Goal: Communication & Community: Answer question/provide support

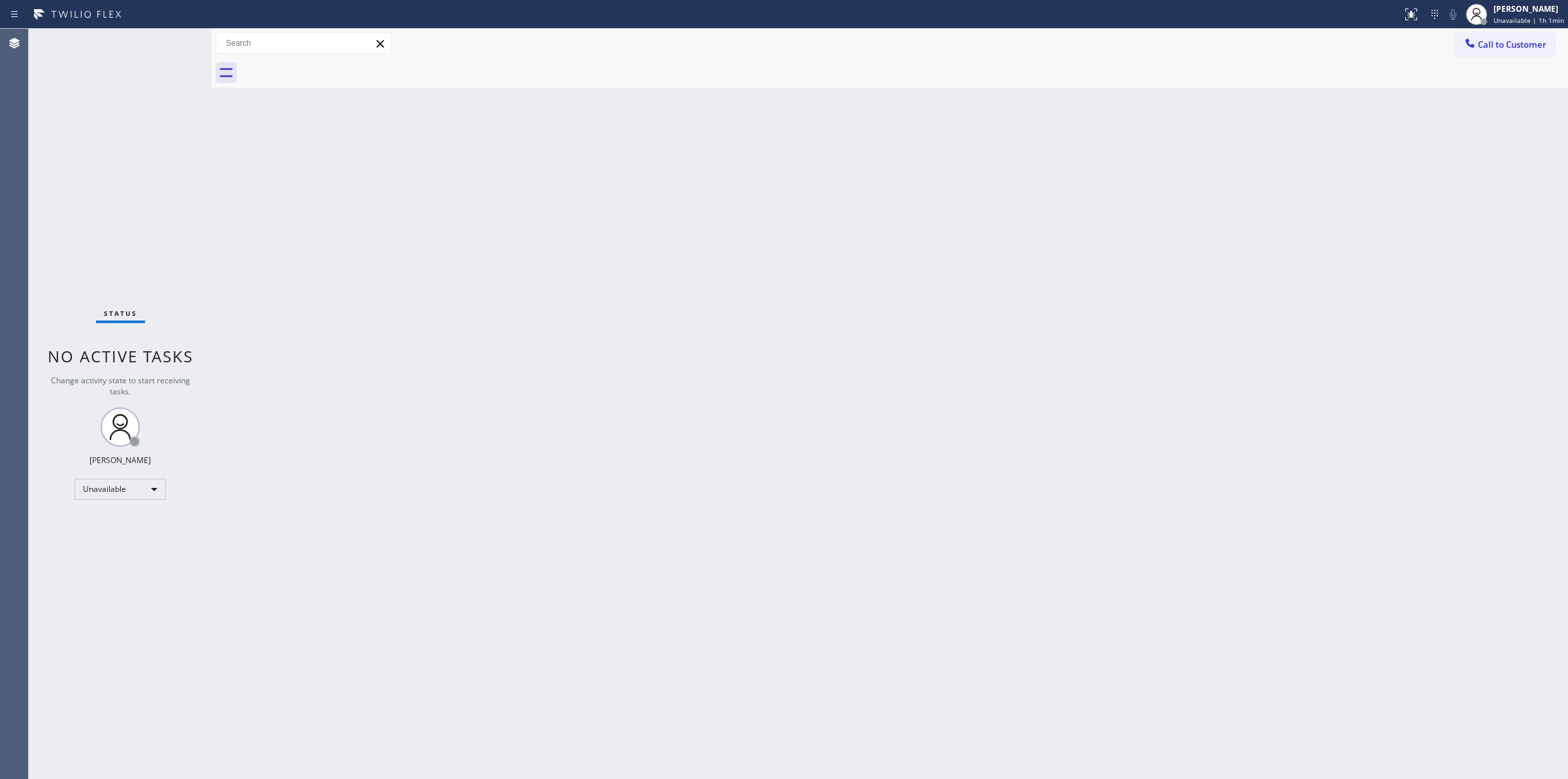
click at [1546, 14] on div "[PERSON_NAME]" at bounding box center [1529, 8] width 71 height 11
click at [1462, 87] on button "Unavailable" at bounding box center [1502, 85] width 130 height 17
drag, startPoint x: 1519, startPoint y: 50, endPoint x: 1481, endPoint y: 56, distance: 38.5
click at [1516, 50] on button "Call to Customer" at bounding box center [1505, 44] width 100 height 25
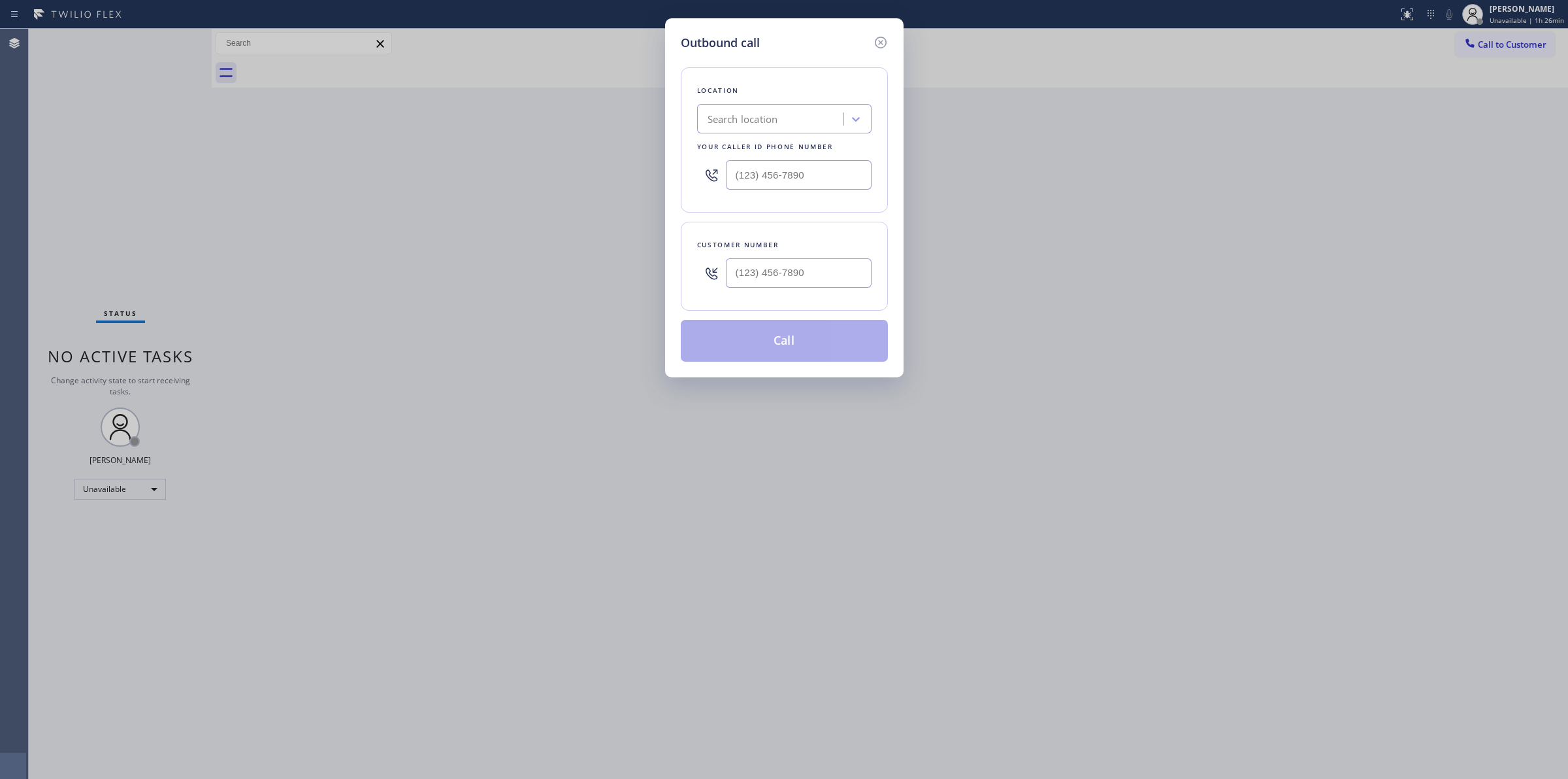
type input "(___) ___-____"
click at [787, 270] on input "(___) ___-____" at bounding box center [798, 273] width 146 height 29
type input "(___) ___-____"
paste input "971) 343-5361"
click at [778, 168] on input "(___) ___-____" at bounding box center [798, 175] width 146 height 29
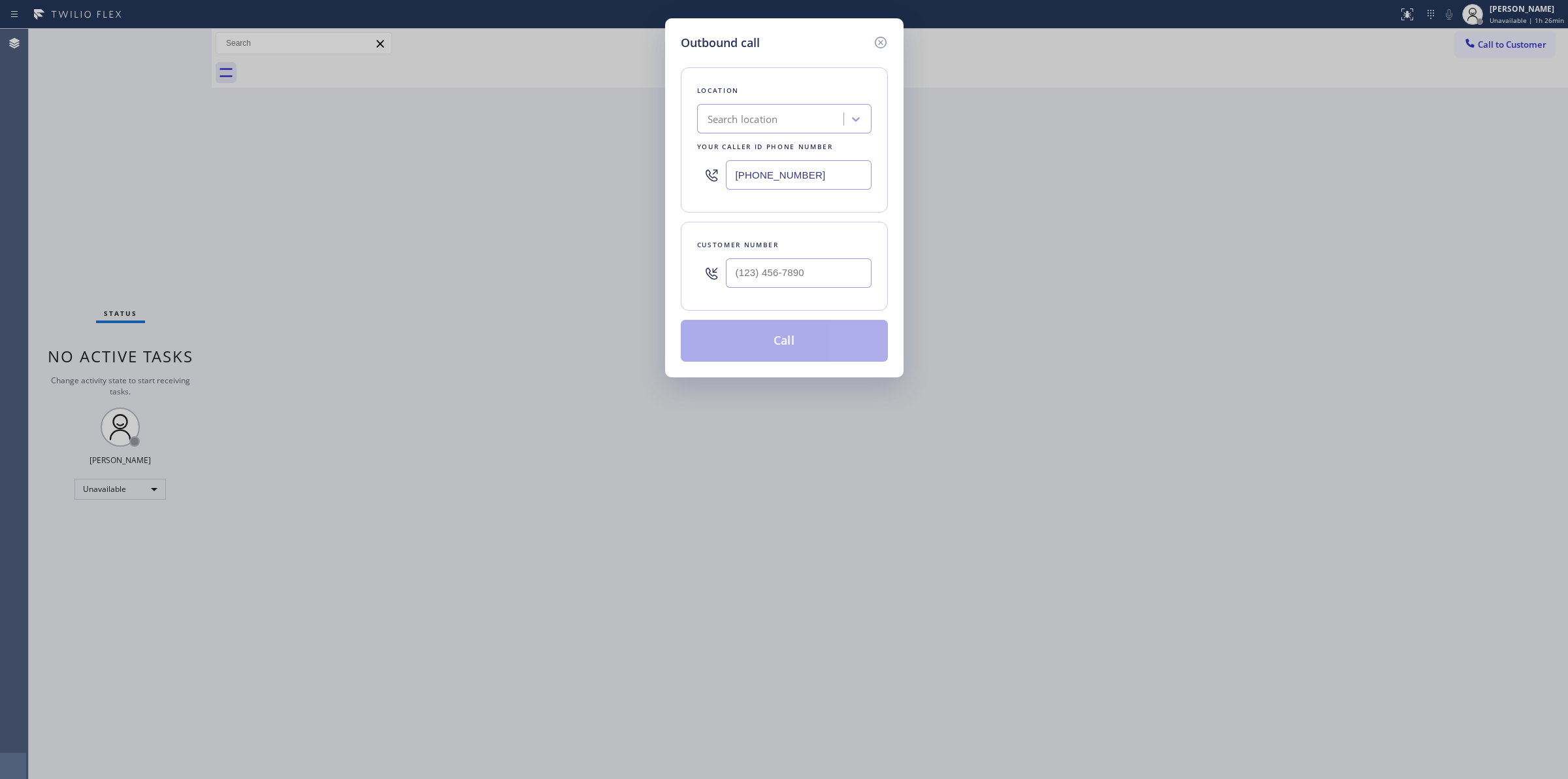
click at [799, 85] on div "Location" at bounding box center [784, 90] width 175 height 14
drag, startPoint x: 835, startPoint y: 183, endPoint x: 730, endPoint y: 183, distance: 105.0
click at [737, 183] on input "[PHONE_NUMBER]" at bounding box center [798, 175] width 146 height 29
paste input "text"
type input "[PHONE_NUMBER]"
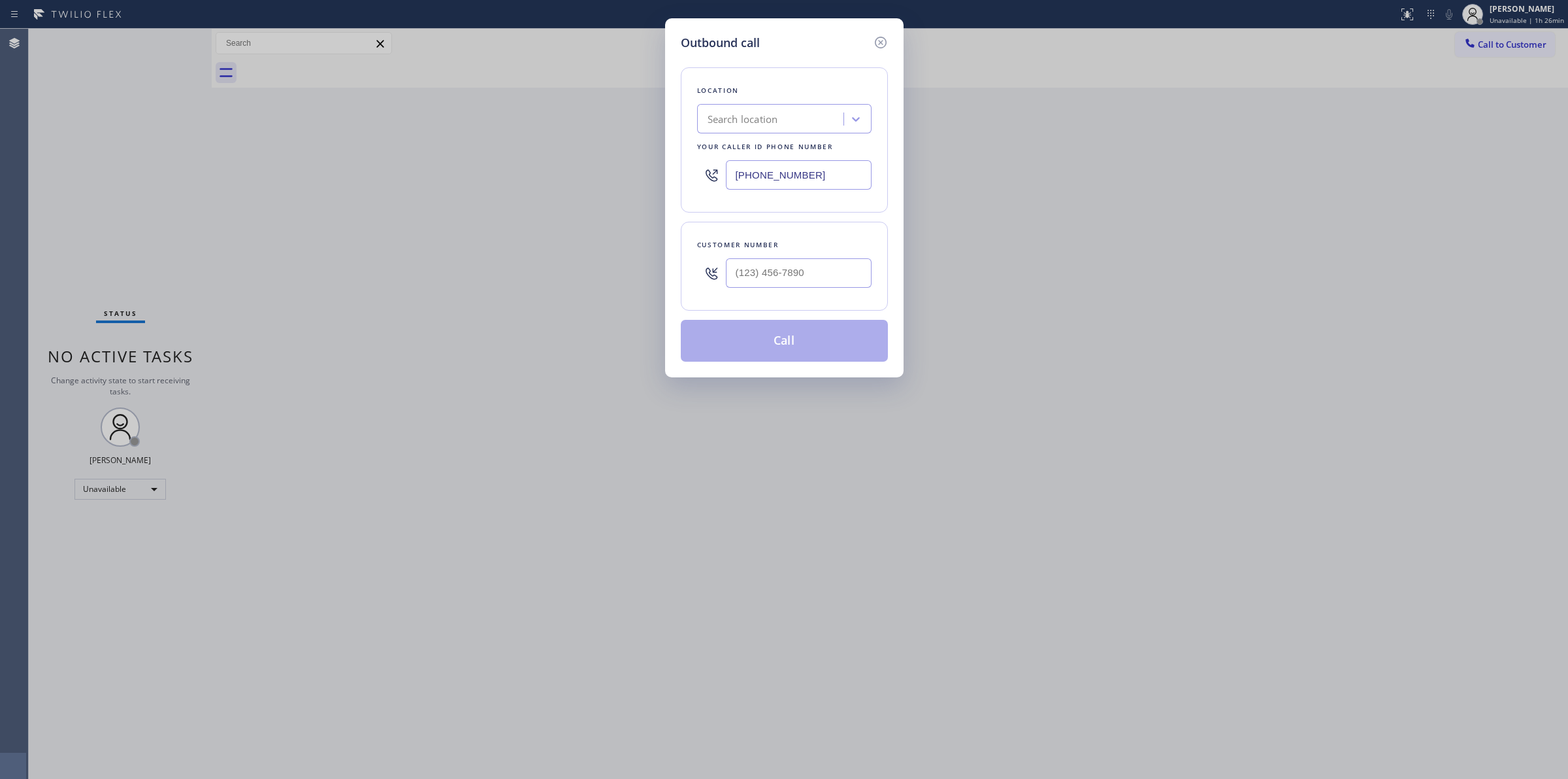
click at [749, 108] on div "Search location" at bounding box center [772, 119] width 142 height 23
paste input "Sub-Zero Repair Pros"
click at [730, 118] on input "Sub-Zero Repair Pros" at bounding box center [756, 119] width 97 height 11
type input "SubZero Repair Pros"
click at [805, 118] on div "Search location" at bounding box center [772, 119] width 142 height 23
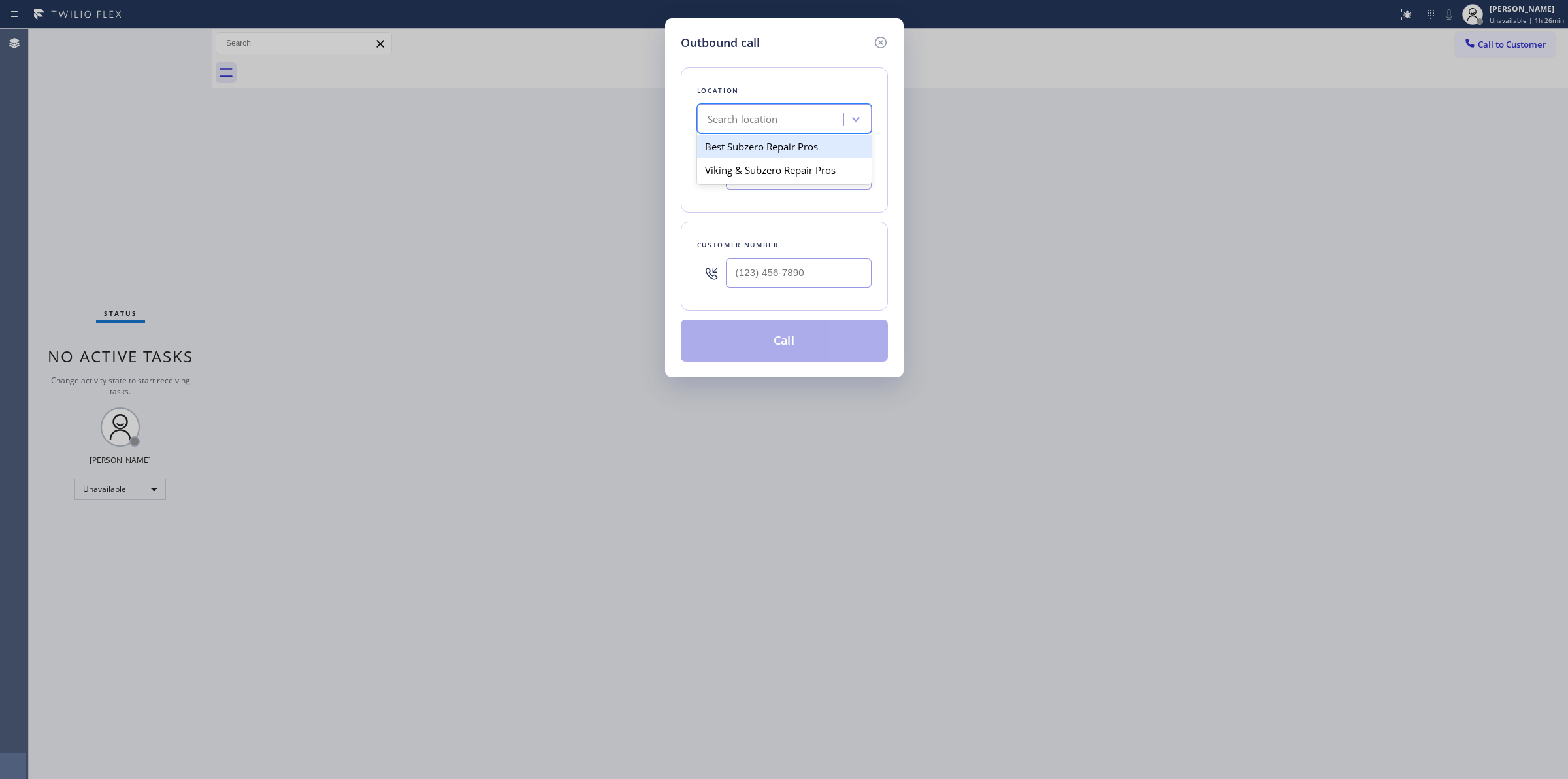
click at [805, 118] on div "Search location" at bounding box center [772, 119] width 142 height 23
paste input "Sub-Zero Repair Pros"
click at [727, 123] on input "Sub-Zero Repair Pros" at bounding box center [756, 119] width 97 height 11
type input "SubZero Repair Professional"
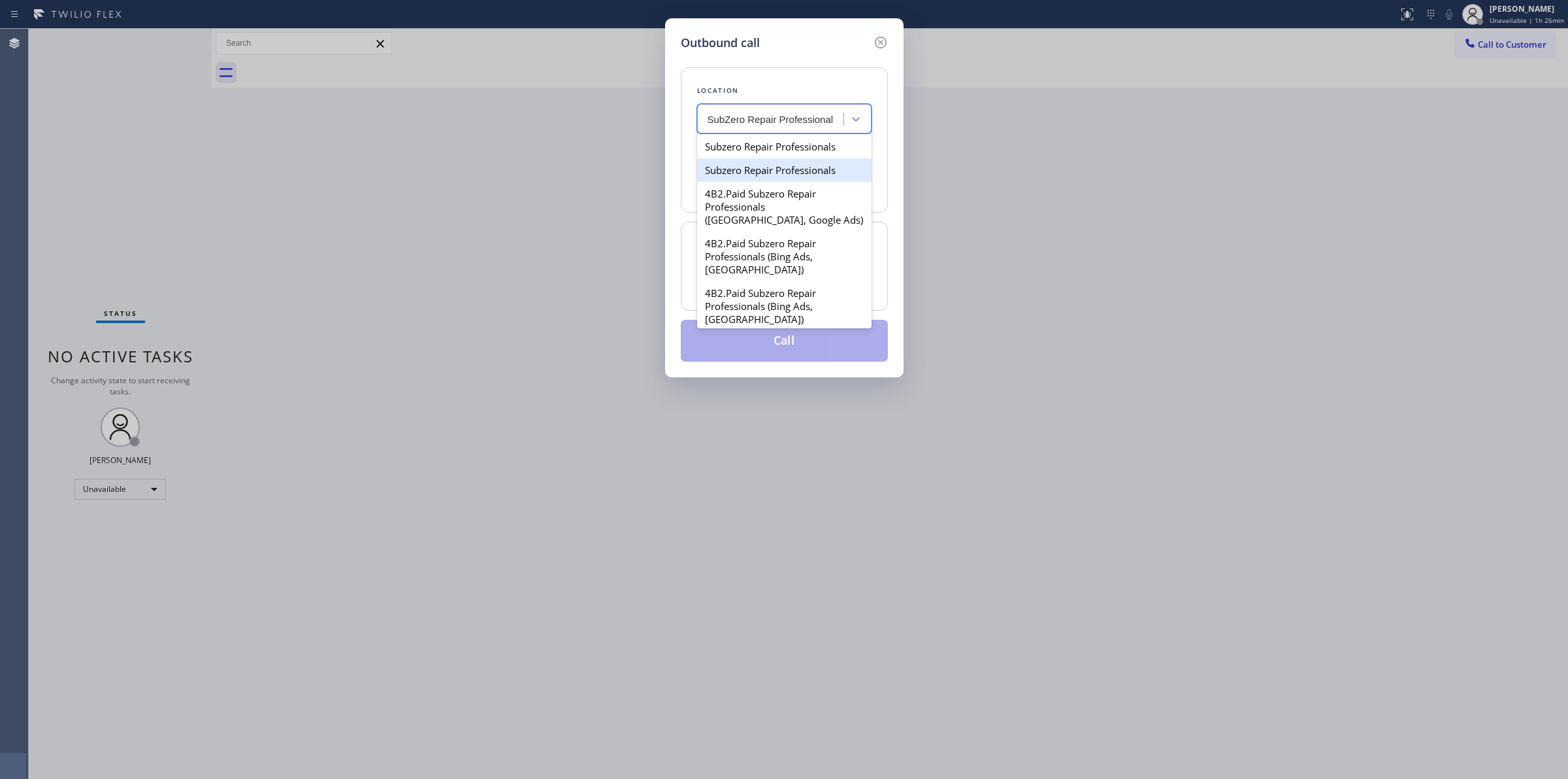
click at [772, 168] on div "Subzero Repair Professionals" at bounding box center [784, 170] width 175 height 24
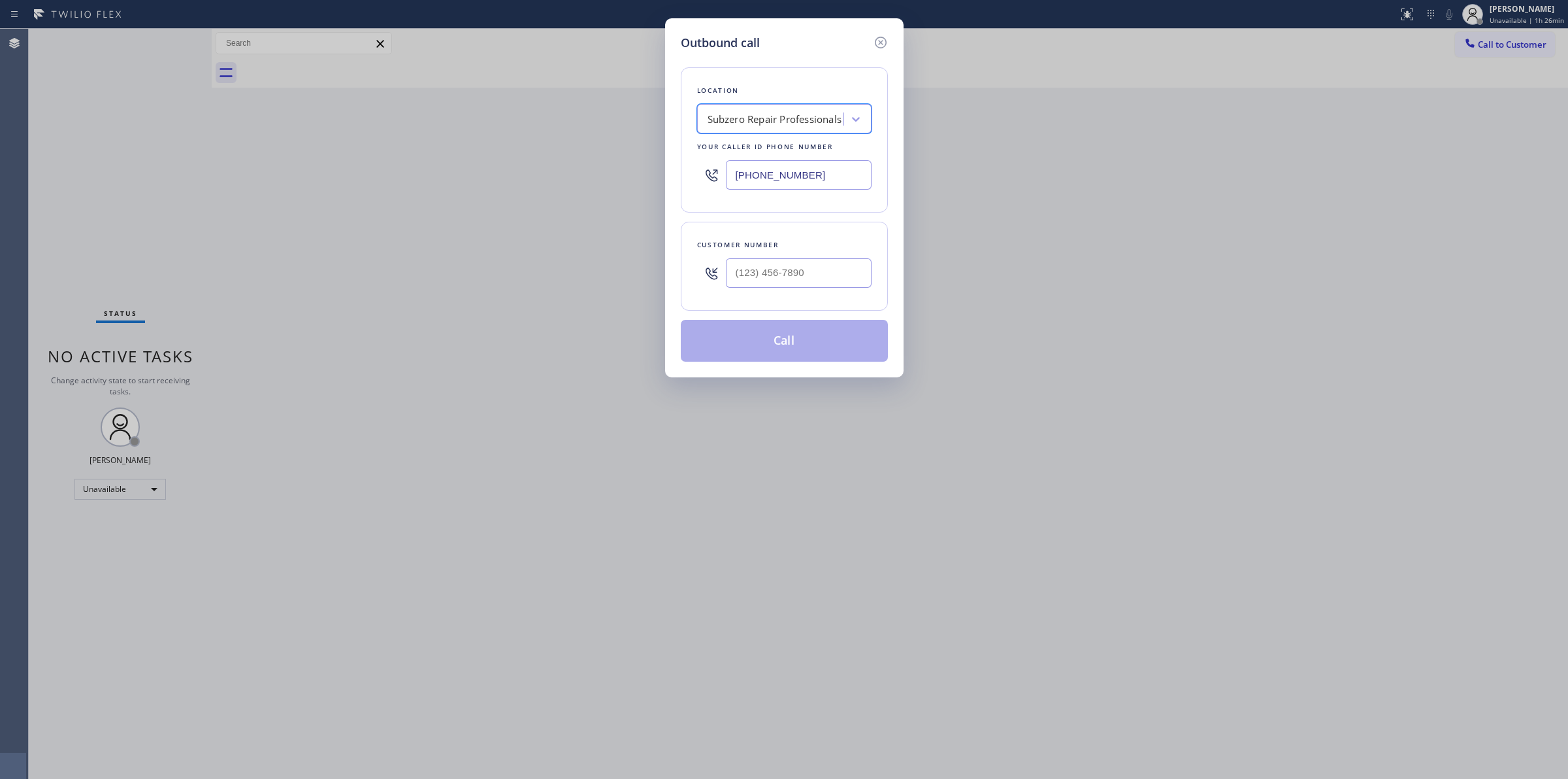
click at [801, 119] on div "Subzero Repair Professionals" at bounding box center [775, 119] width 134 height 15
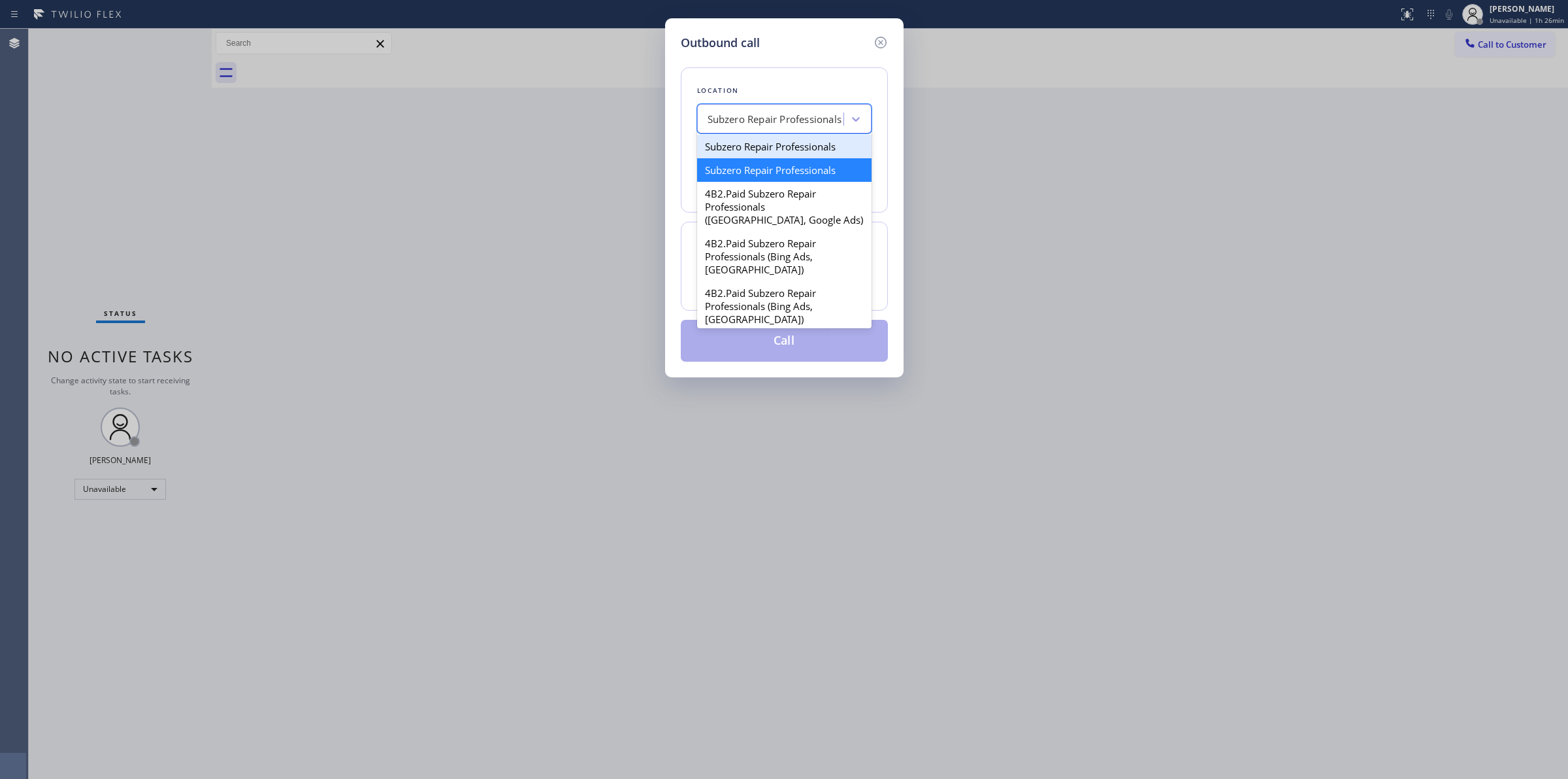
click at [787, 155] on div "Subzero Repair Professionals" at bounding box center [784, 146] width 175 height 24
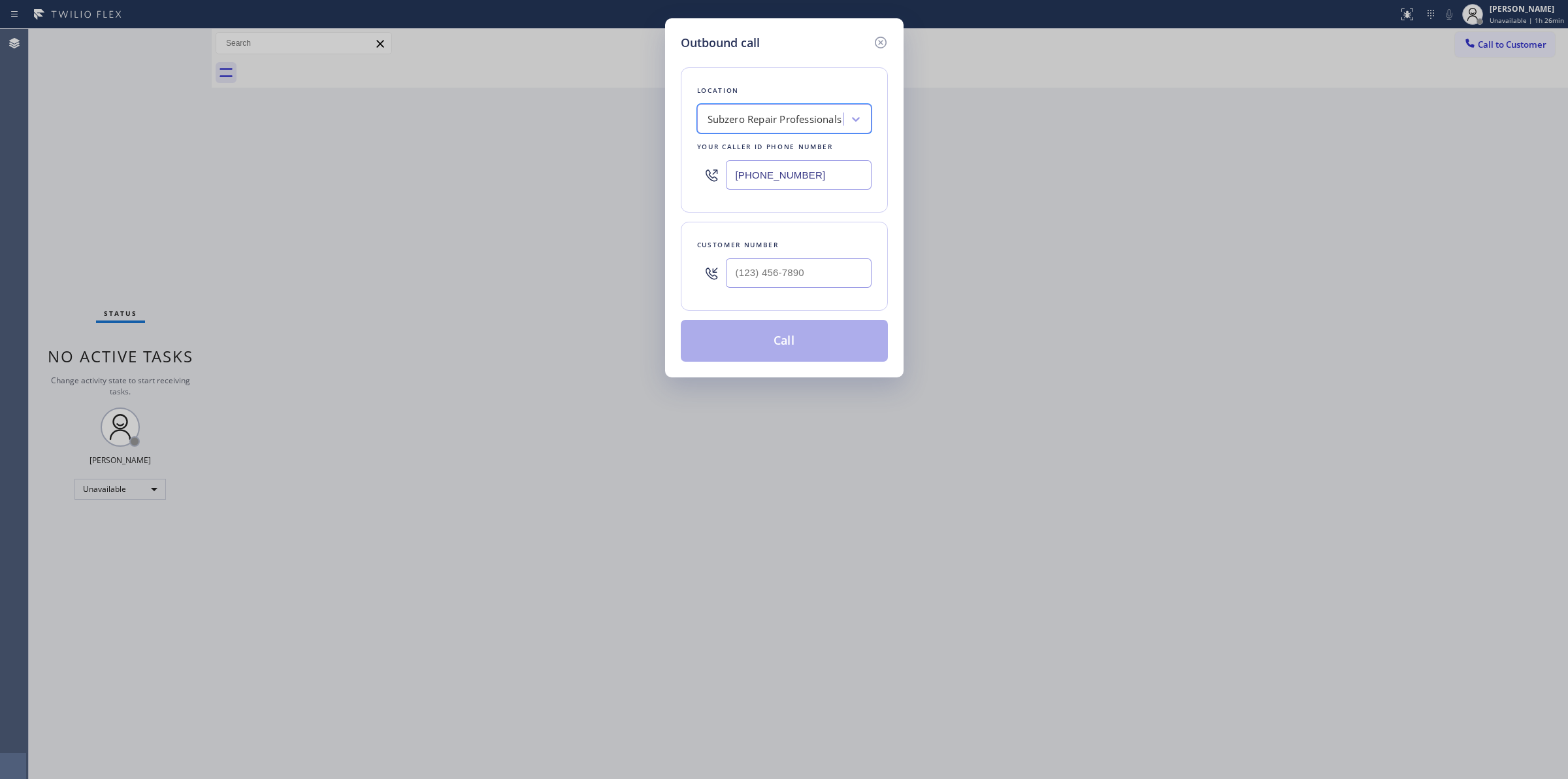
click at [814, 191] on div "[PHONE_NUMBER]" at bounding box center [784, 175] width 175 height 42
click at [815, 174] on input "[PHONE_NUMBER]" at bounding box center [798, 175] width 146 height 29
paste input "971) 343-5362"
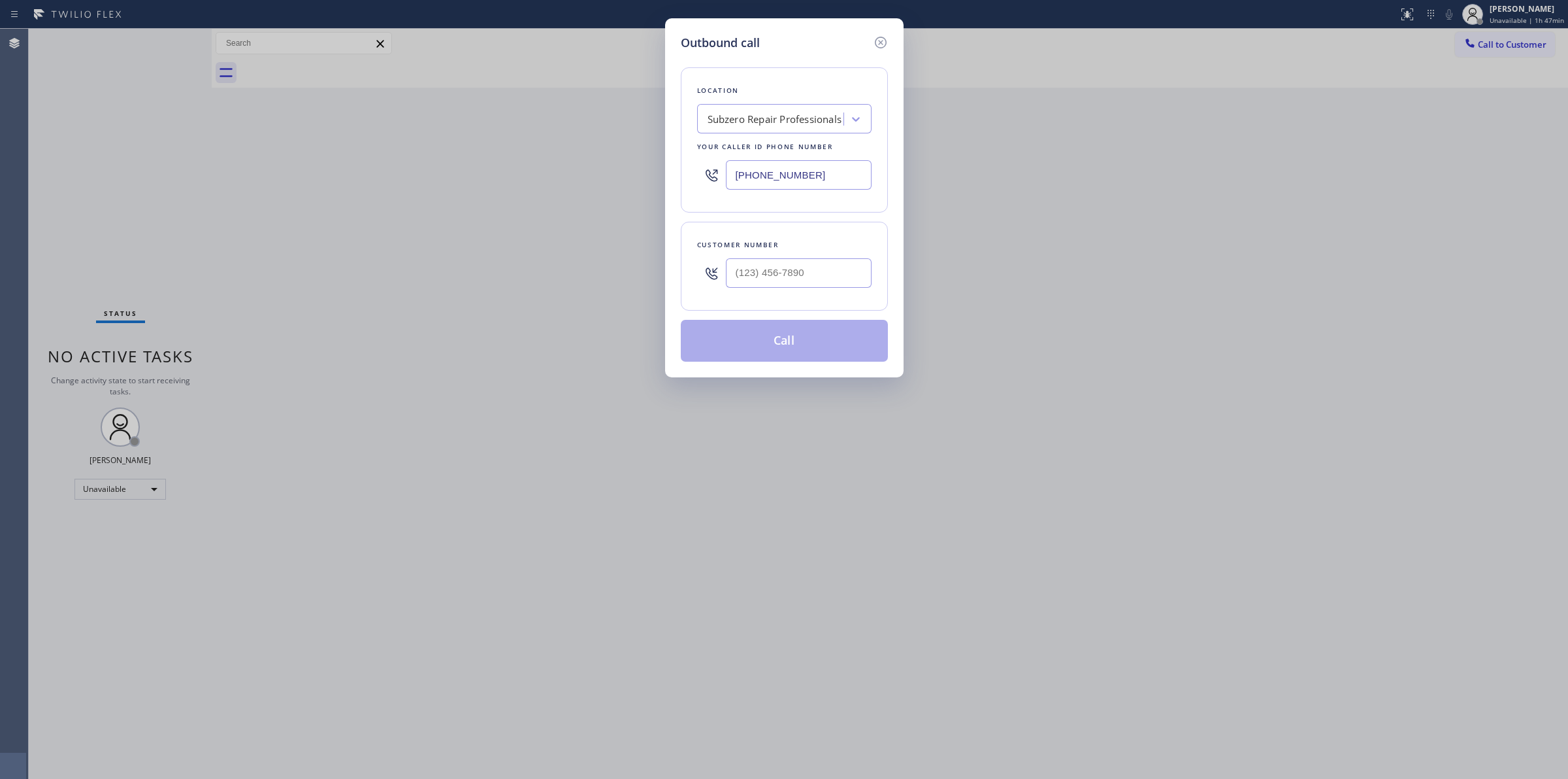
drag, startPoint x: 822, startPoint y: 176, endPoint x: 545, endPoint y: 182, distance: 277.1
click at [552, 182] on div "Outbound call Location Subzero Repair Professionals Your caller id phone number…" at bounding box center [784, 390] width 1568 height 779
paste input "55) 532-8955"
type input "[PHONE_NUMBER]"
click at [821, 115] on div "4C.SMS Campaign Appliance Repair CB SMS" at bounding box center [777, 119] width 137 height 15
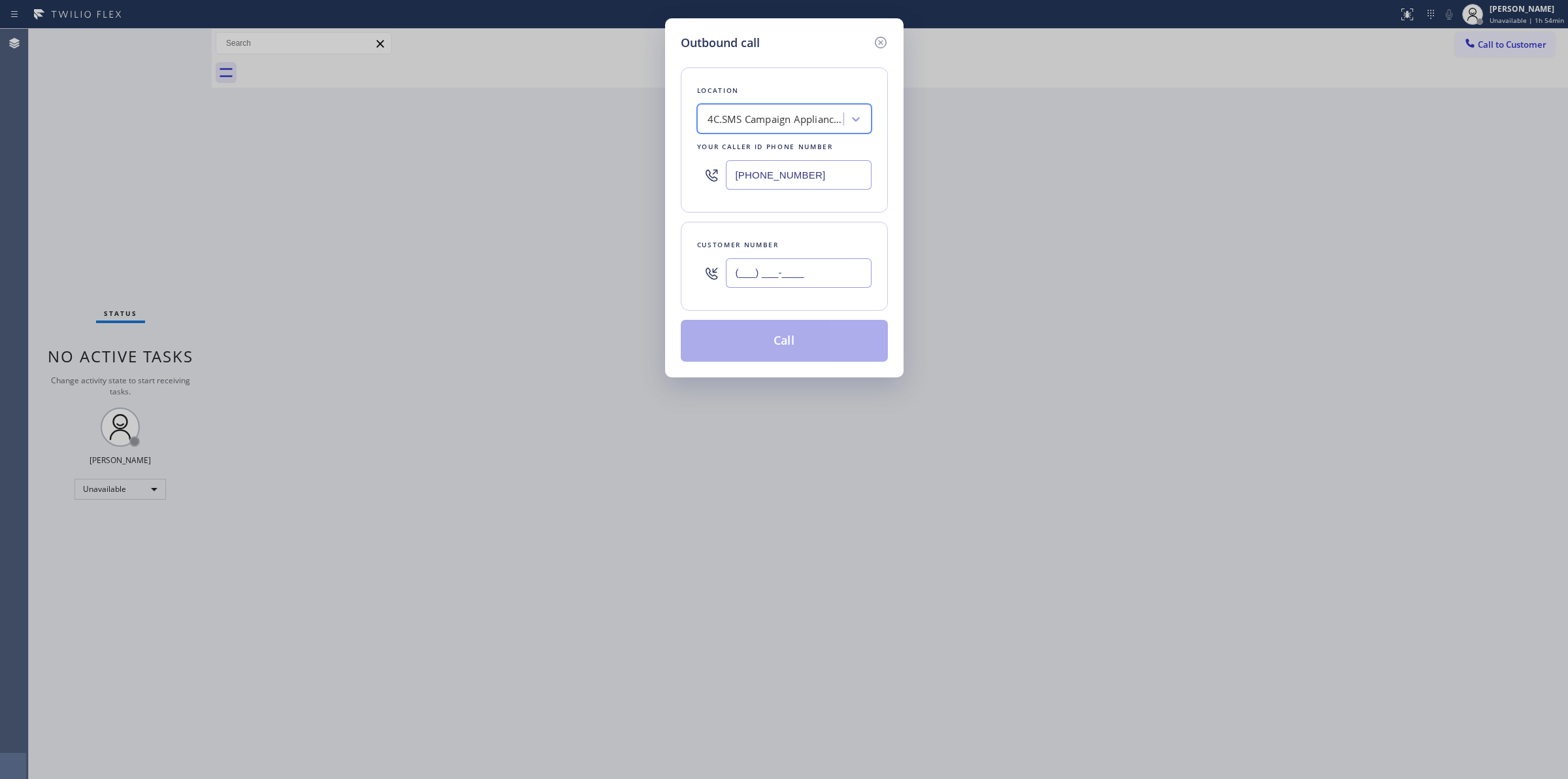
click at [818, 266] on input "(___) ___-____" at bounding box center [798, 273] width 146 height 29
paste input "818) 262-0777"
type input "[PHONE_NUMBER]"
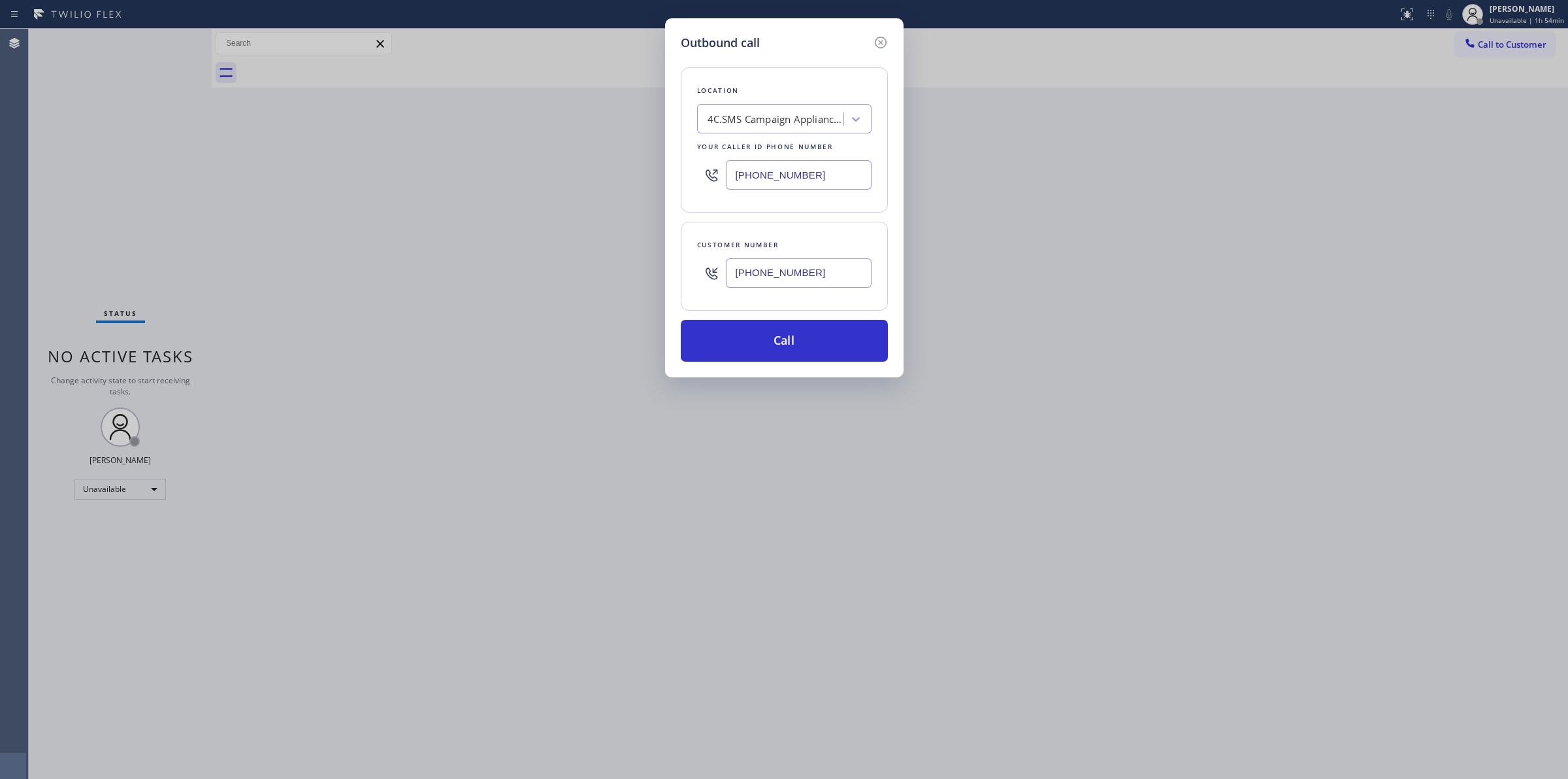
drag, startPoint x: 824, startPoint y: 175, endPoint x: 557, endPoint y: 174, distance: 267.0
click at [557, 174] on div "Outbound call Location 4C.SMS Campaign Appliance Repair CB SMS Your caller id p…" at bounding box center [784, 390] width 1568 height 779
click at [784, 125] on div "4C.SMS Campaign Appliance Repair CB SMS" at bounding box center [777, 119] width 137 height 15
paste input "5 Star Appliance Repair"
type input "5 Star Appliance Repair"
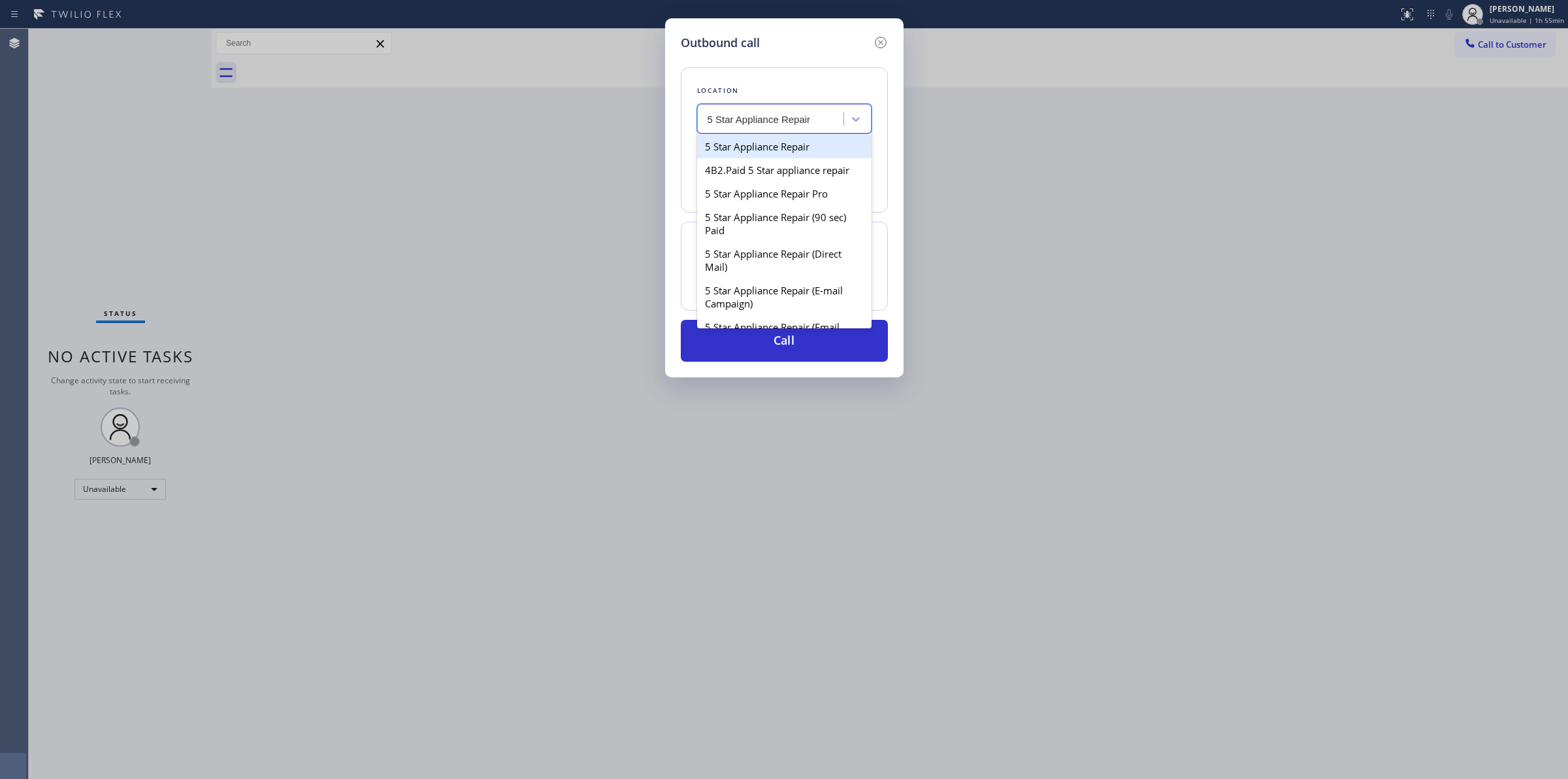
click at [757, 148] on div "5 Star Appliance Repair" at bounding box center [784, 146] width 175 height 24
type input "[PHONE_NUMBER]"
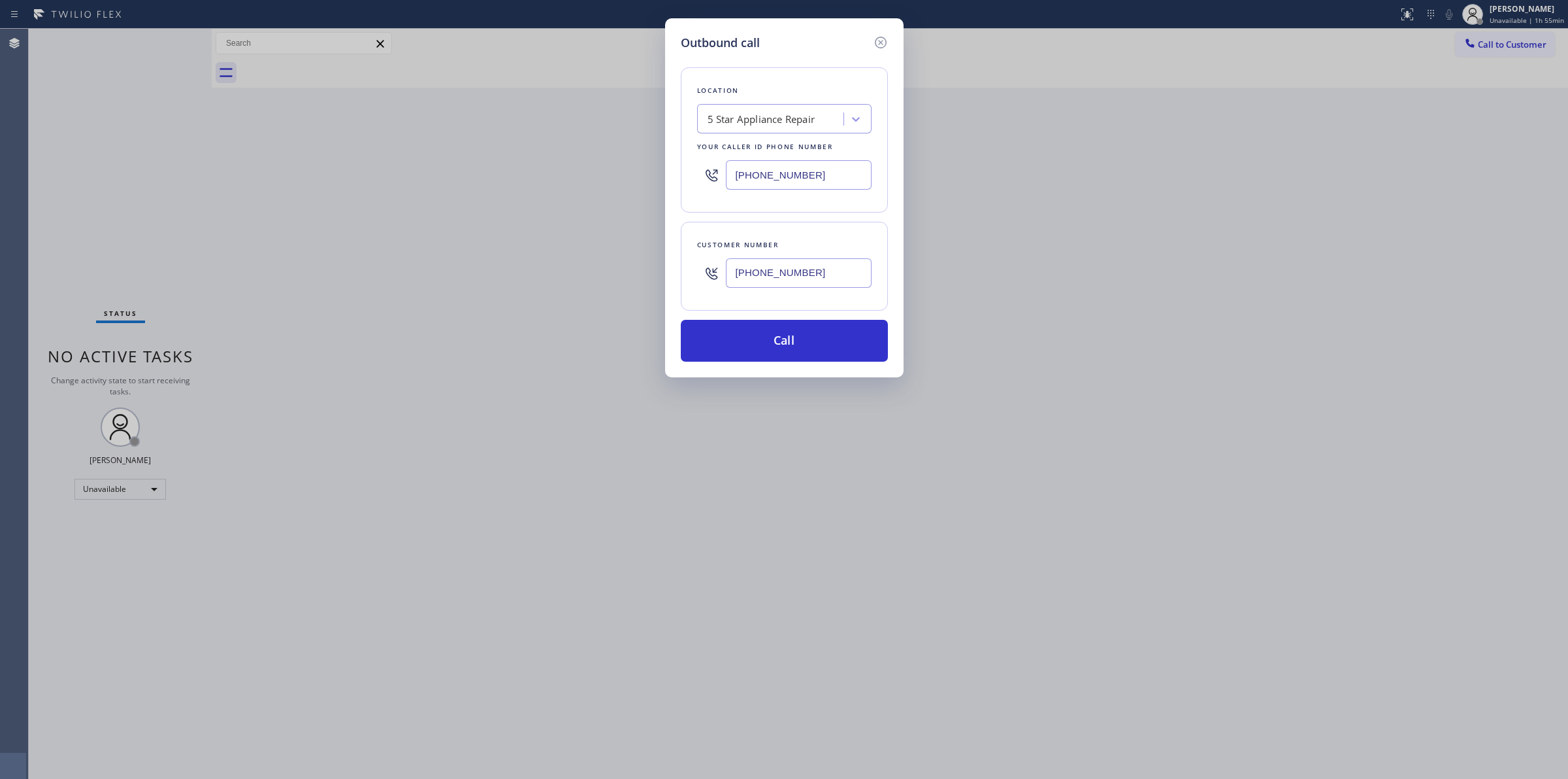
click at [814, 175] on input "[PHONE_NUMBER]" at bounding box center [798, 175] width 146 height 29
drag, startPoint x: 808, startPoint y: 338, endPoint x: 814, endPoint y: 347, distance: 10.8
click at [808, 340] on button "Call" at bounding box center [784, 340] width 207 height 42
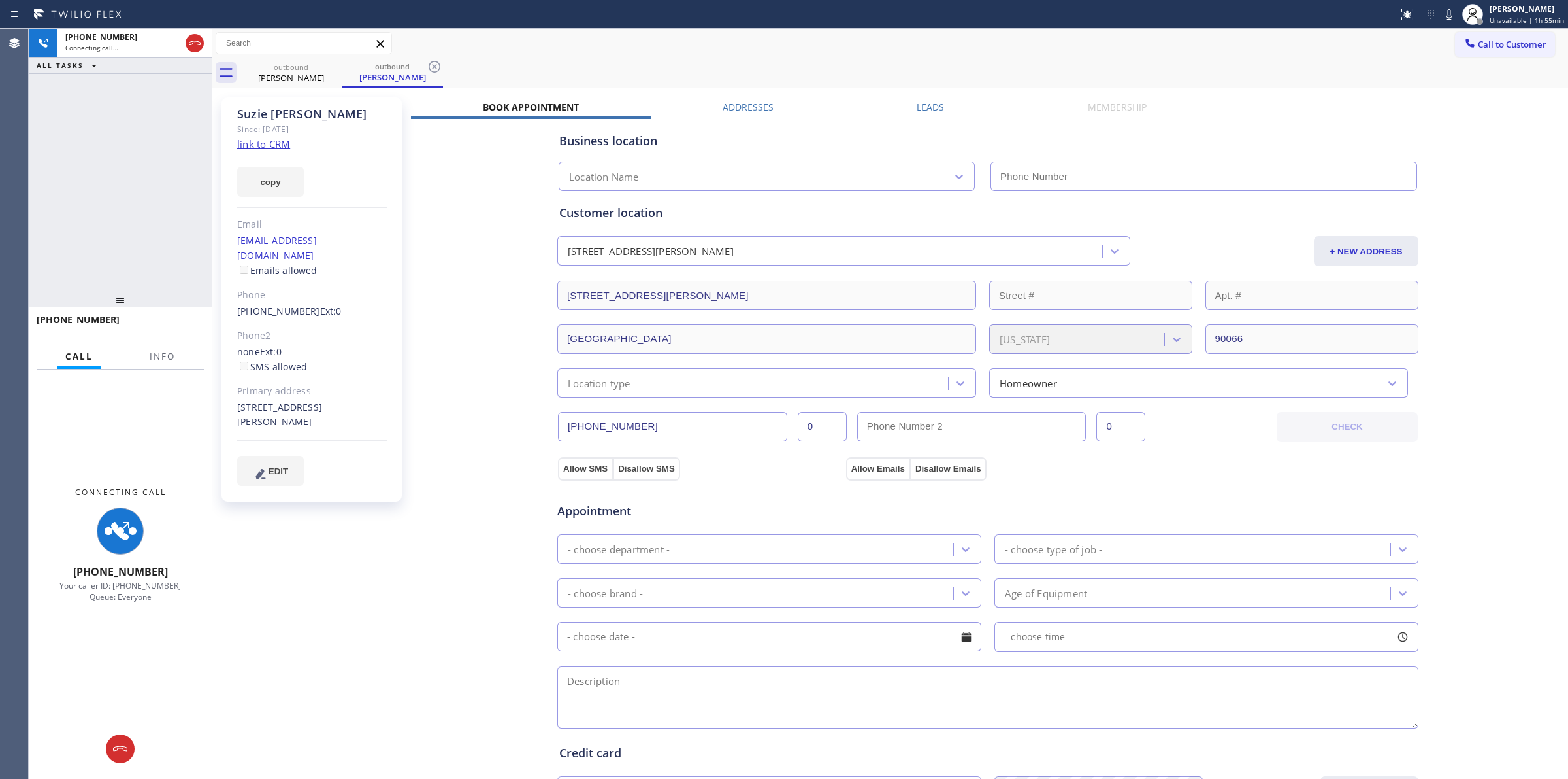
type input "[PHONE_NUMBER]"
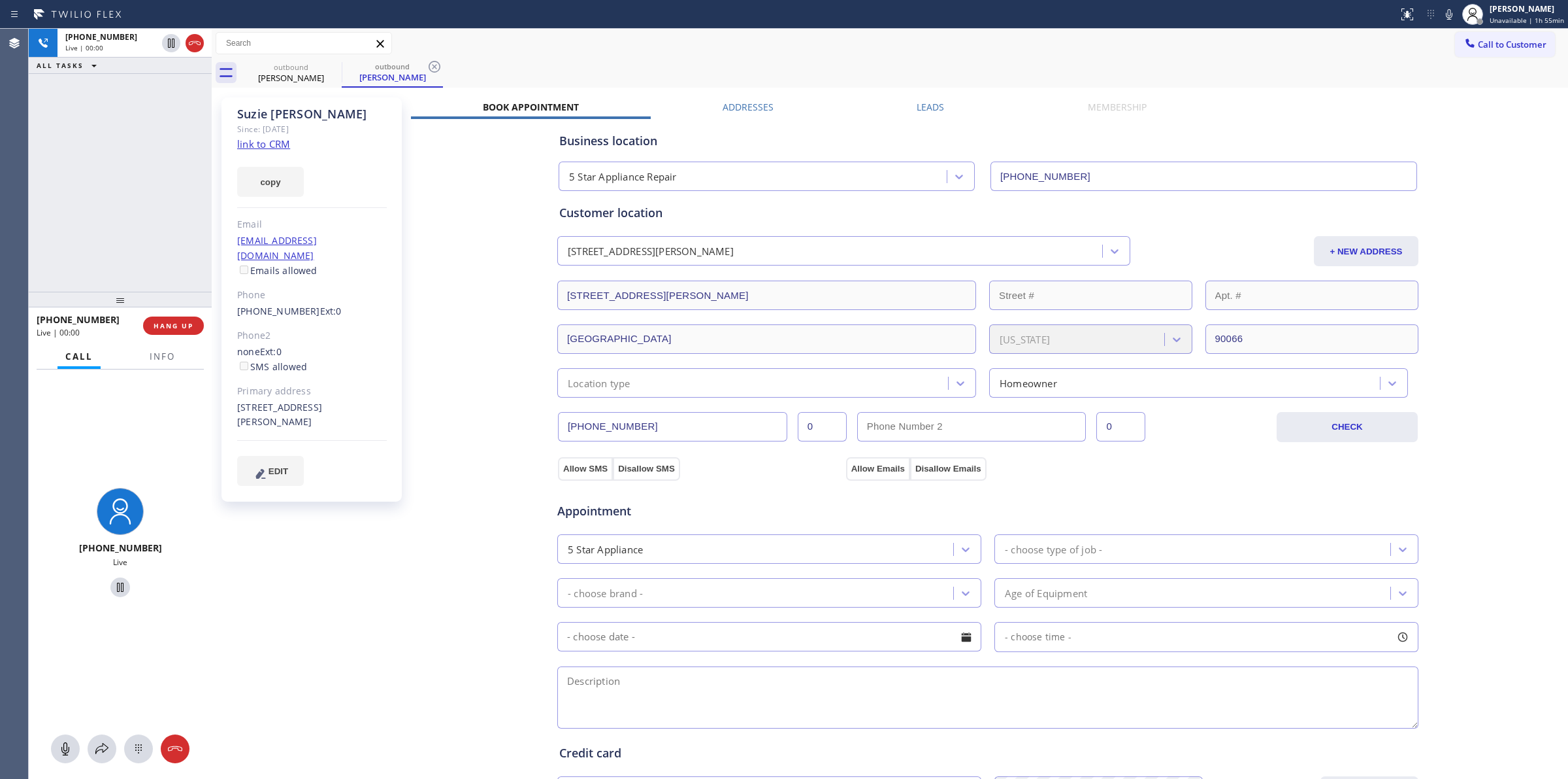
click at [278, 144] on link "link to CRM" at bounding box center [264, 143] width 53 height 13
click at [191, 40] on icon at bounding box center [195, 43] width 16 height 16
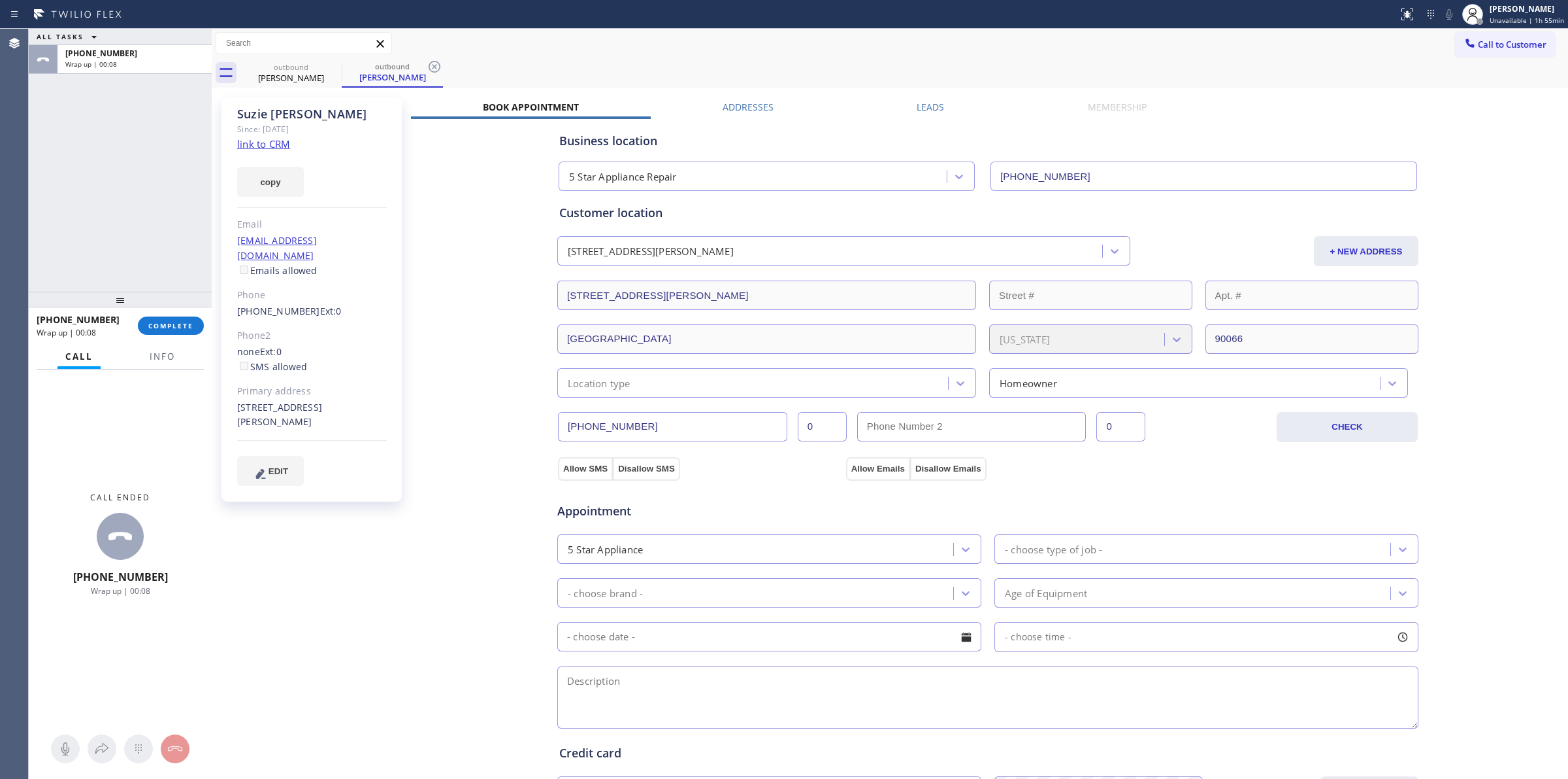
click at [285, 145] on link "link to CRM" at bounding box center [264, 143] width 53 height 13
click at [175, 321] on span "COMPLETE" at bounding box center [171, 325] width 45 height 9
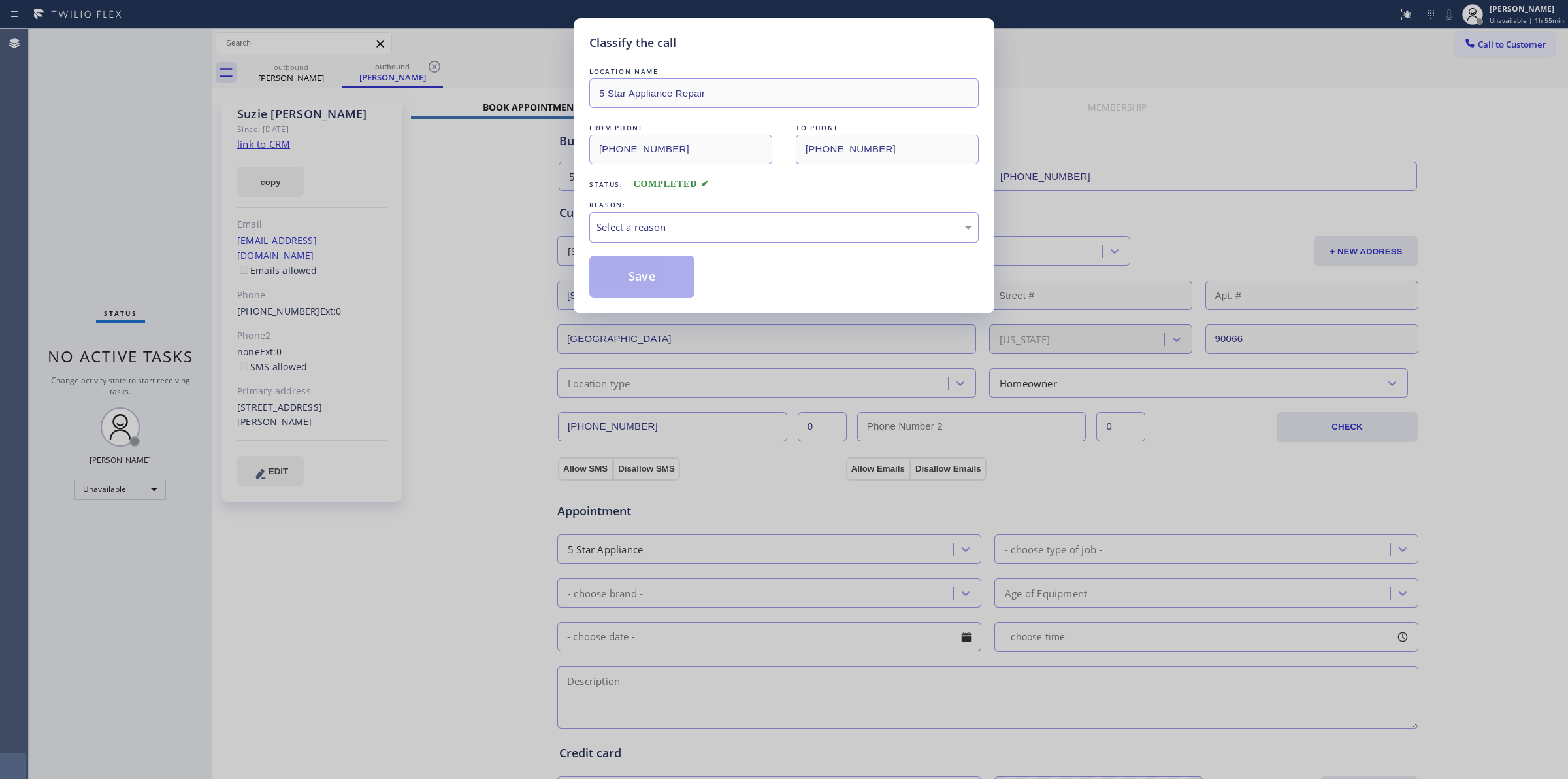
click at [645, 225] on div "Select a reason" at bounding box center [784, 227] width 375 height 15
click at [667, 283] on button "Save" at bounding box center [641, 277] width 105 height 42
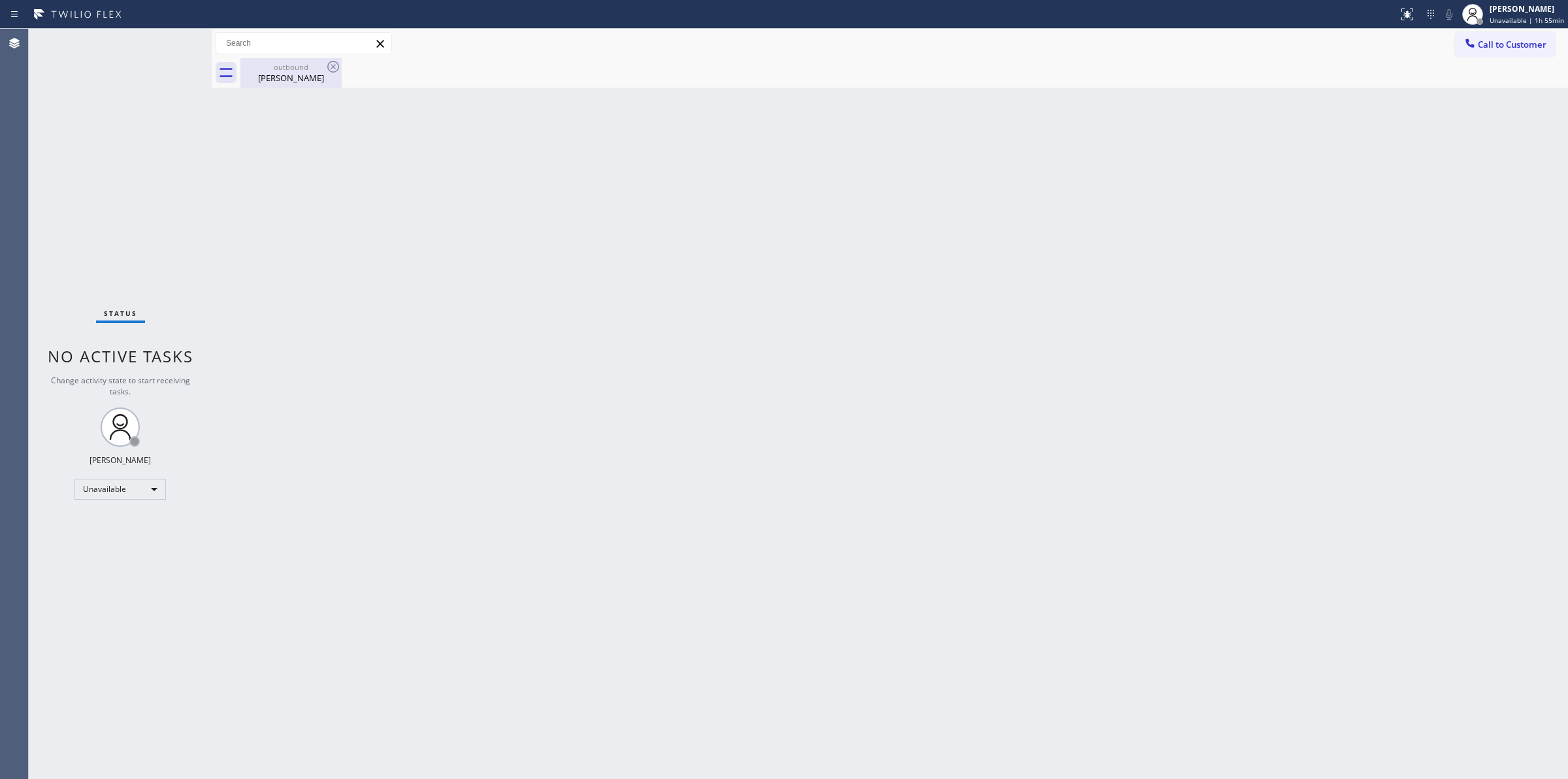
drag, startPoint x: 309, startPoint y: 72, endPoint x: 317, endPoint y: 69, distance: 8.5
click at [309, 72] on div "[PERSON_NAME]" at bounding box center [291, 78] width 99 height 12
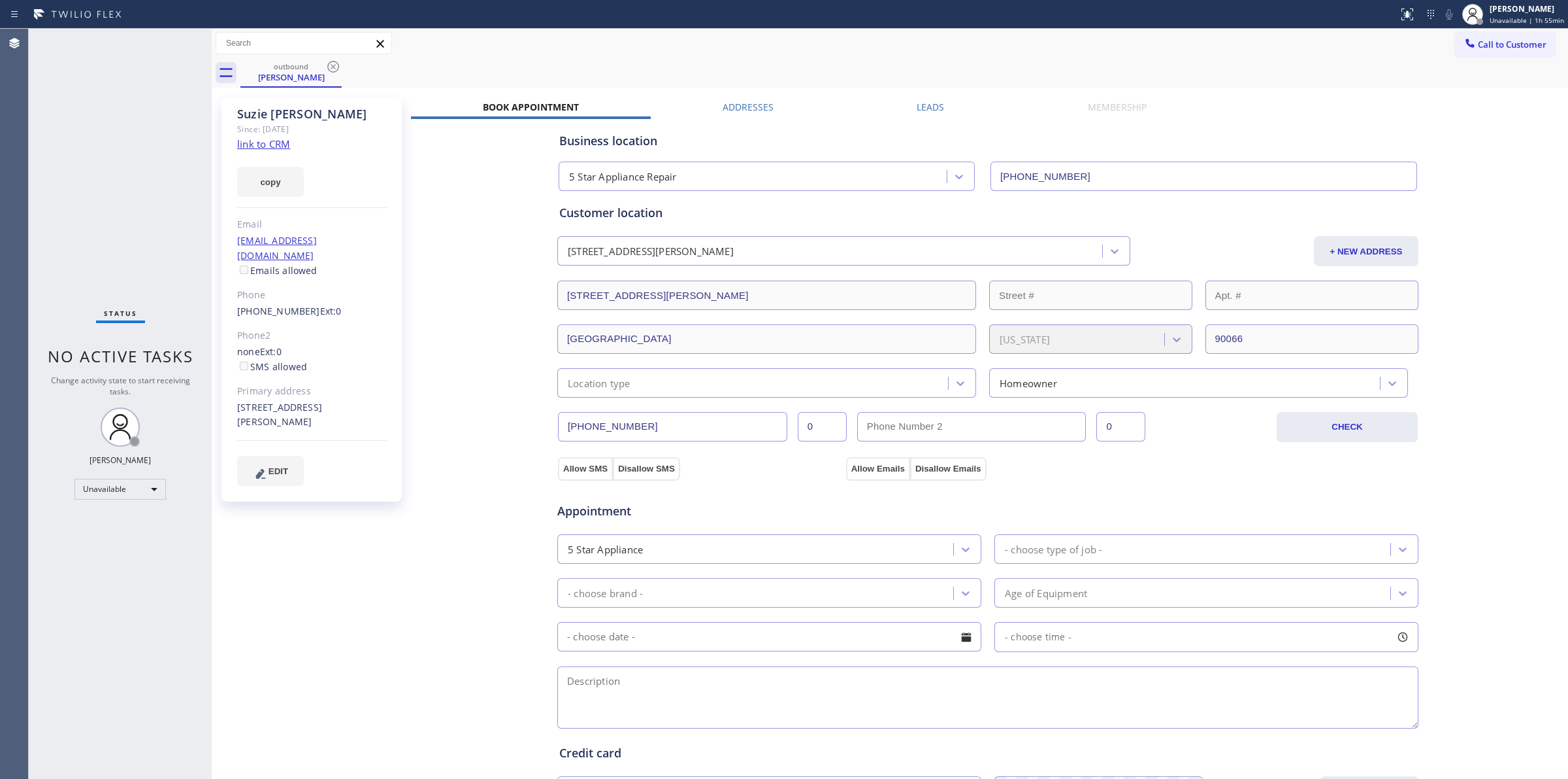
drag, startPoint x: 331, startPoint y: 64, endPoint x: 337, endPoint y: 72, distance: 10.0
click at [335, 64] on icon at bounding box center [333, 67] width 16 height 16
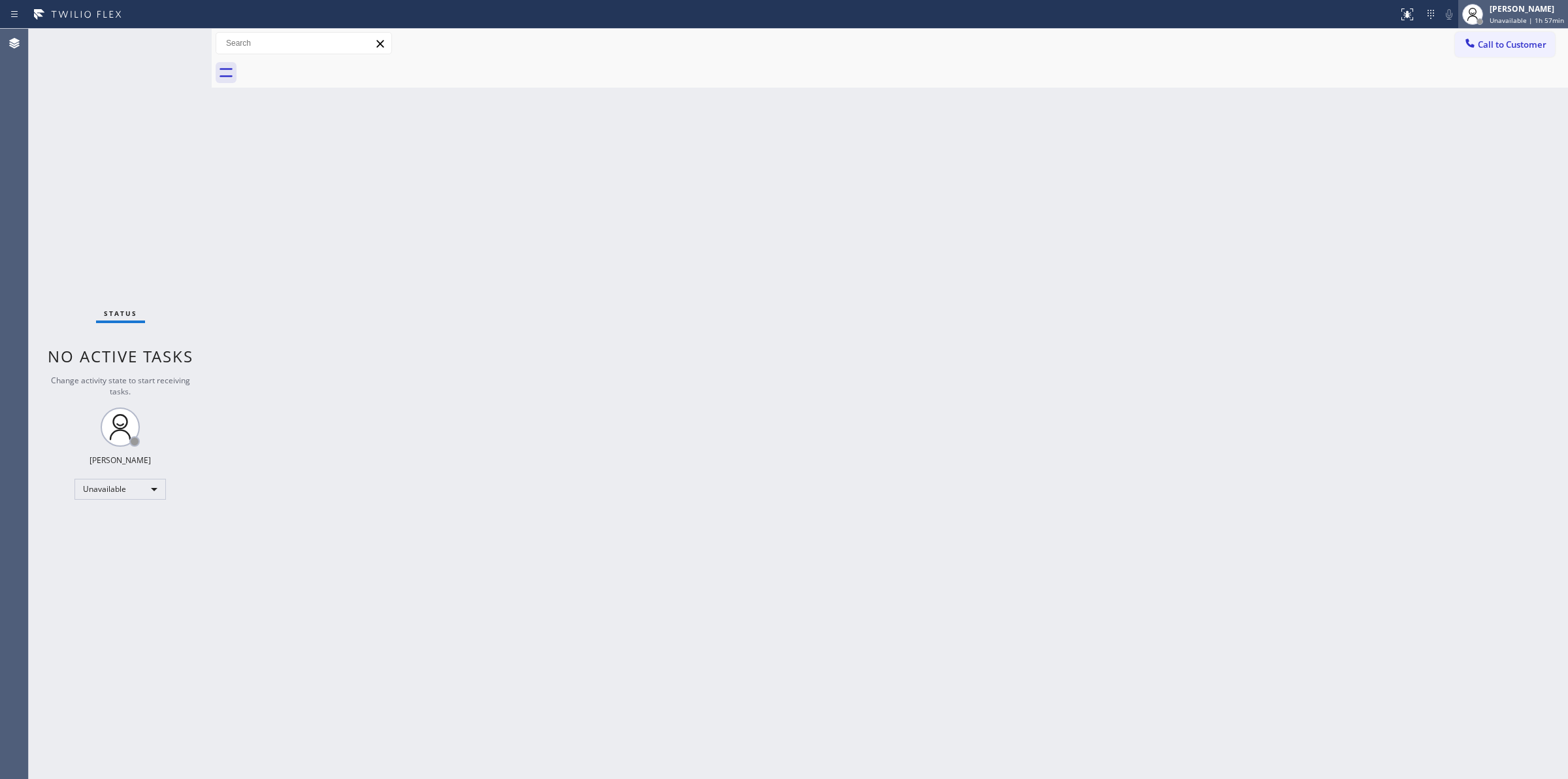
click at [1539, 25] on div "[PERSON_NAME] Unavailable | 1h 57min" at bounding box center [1528, 14] width 81 height 23
click at [1309, 46] on div "Call to Customer Outbound call Location 5 Star Appliance Repair Your caller id …" at bounding box center [889, 43] width 1356 height 23
click at [1480, 54] on button "Call to Customer" at bounding box center [1505, 44] width 100 height 25
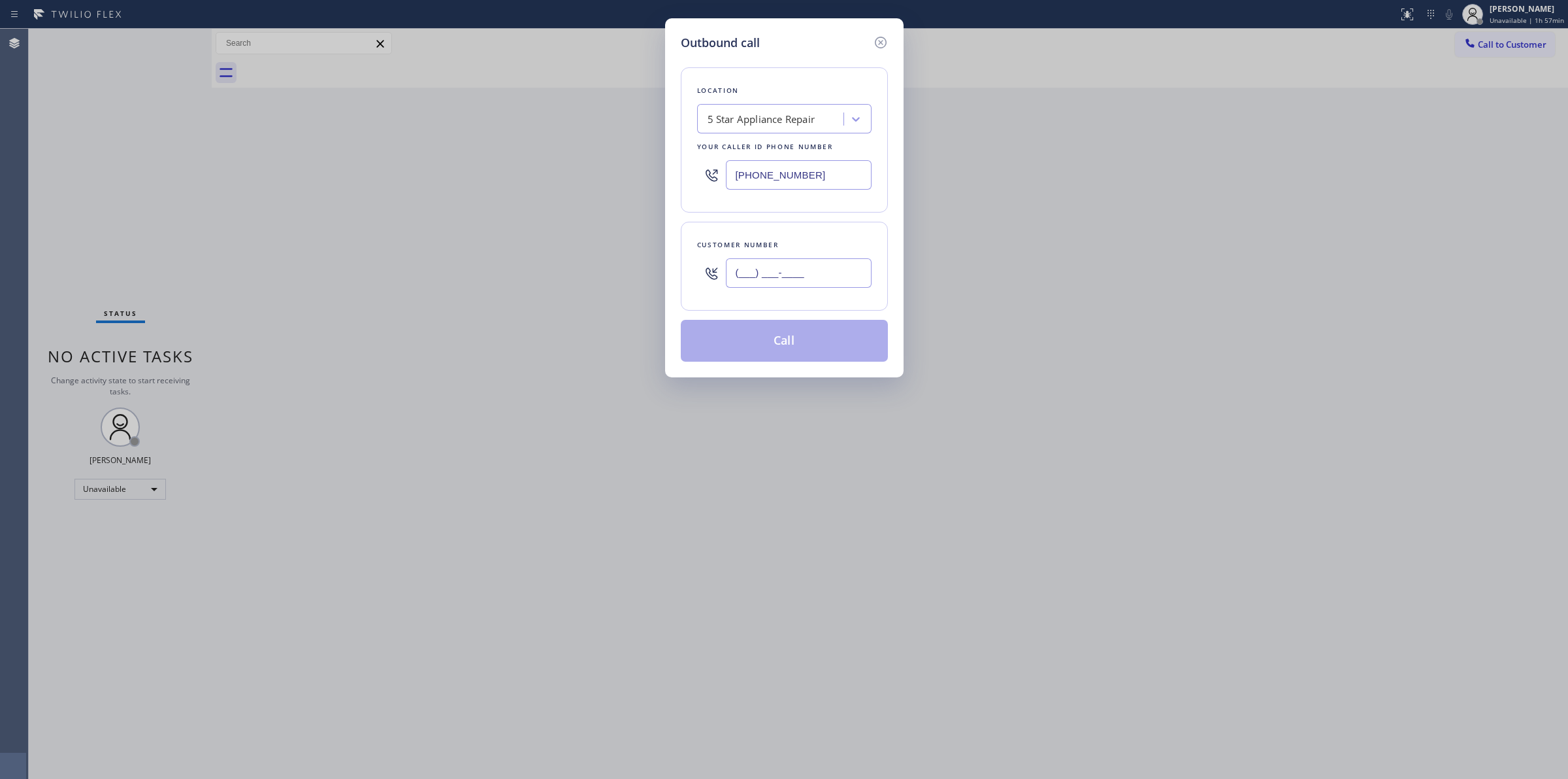
click at [755, 282] on input "(___) ___-____" at bounding box center [798, 273] width 146 height 29
paste input "818) 262-0777"
type input "[PHONE_NUMBER]"
drag, startPoint x: 808, startPoint y: 174, endPoint x: 459, endPoint y: 169, distance: 349.0
click at [464, 171] on div "Outbound call Location 5 Star Appliance Repair Your caller id phone number [PHO…" at bounding box center [784, 390] width 1568 height 779
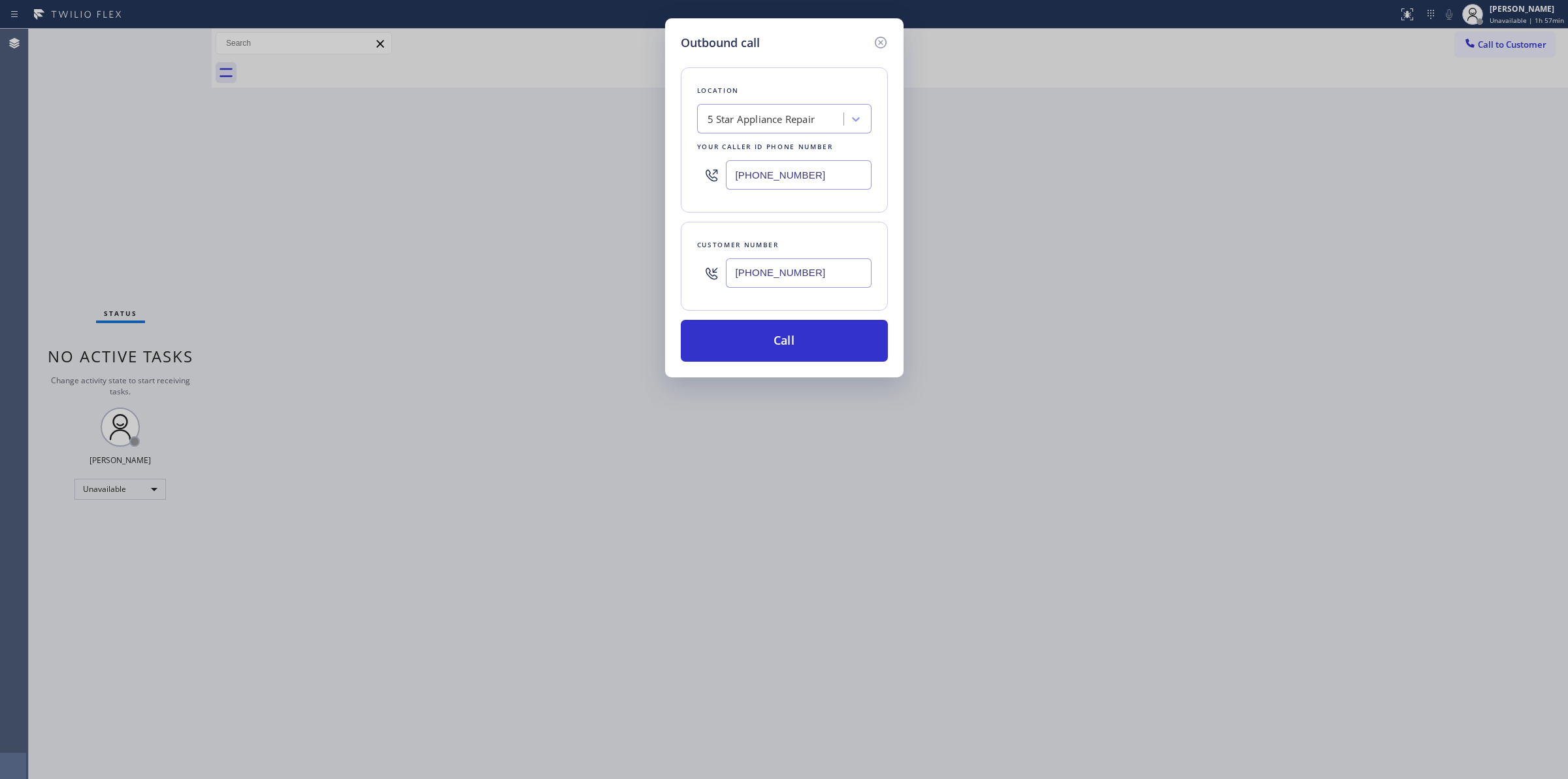
paste input "text"
click at [876, 42] on icon at bounding box center [881, 42] width 12 height 12
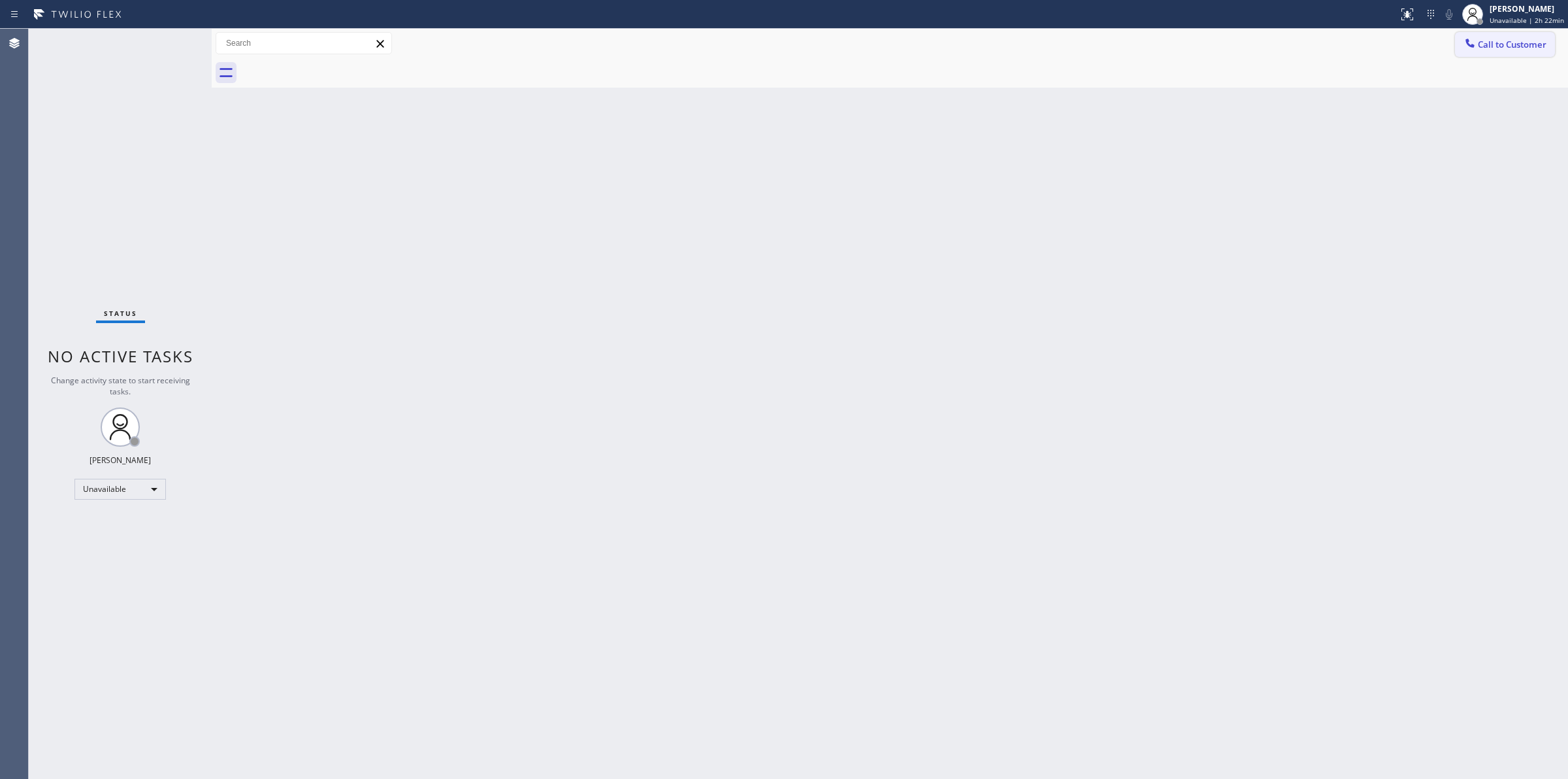
click at [1482, 34] on button "Call to Customer" at bounding box center [1505, 44] width 100 height 25
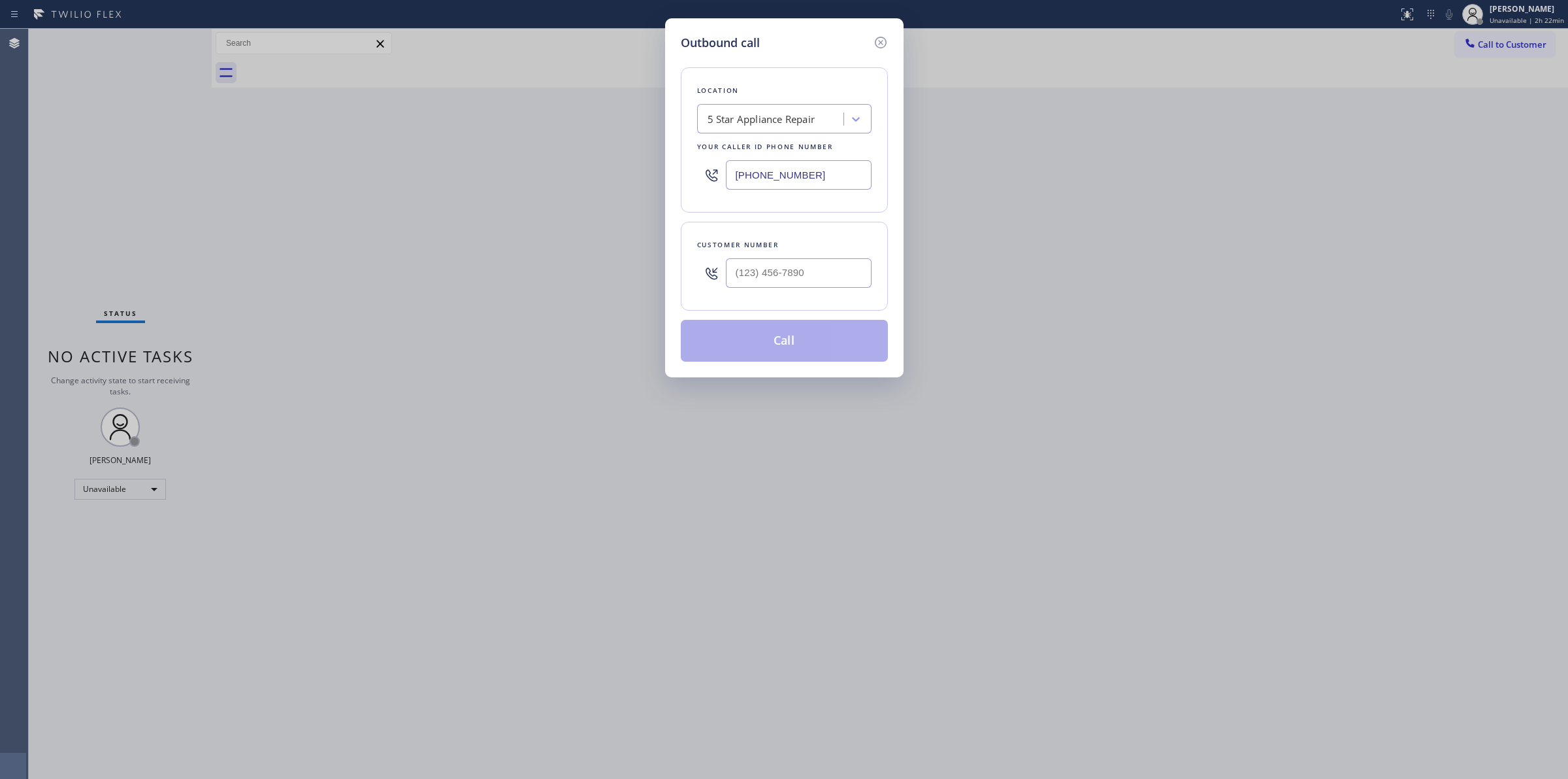
drag, startPoint x: 808, startPoint y: 171, endPoint x: 473, endPoint y: 171, distance: 335.0
click at [502, 171] on div "Outbound call Location 5 Star Appliance Repair Your caller id phone number [PHO…" at bounding box center [784, 390] width 1568 height 779
paste input "650) 469-3953"
drag, startPoint x: 814, startPoint y: 172, endPoint x: 632, endPoint y: 169, distance: 182.0
click at [643, 169] on div "Outbound call Location 5 Star Appliance Repair Your caller id phone number [PHO…" at bounding box center [784, 390] width 1568 height 779
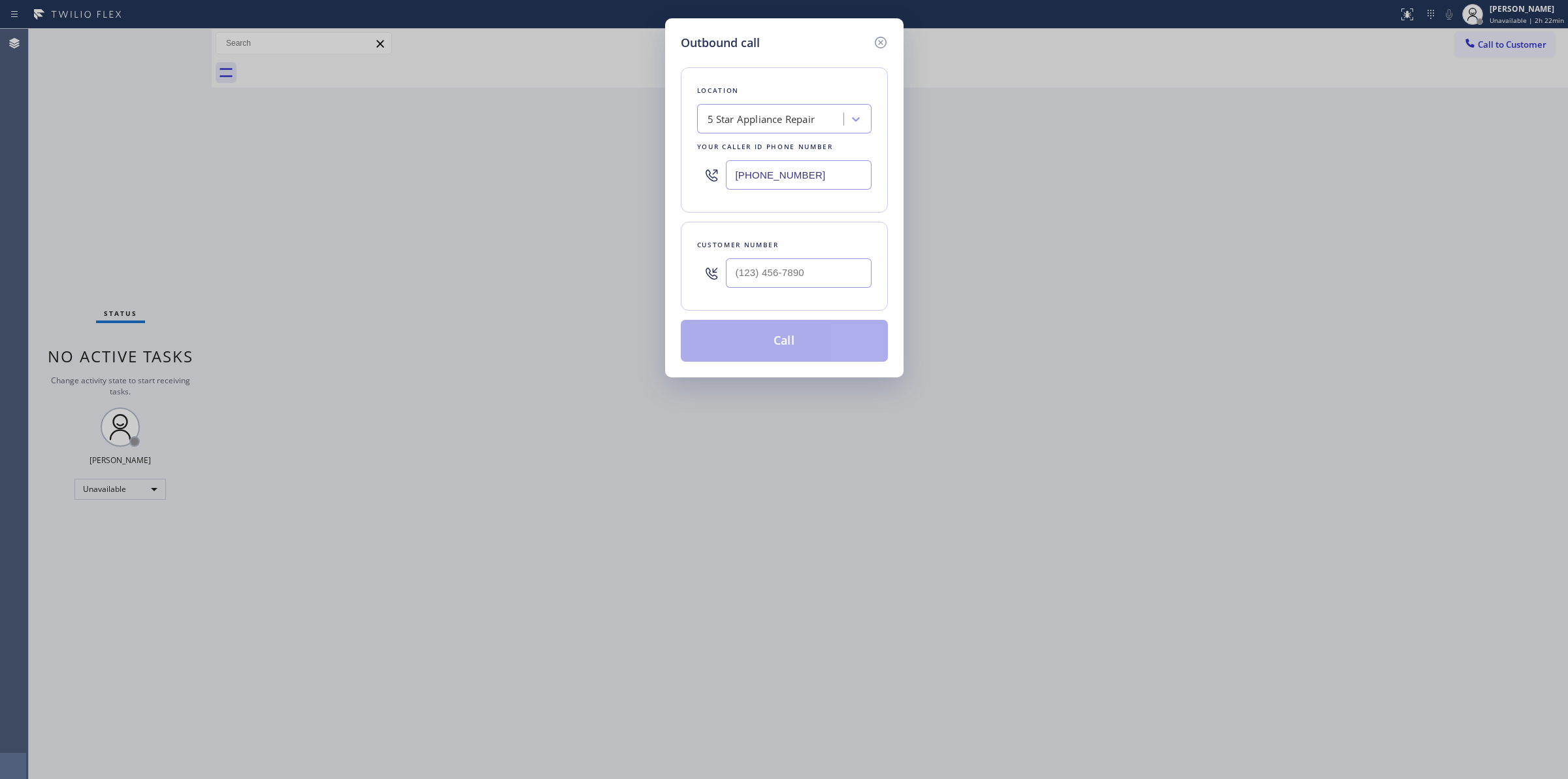
paste input "415) 965-3694"
type input "[PHONE_NUMBER]"
click at [1525, 4] on div "Outbound call Location Elite Sub-Zero Appliance Repair Your caller id phone num…" at bounding box center [784, 390] width 1568 height 779
click at [877, 40] on icon at bounding box center [881, 42] width 16 height 16
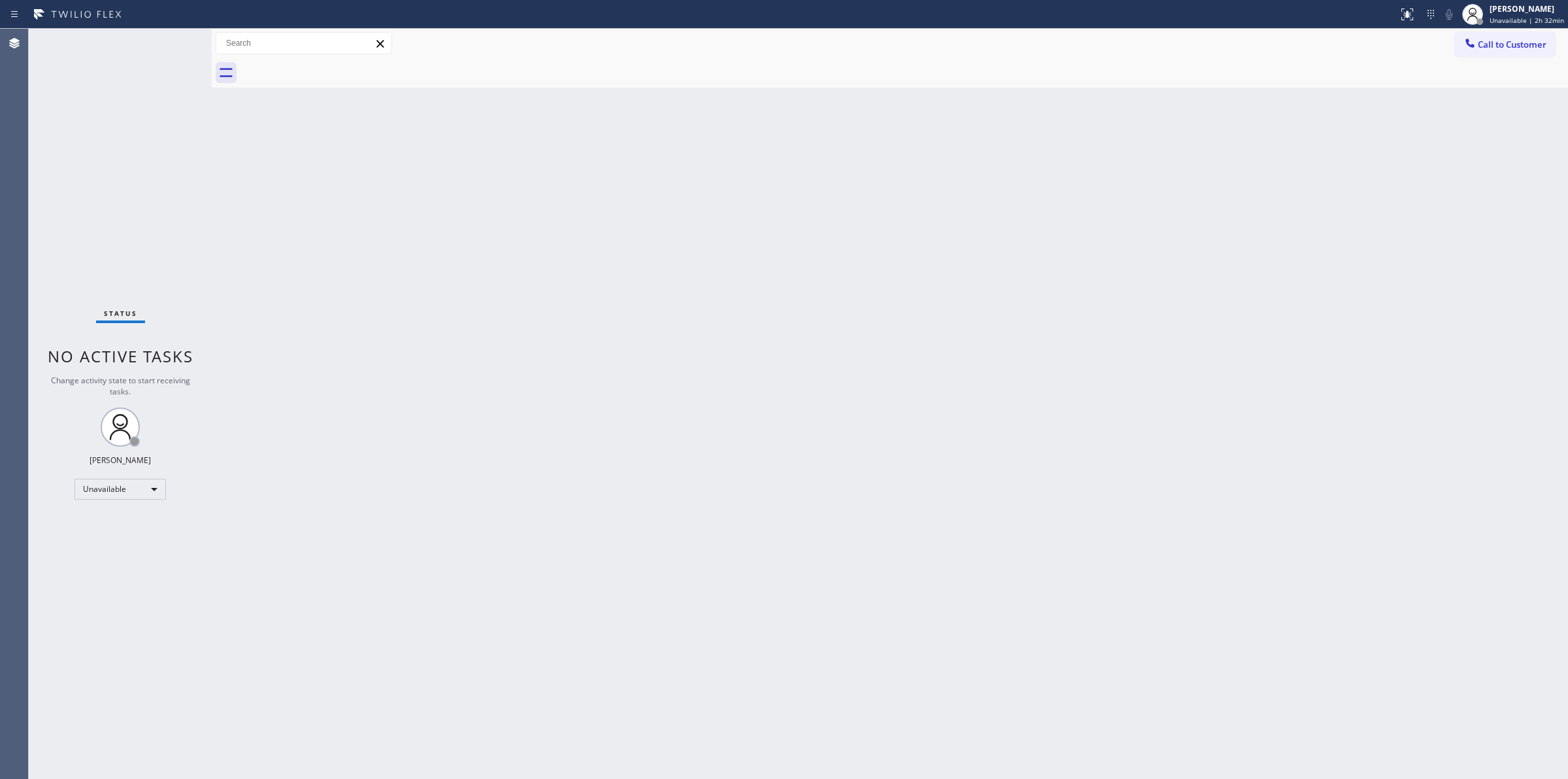
drag, startPoint x: 1526, startPoint y: 1, endPoint x: 1224, endPoint y: 60, distance: 307.7
click at [1224, 60] on div at bounding box center [904, 73] width 1328 height 29
click at [1550, 24] on span "Unavailable | 2h 32min" at bounding box center [1527, 20] width 75 height 9
click at [1452, 93] on button "Unavailable" at bounding box center [1502, 85] width 130 height 17
click at [1491, 26] on div "[PERSON_NAME] Unavailable | 2h 32min" at bounding box center [1513, 14] width 110 height 28
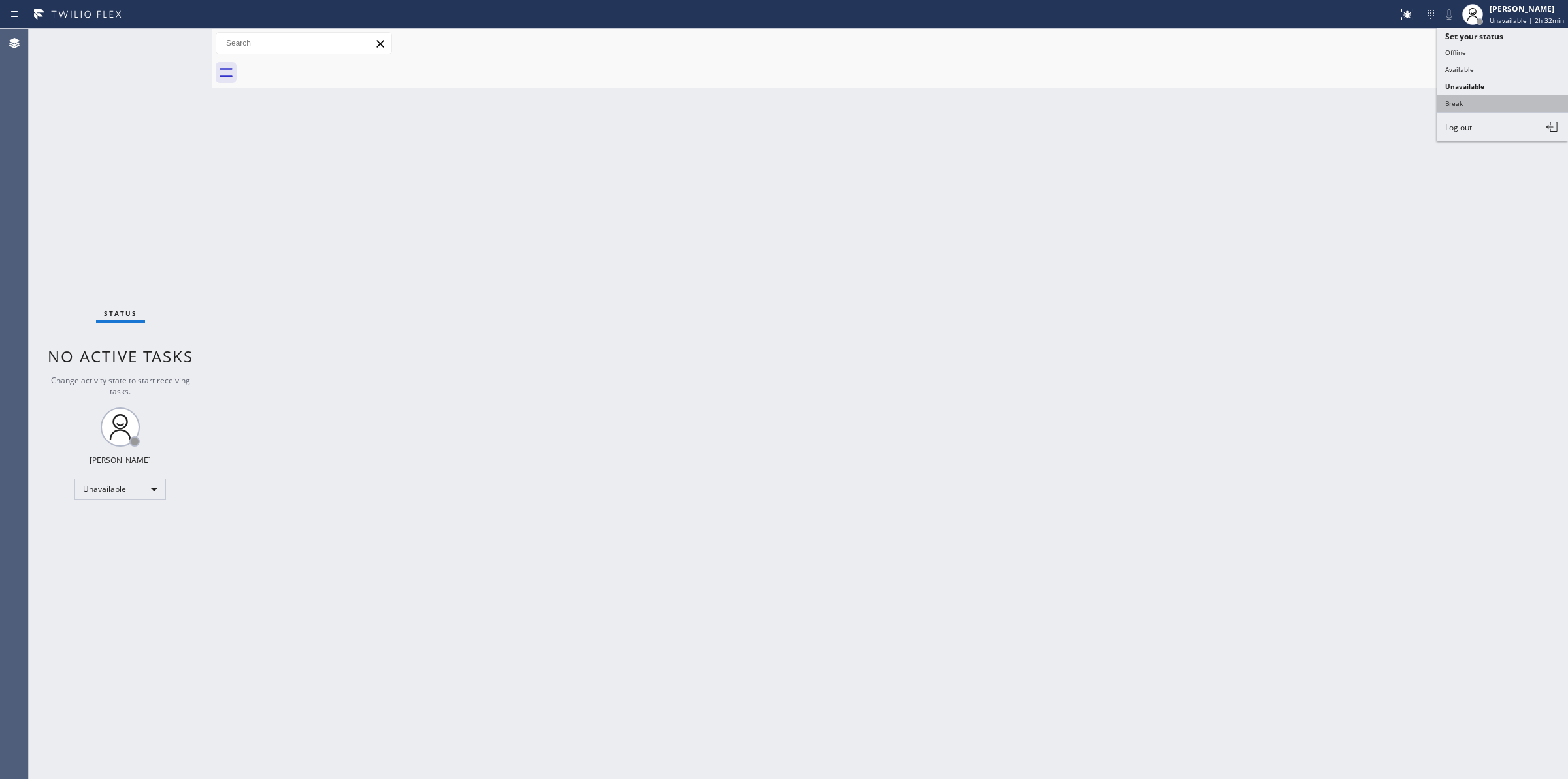
drag, startPoint x: 1462, startPoint y: 90, endPoint x: 1462, endPoint y: 102, distance: 12.0
click at [1462, 102] on ul "Set your status Offline Available Unavailable Break Log out" at bounding box center [1502, 84] width 130 height 113
click at [1462, 102] on button "Break" at bounding box center [1502, 103] width 130 height 17
click at [1523, 24] on span "Break | 19:35" at bounding box center [1521, 20] width 43 height 9
click at [1481, 87] on button "Unavailable" at bounding box center [1502, 85] width 130 height 17
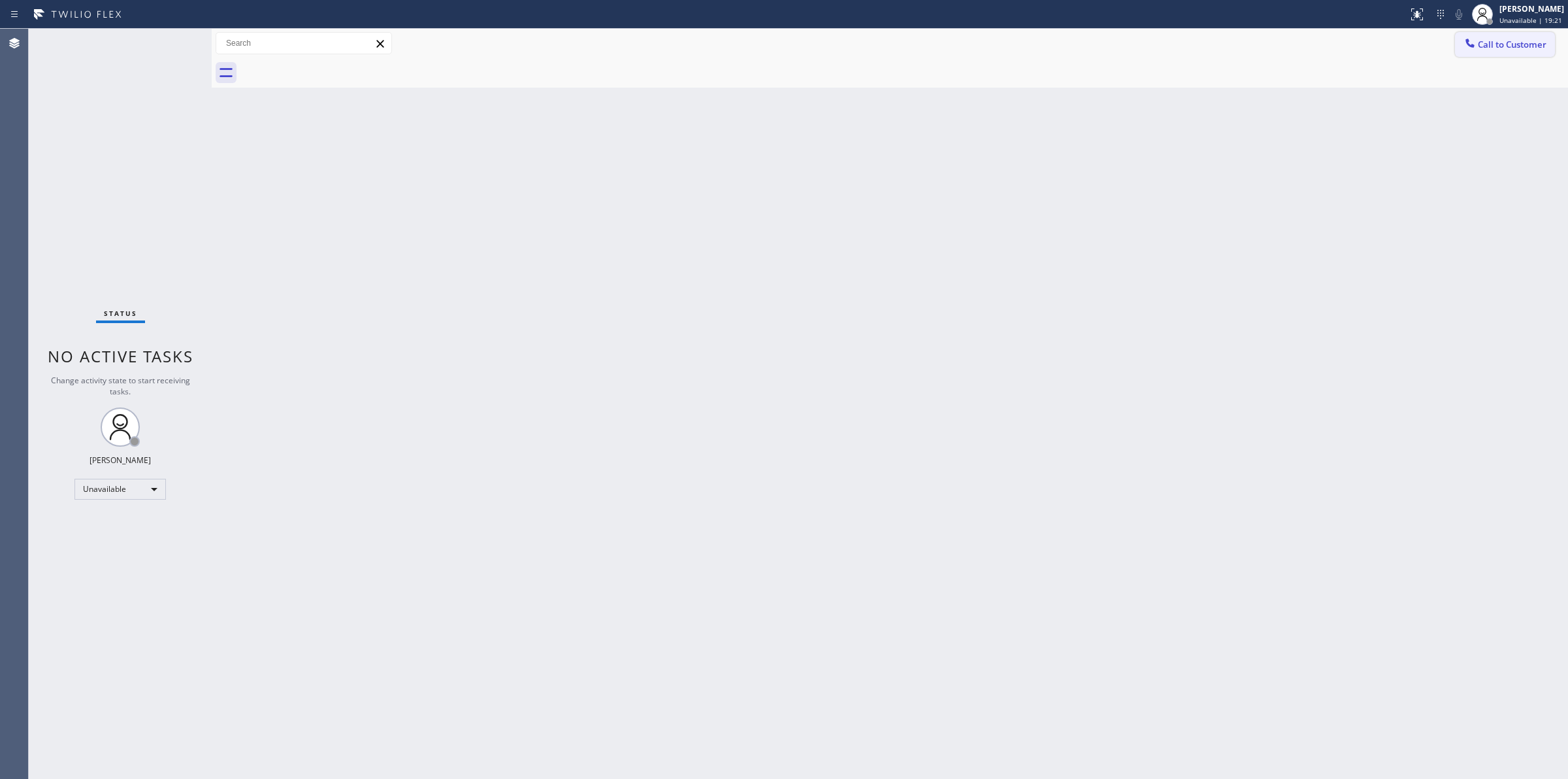
click at [1531, 49] on span "Call to Customer" at bounding box center [1512, 44] width 69 height 12
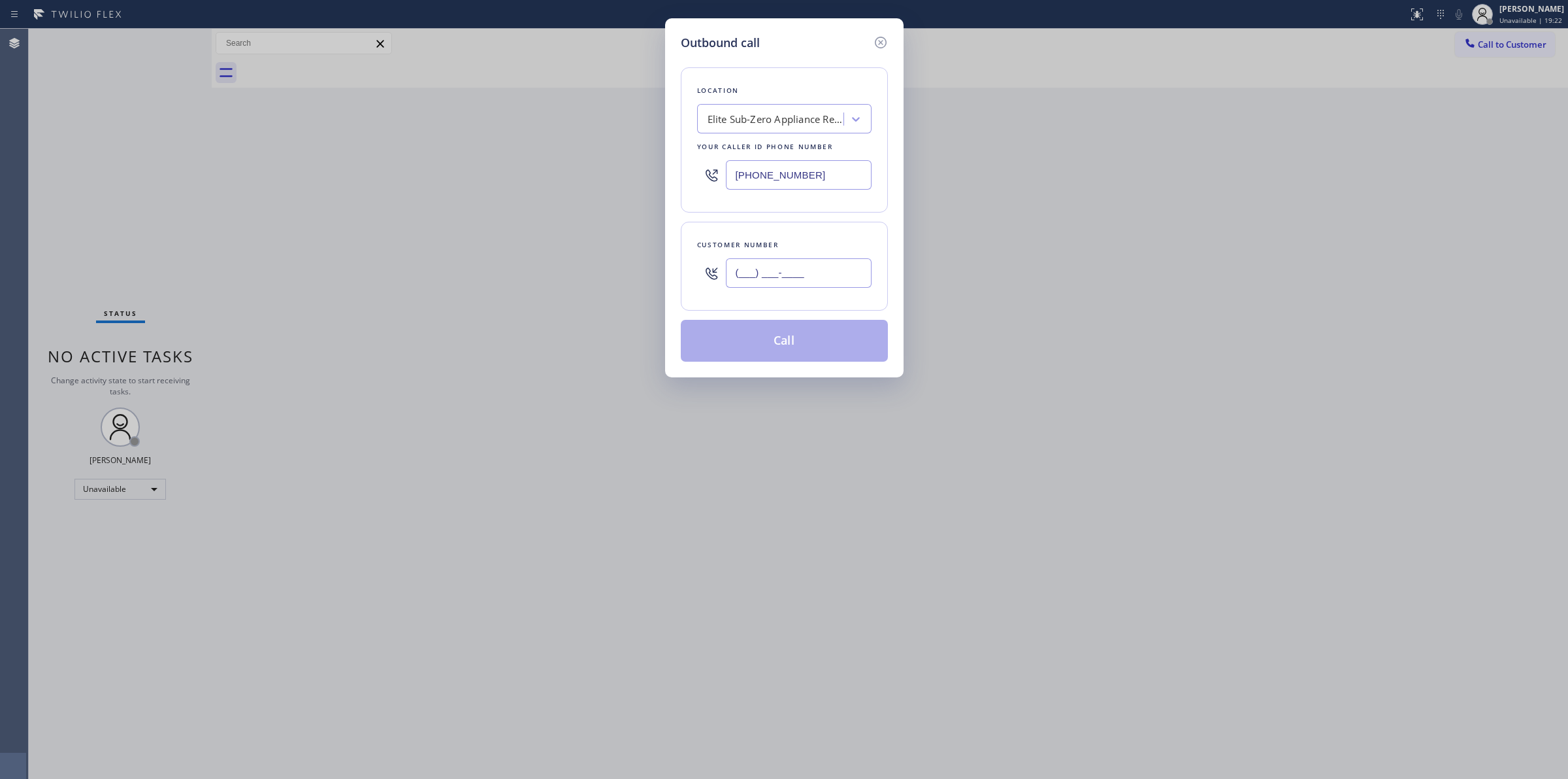
paste input "707) 378-0148"
click at [824, 278] on input "(___) ___-____" at bounding box center [798, 273] width 146 height 29
type input "[PHONE_NUMBER]"
click at [814, 119] on div "Elite Sub-Zero Appliance Repair" at bounding box center [777, 119] width 137 height 15
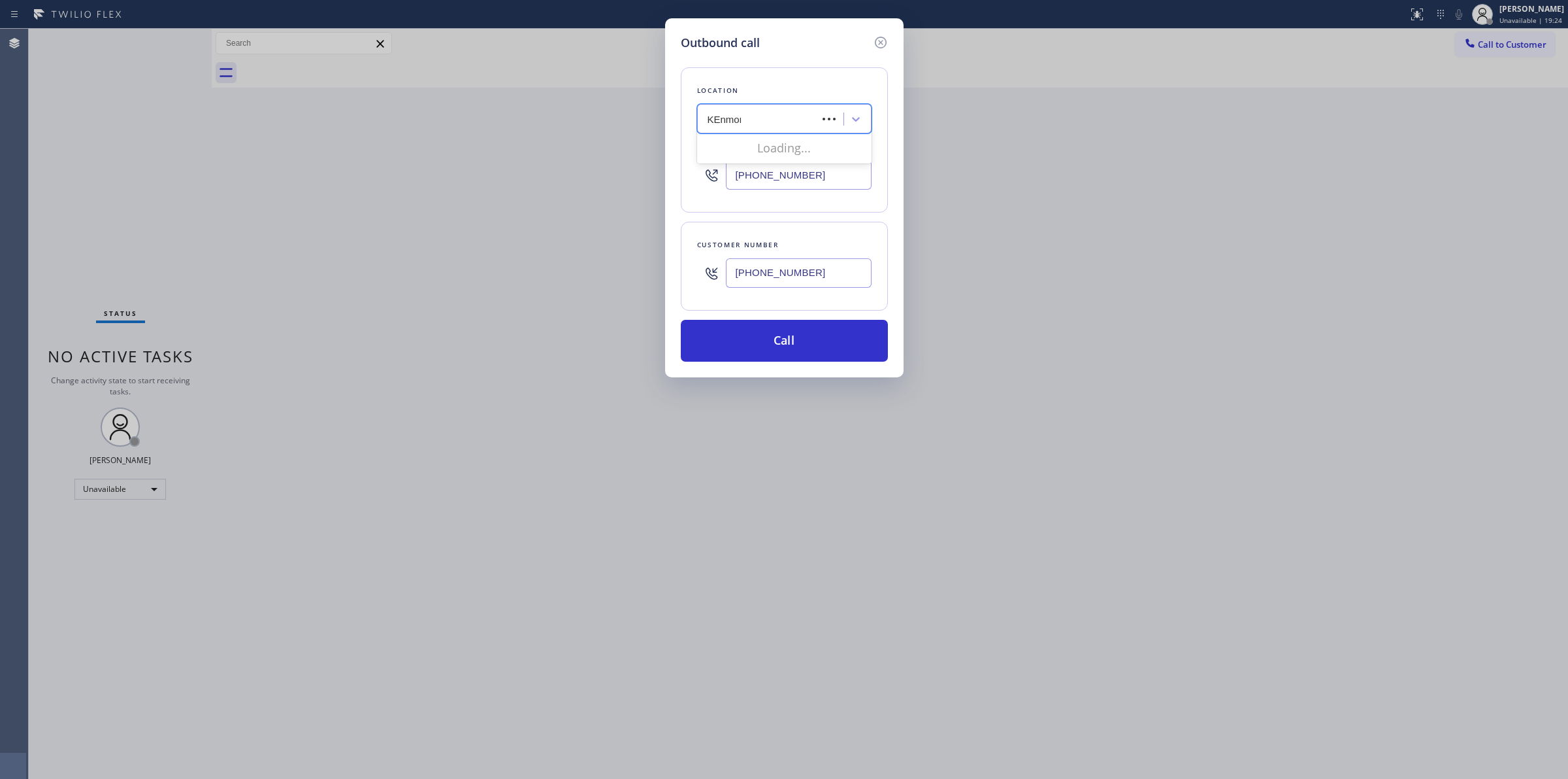
type input "KEnmore"
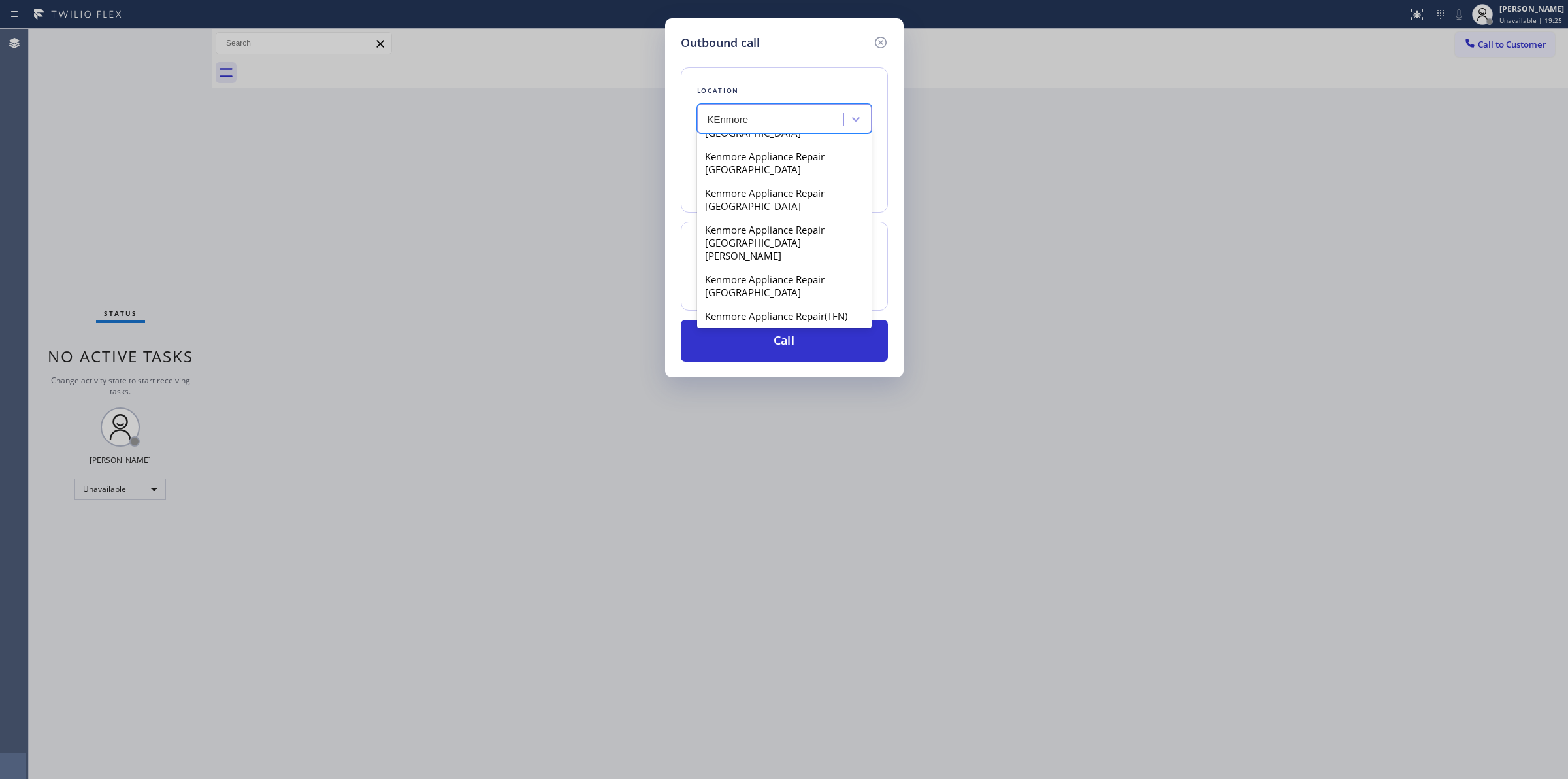
scroll to position [408, 0]
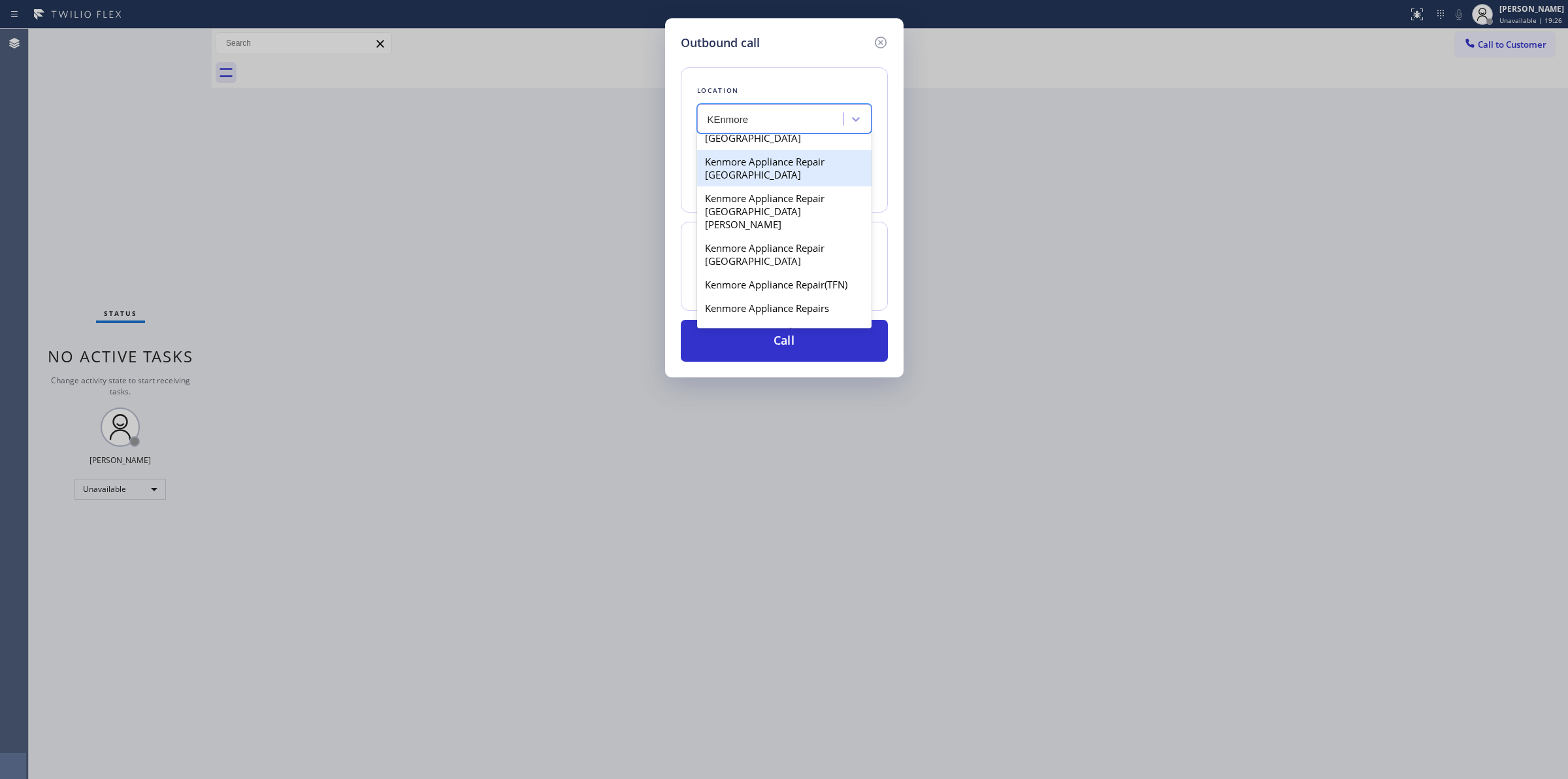
click at [762, 186] on div "Kenmore Appliance Repair [GEOGRAPHIC_DATA]" at bounding box center [784, 168] width 175 height 36
type input "[PHONE_NUMBER]"
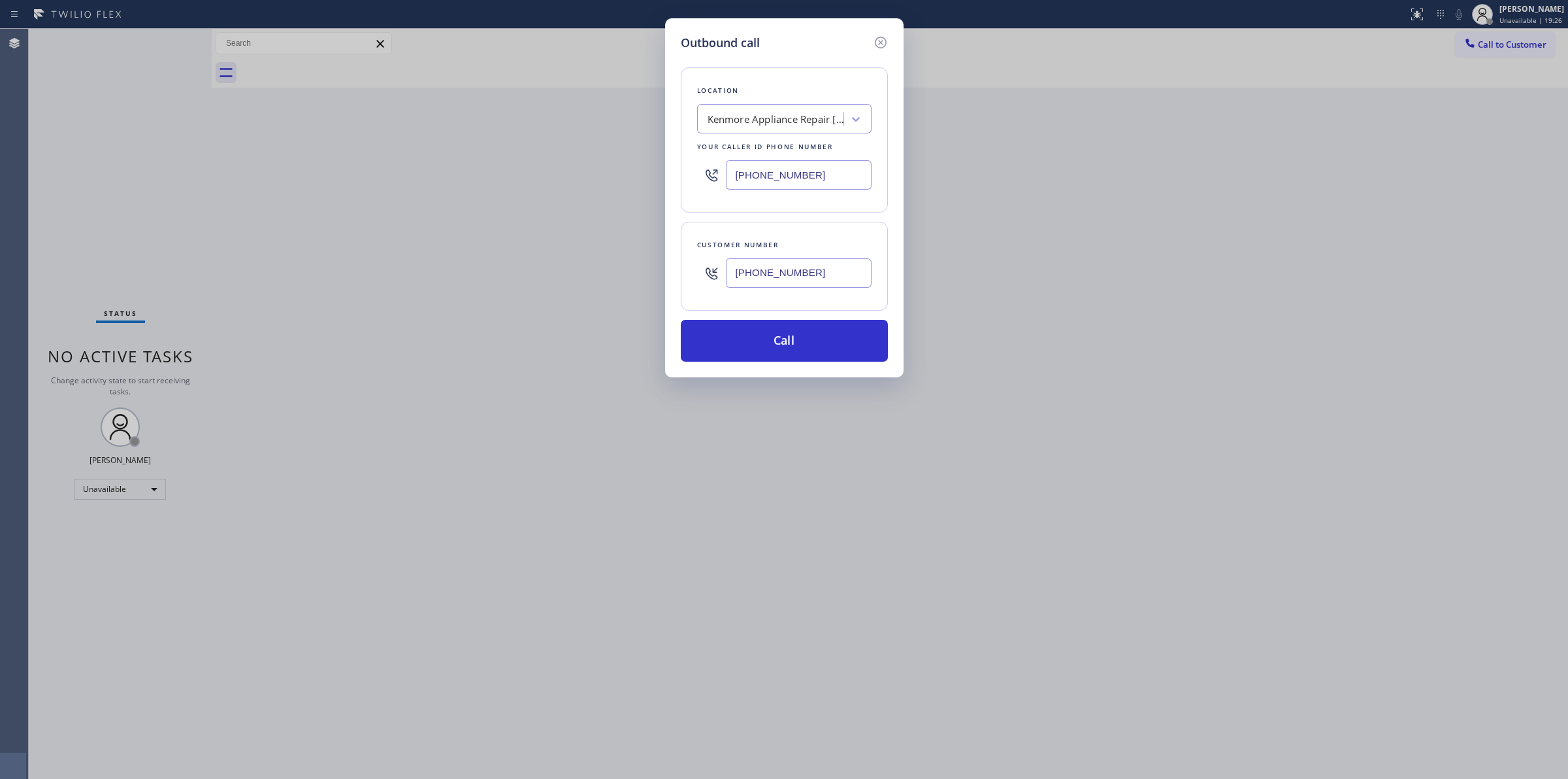
click at [772, 263] on input "[PHONE_NUMBER]" at bounding box center [798, 273] width 146 height 29
click at [759, 335] on button "Call" at bounding box center [784, 340] width 207 height 42
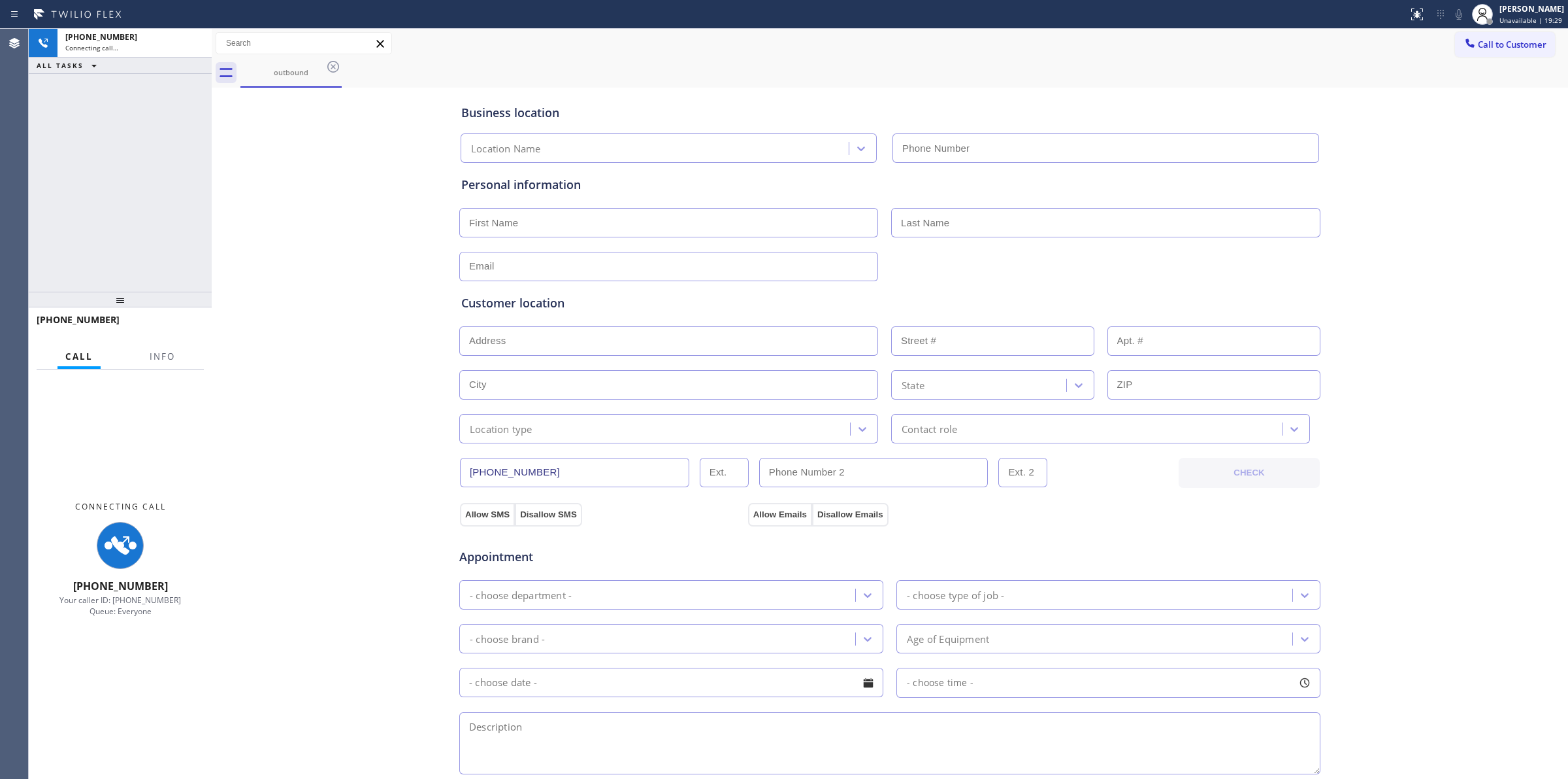
type input "[PHONE_NUMBER]"
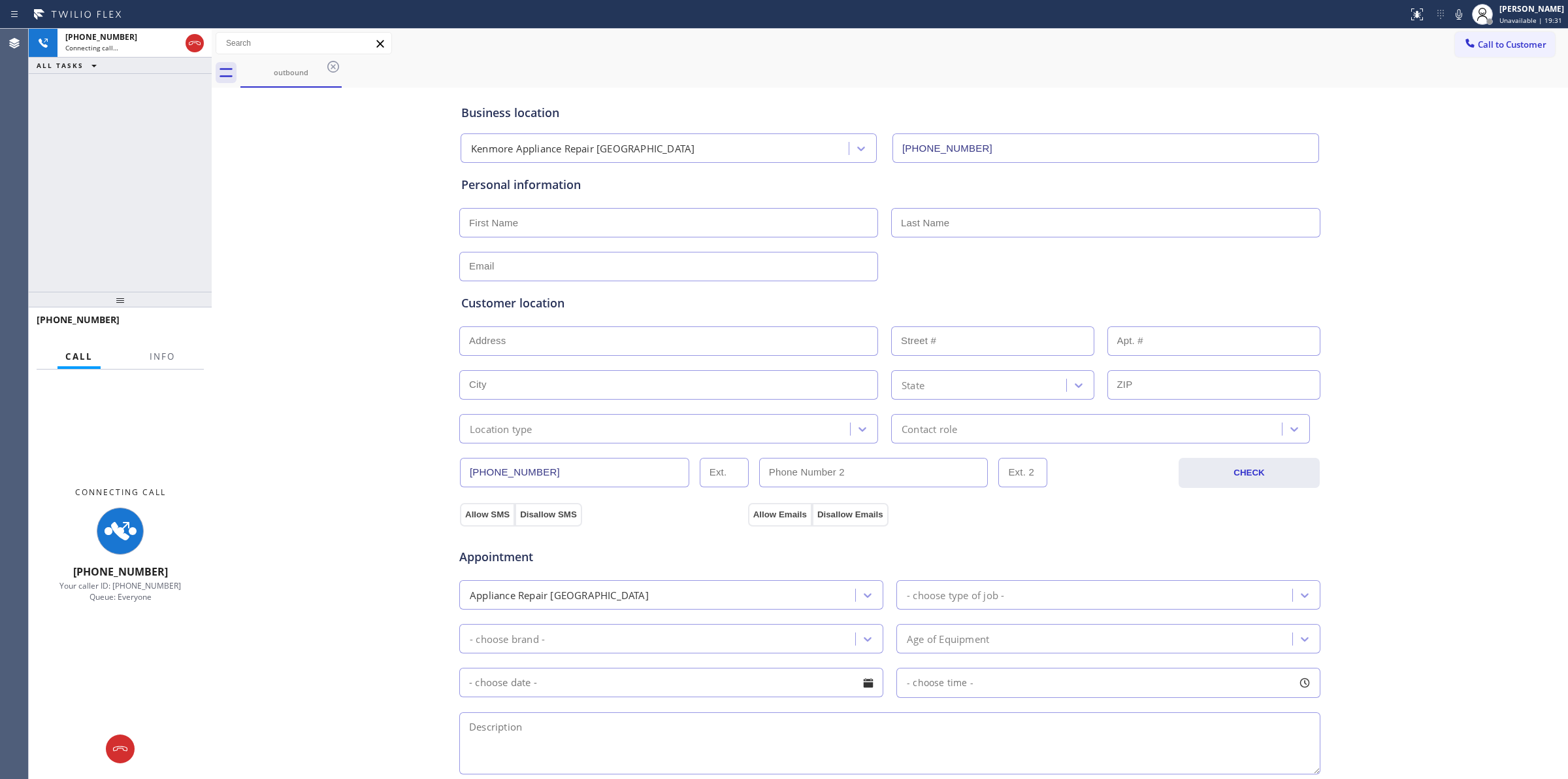
drag, startPoint x: 972, startPoint y: 77, endPoint x: 1125, endPoint y: 82, distance: 153.1
click at [994, 82] on div "outbound" at bounding box center [904, 73] width 1328 height 29
click at [1459, 25] on div "Status report No issues detected If you experience an issue, please download th…" at bounding box center [1486, 14] width 166 height 28
click at [1465, 15] on icon at bounding box center [1459, 15] width 16 height 16
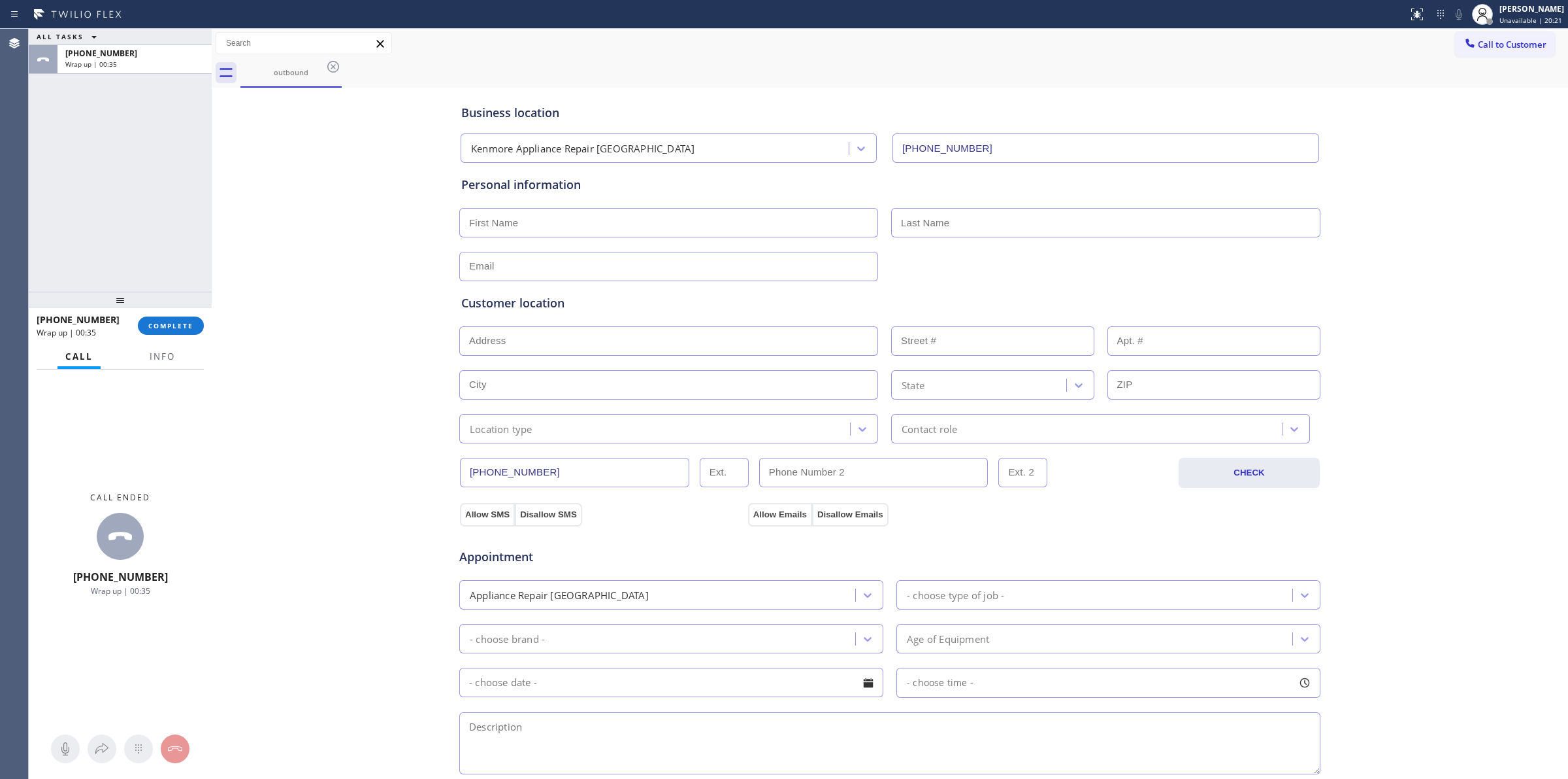
drag, startPoint x: 1492, startPoint y: 41, endPoint x: 1233, endPoint y: 166, distance: 287.6
click at [1492, 40] on span "Call to Customer" at bounding box center [1512, 44] width 69 height 12
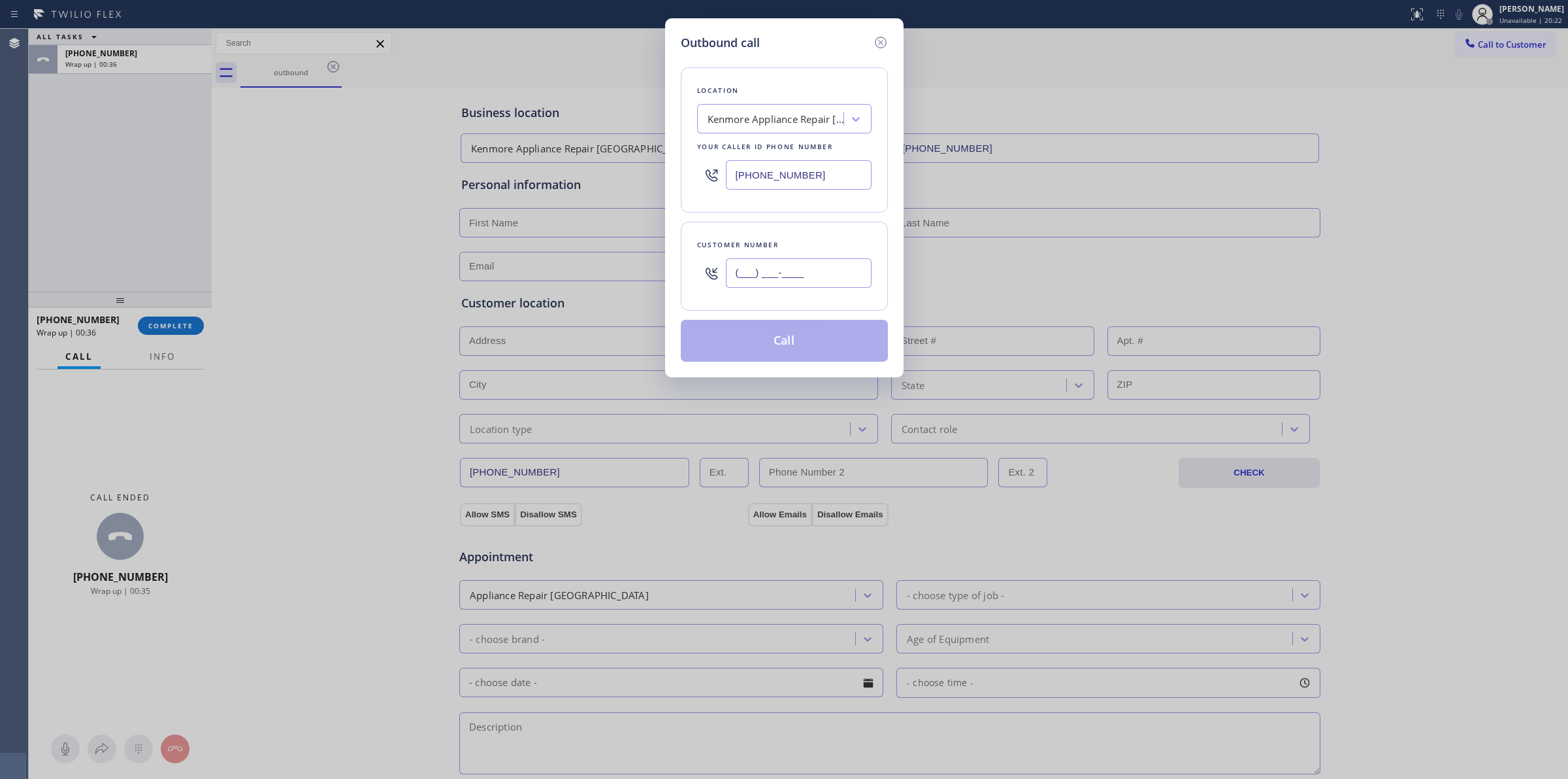
paste input "707) 378-0148"
click at [783, 263] on input "[PHONE_NUMBER]" at bounding box center [798, 273] width 146 height 29
type input "[PHONE_NUMBER]"
click at [776, 334] on button "Call" at bounding box center [784, 340] width 207 height 42
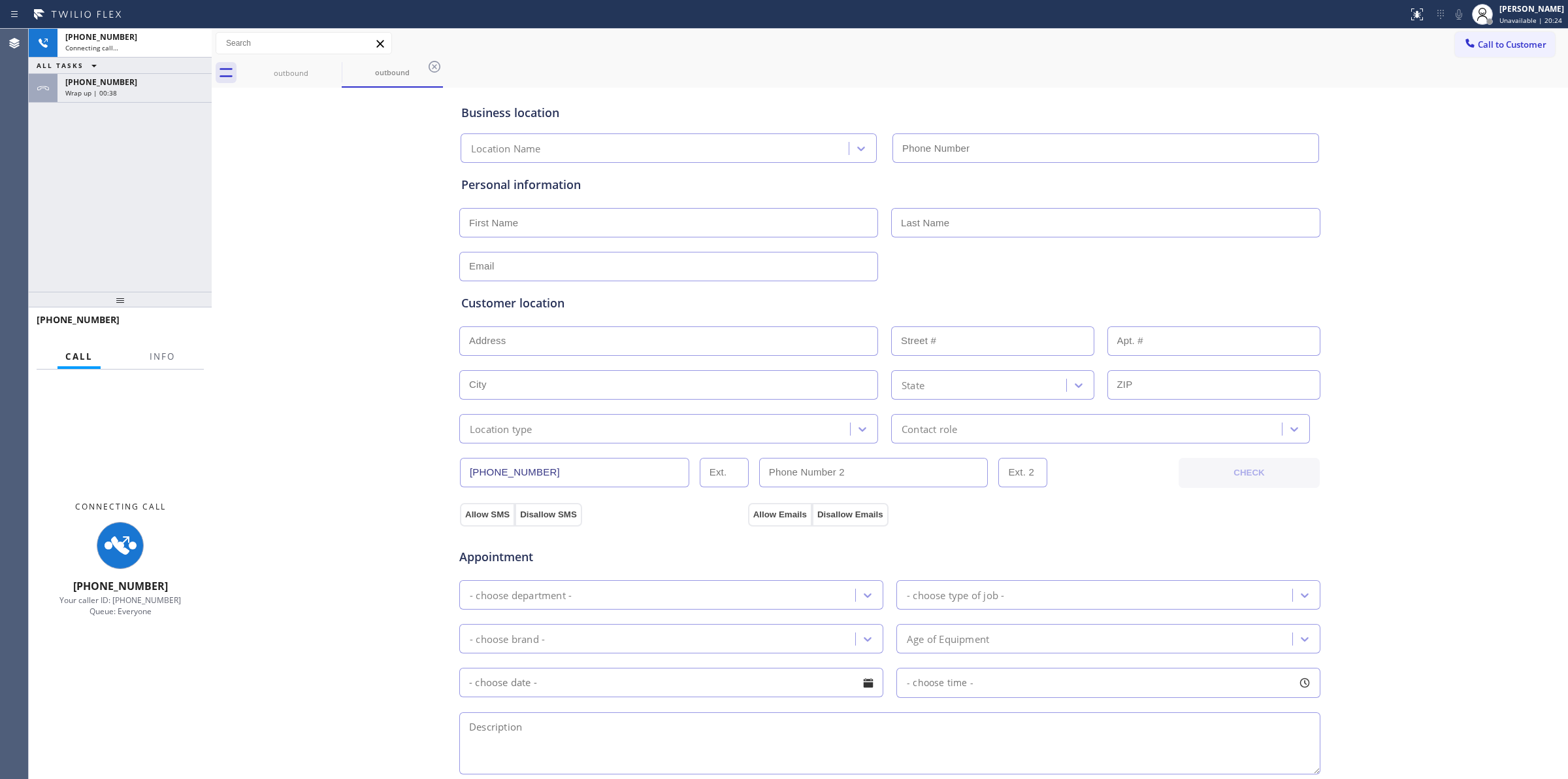
type input "[PHONE_NUMBER]"
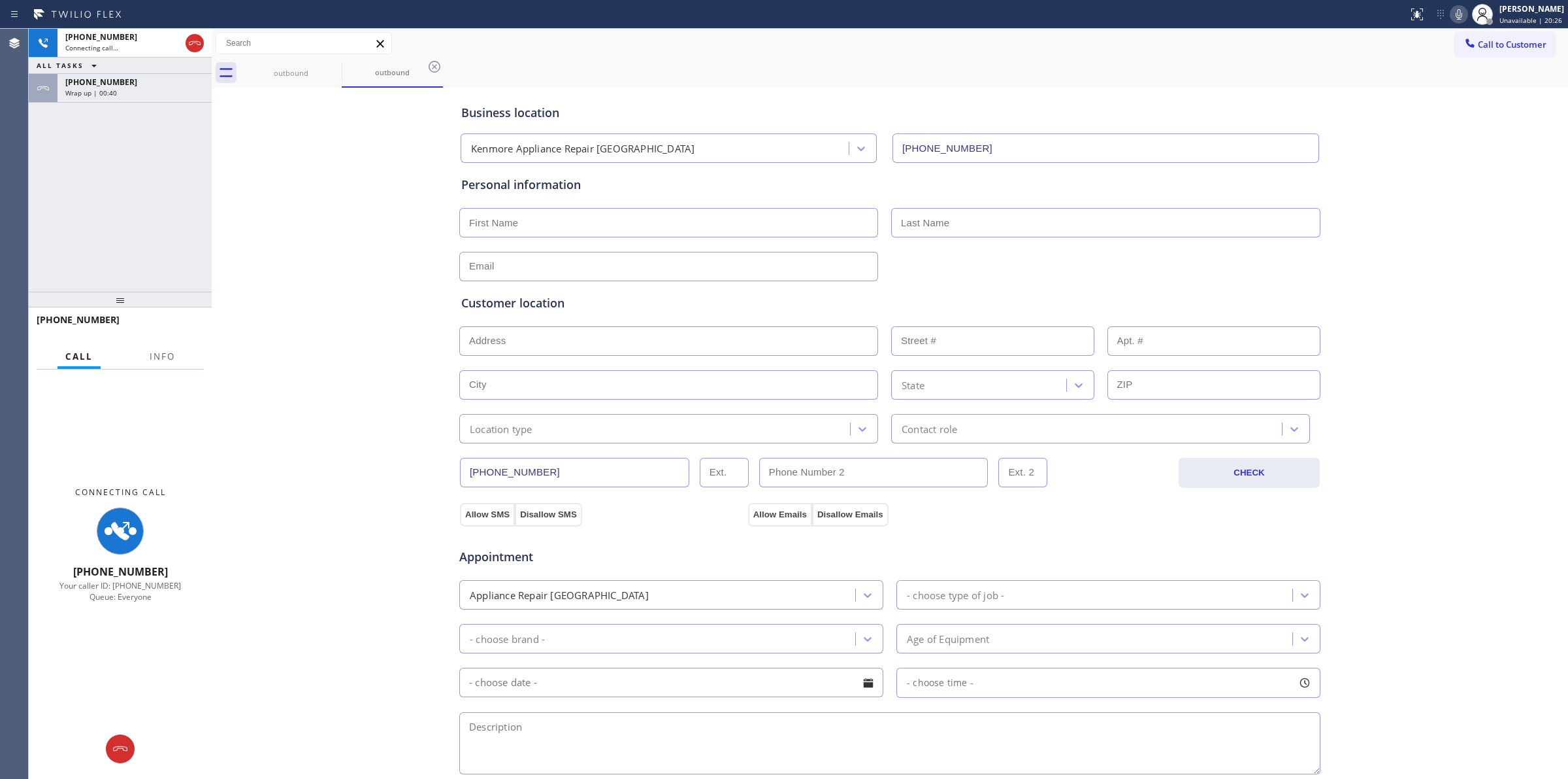
click at [149, 95] on div "Wrap up | 00:40" at bounding box center [134, 92] width 138 height 9
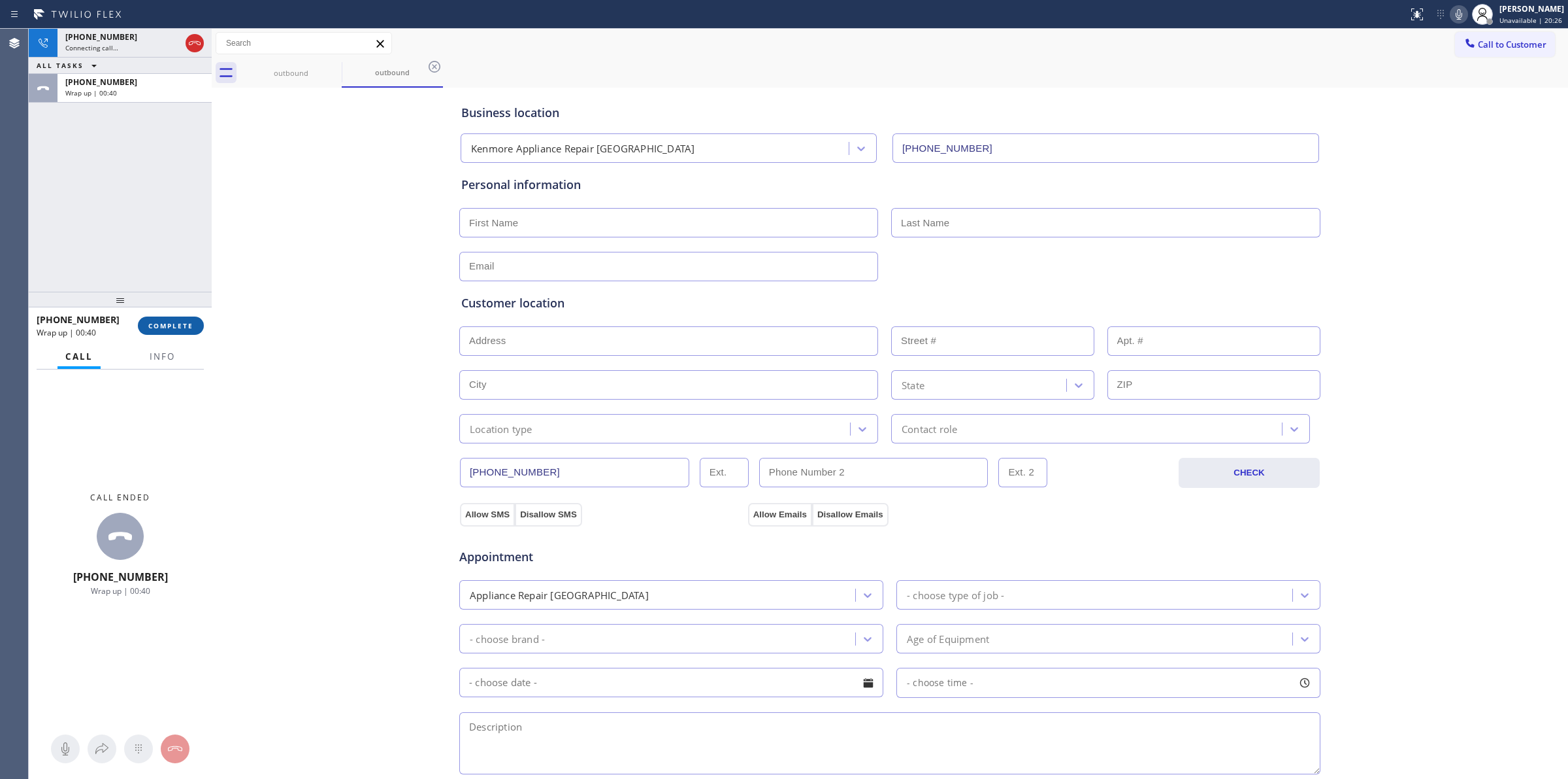
click at [177, 327] on span "COMPLETE" at bounding box center [171, 325] width 45 height 9
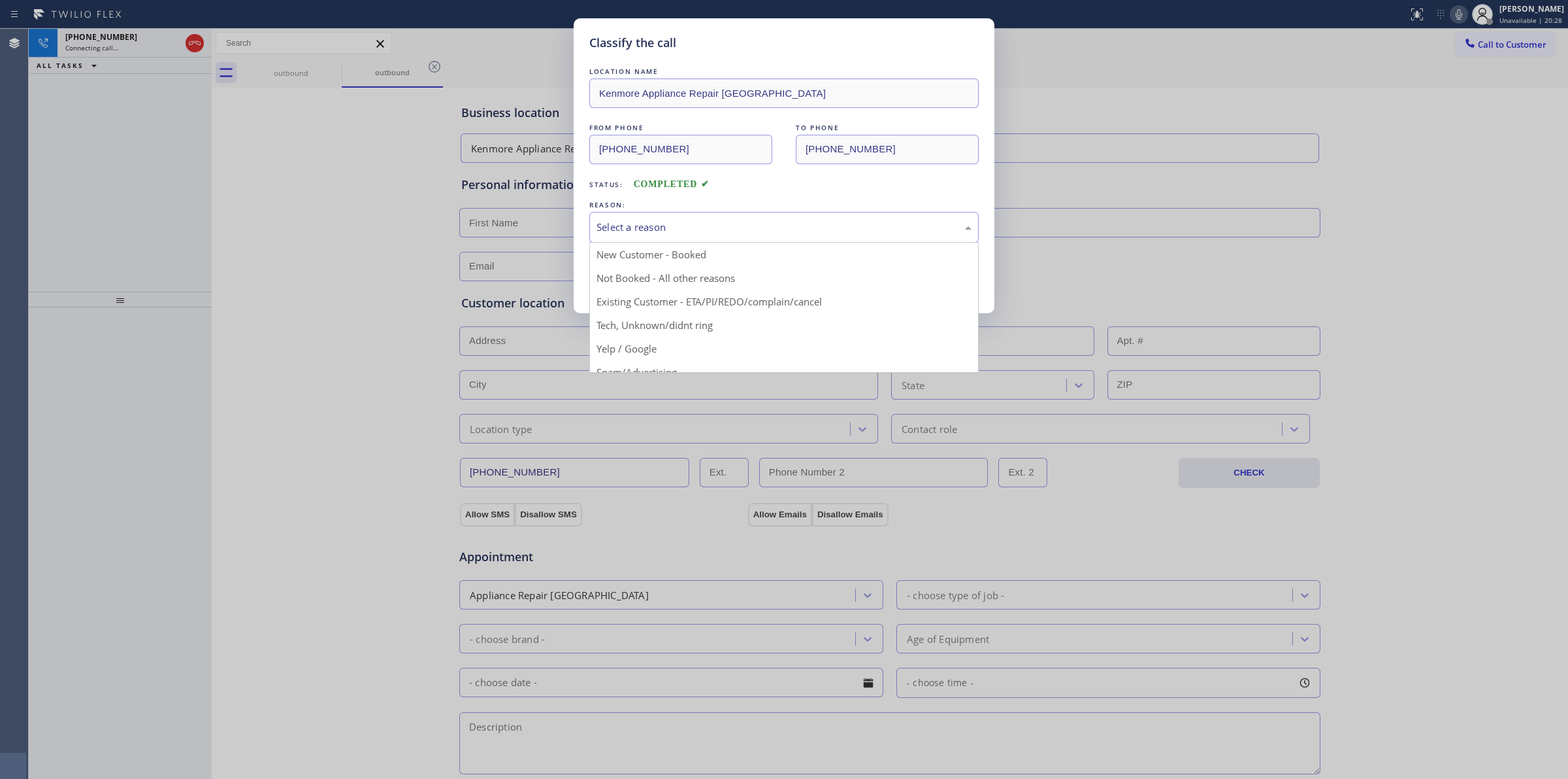
drag, startPoint x: 670, startPoint y: 227, endPoint x: 673, endPoint y: 233, distance: 6.7
click at [672, 231] on div "Select a reason" at bounding box center [784, 227] width 375 height 15
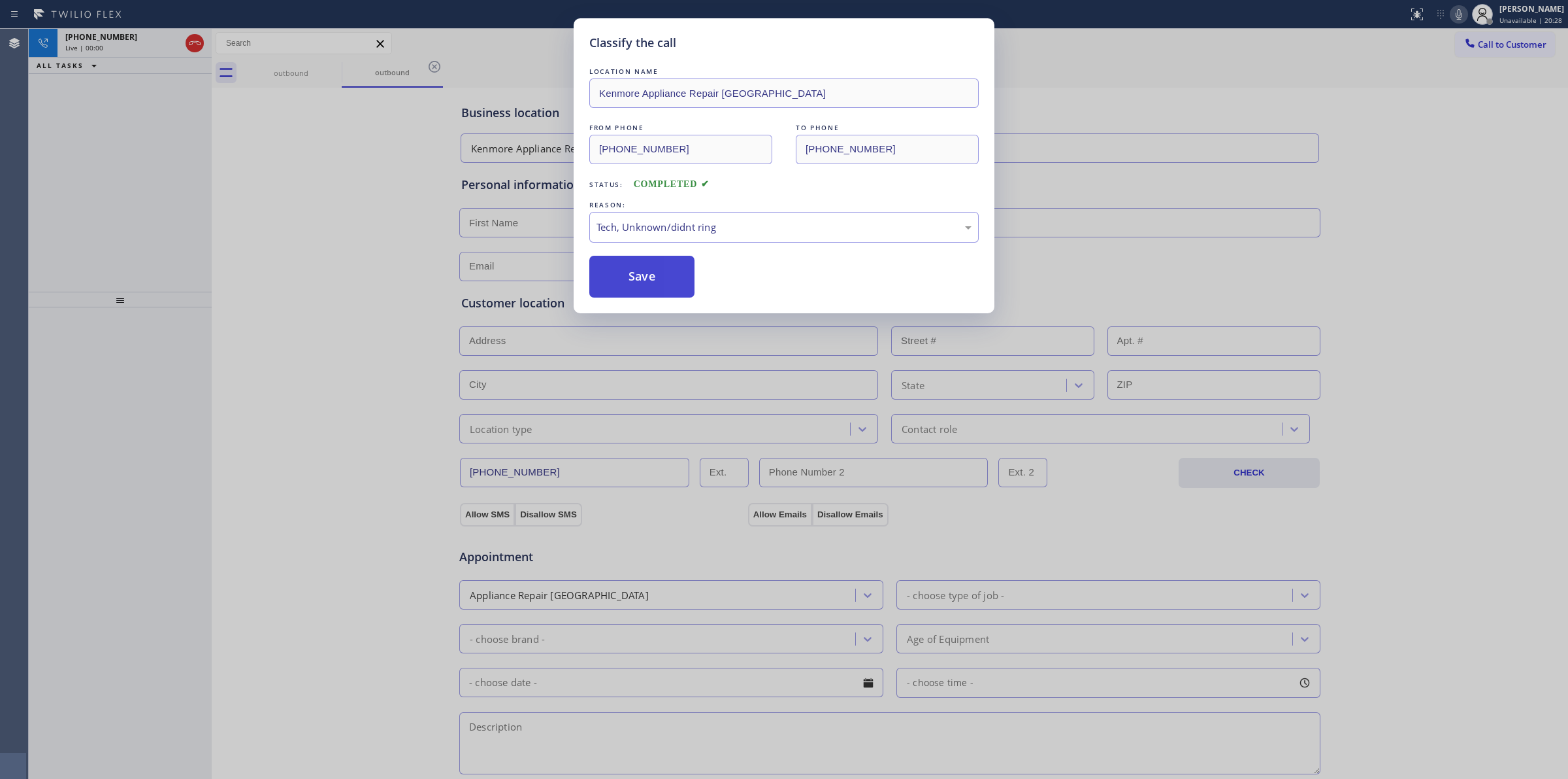
click at [655, 277] on button "Save" at bounding box center [641, 277] width 105 height 42
click at [123, 47] on div "Classify the call LOCATION NAME Kenmore Appliance Repair [GEOGRAPHIC_DATA] FROM…" at bounding box center [784, 390] width 1568 height 779
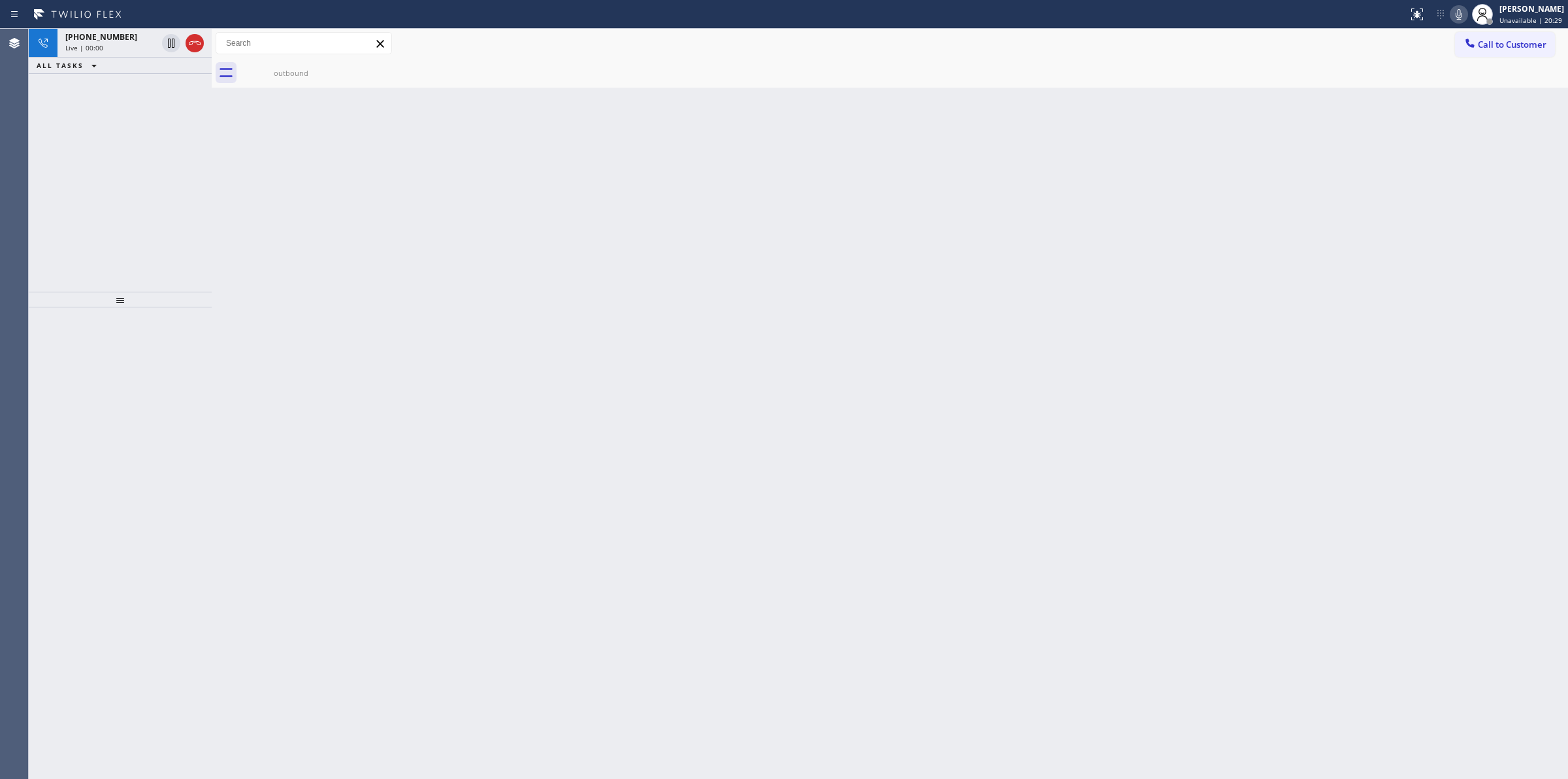
click at [123, 47] on div "Live | 00:00" at bounding box center [111, 47] width 91 height 9
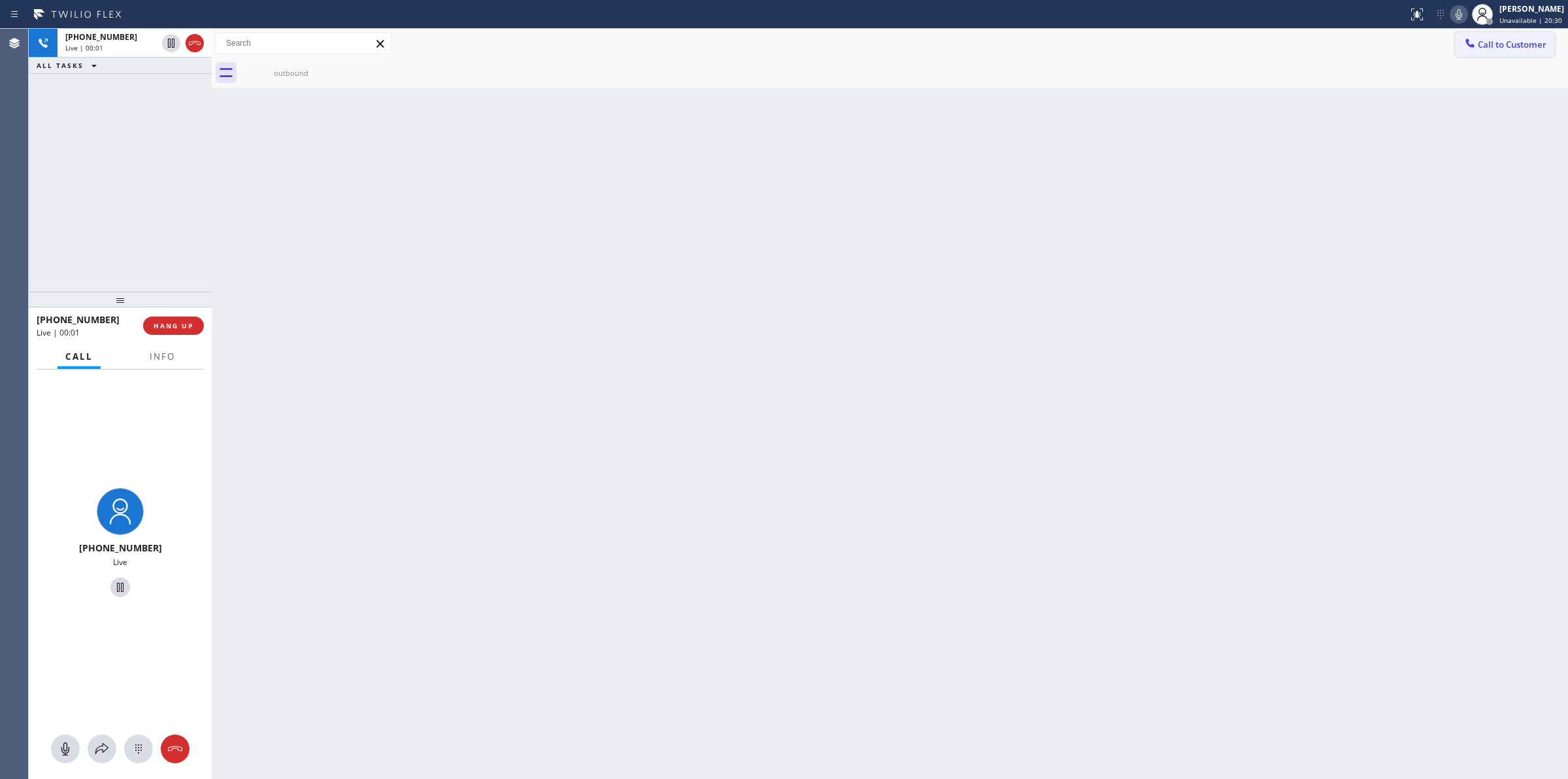
click at [1495, 44] on span "Call to Customer" at bounding box center [1512, 44] width 69 height 12
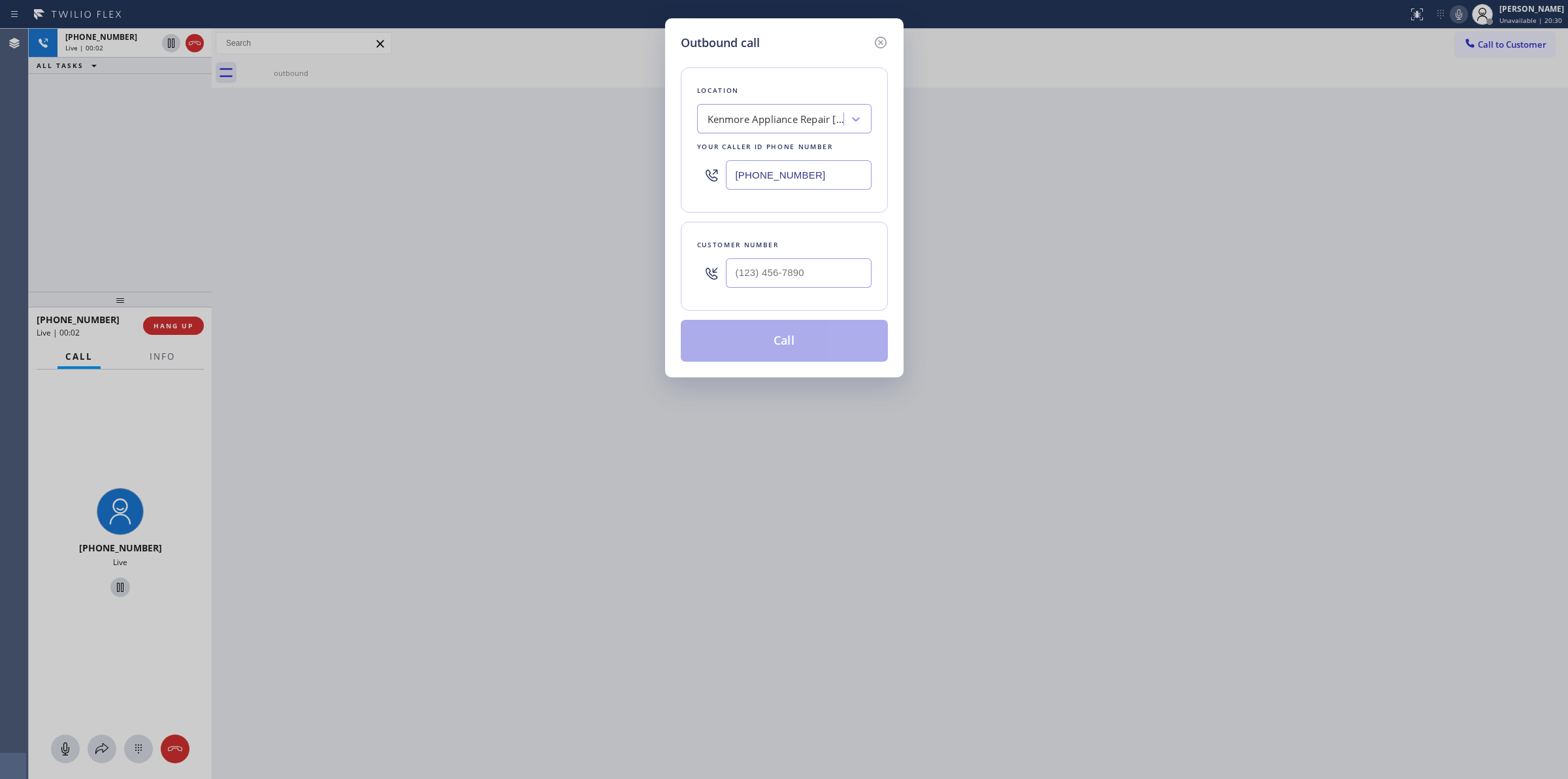
click at [812, 256] on div "Customer number" at bounding box center [784, 266] width 207 height 89
paste input "707) 378-0148"
click at [808, 266] on input "(___) ___-____" at bounding box center [798, 273] width 146 height 29
type input "[PHONE_NUMBER]"
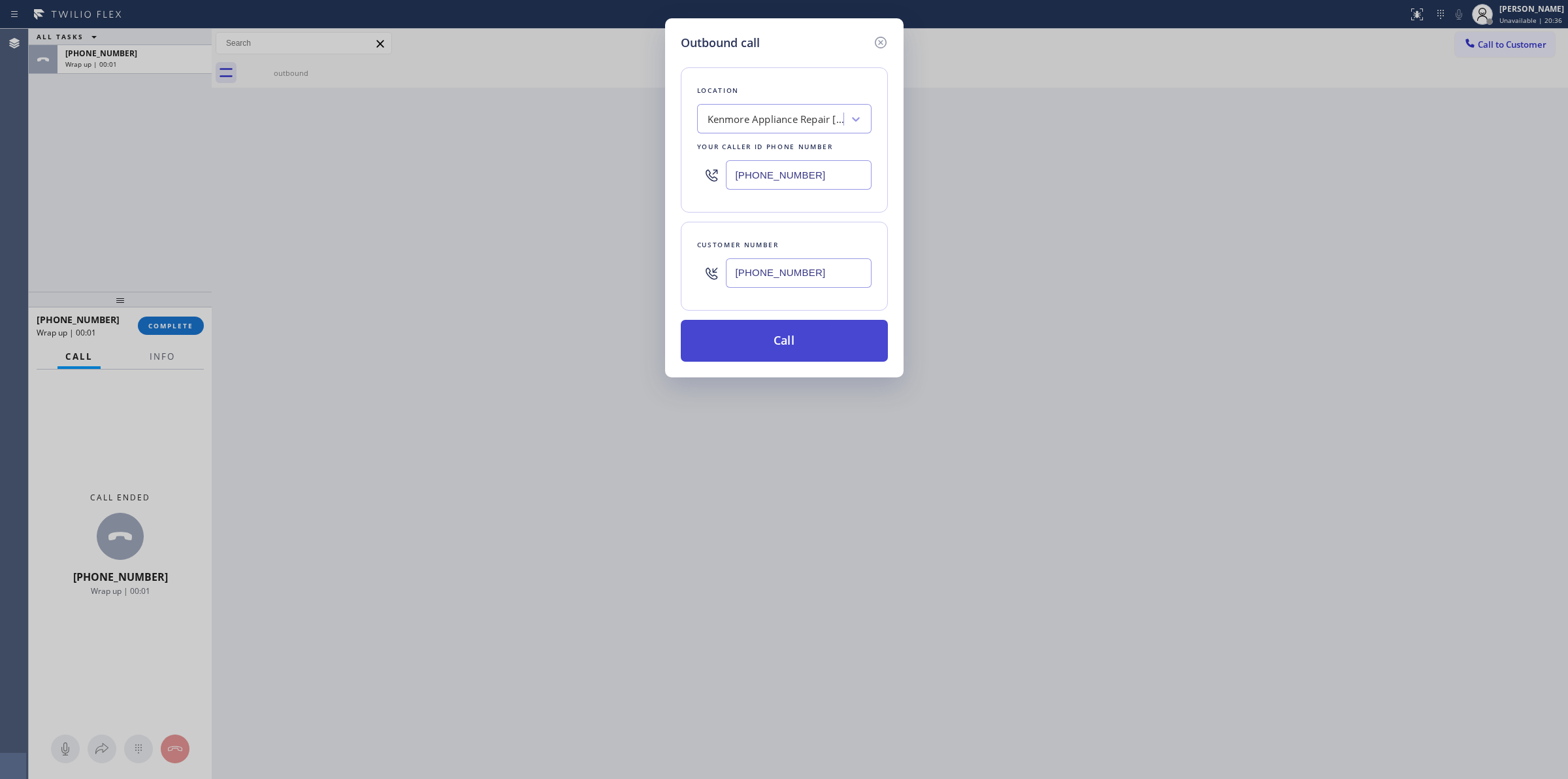
click at [745, 359] on button "Call" at bounding box center [784, 340] width 207 height 42
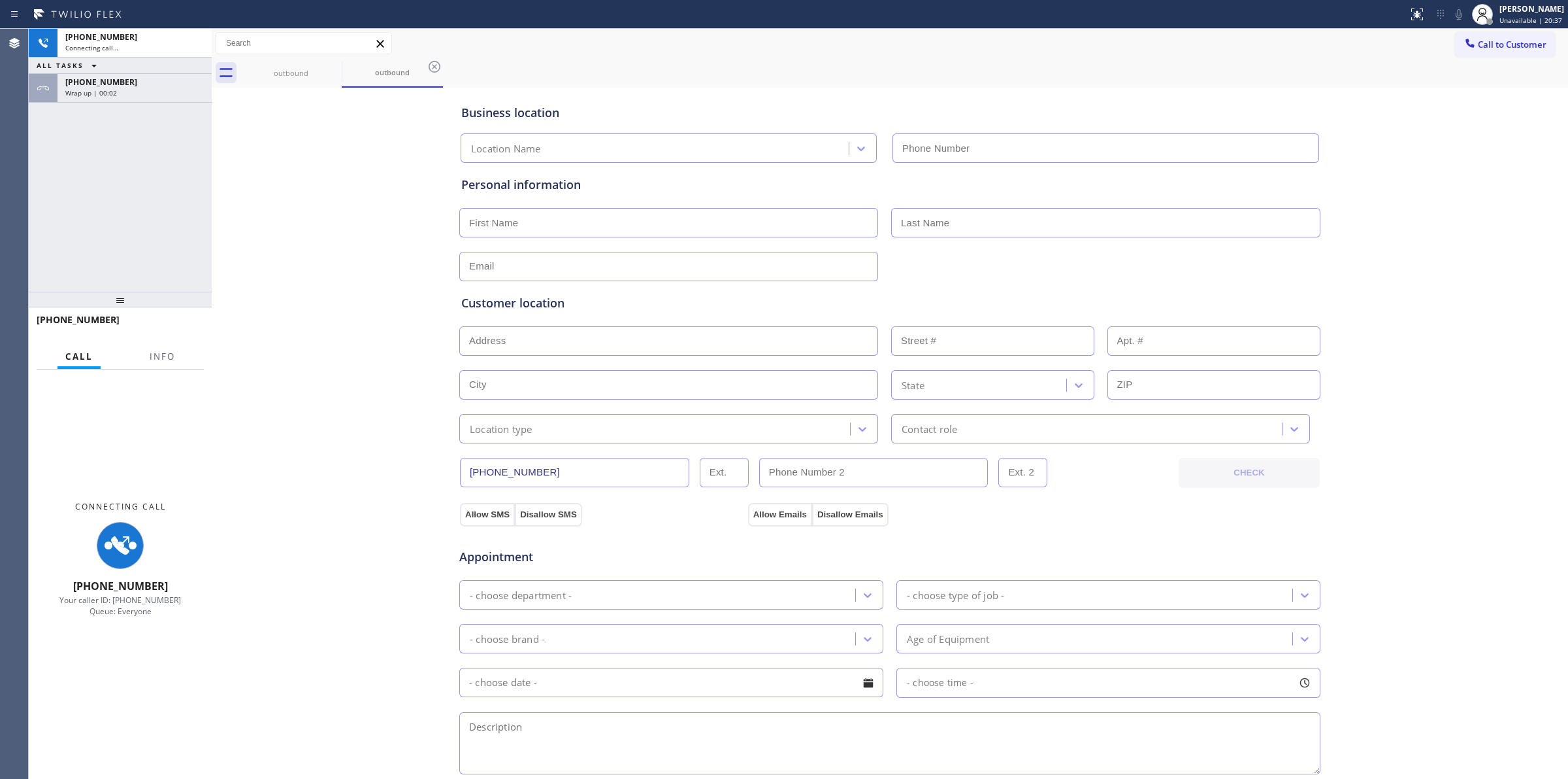
type input "[PHONE_NUMBER]"
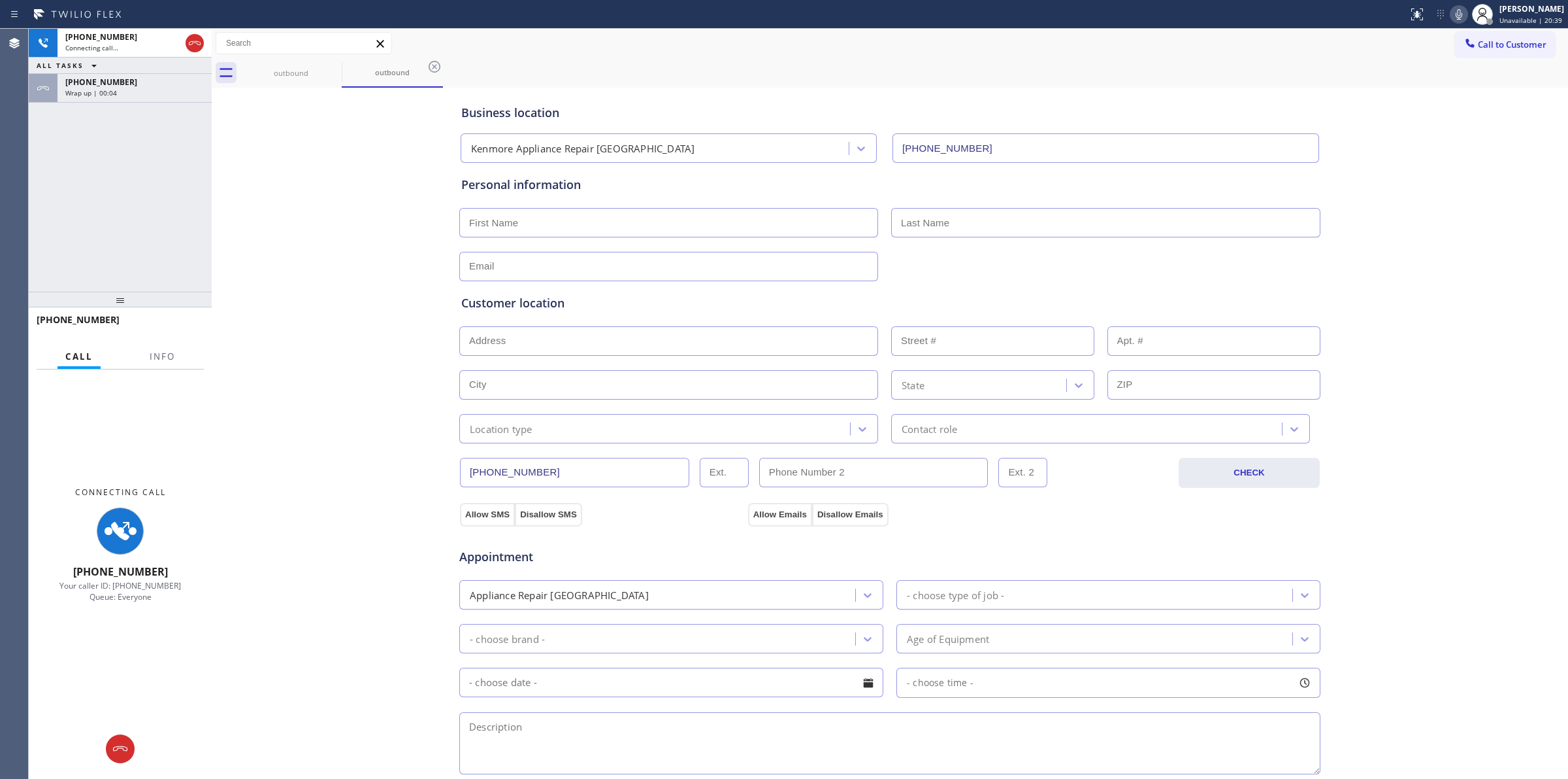
drag, startPoint x: 1481, startPoint y: 42, endPoint x: 1370, endPoint y: 66, distance: 113.6
click at [1481, 42] on span "Call to Customer" at bounding box center [1512, 44] width 69 height 12
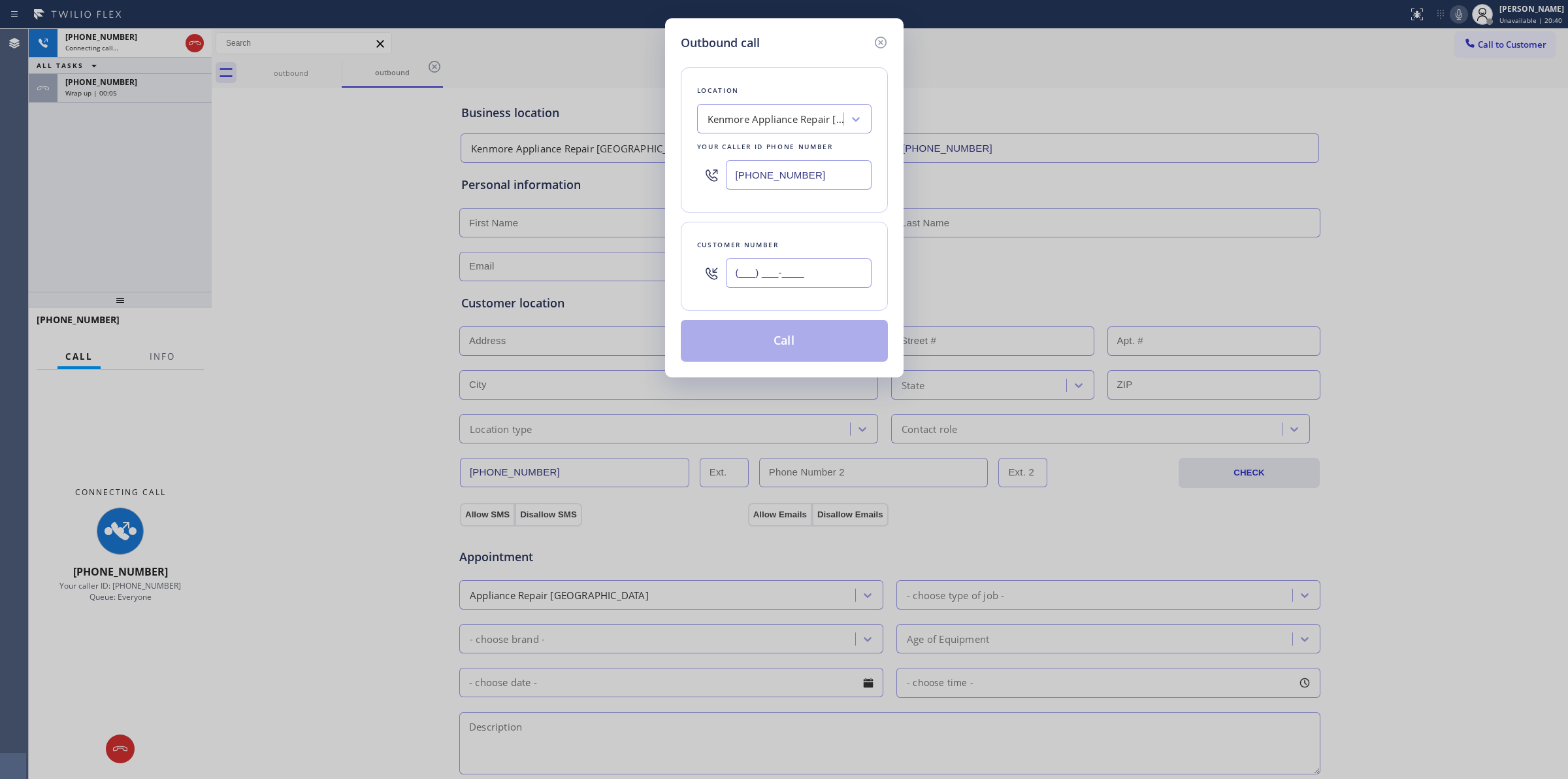
click at [799, 283] on input "(___) ___-____" at bounding box center [798, 273] width 146 height 29
paste input "707) 378-0148"
type input "[PHONE_NUMBER]"
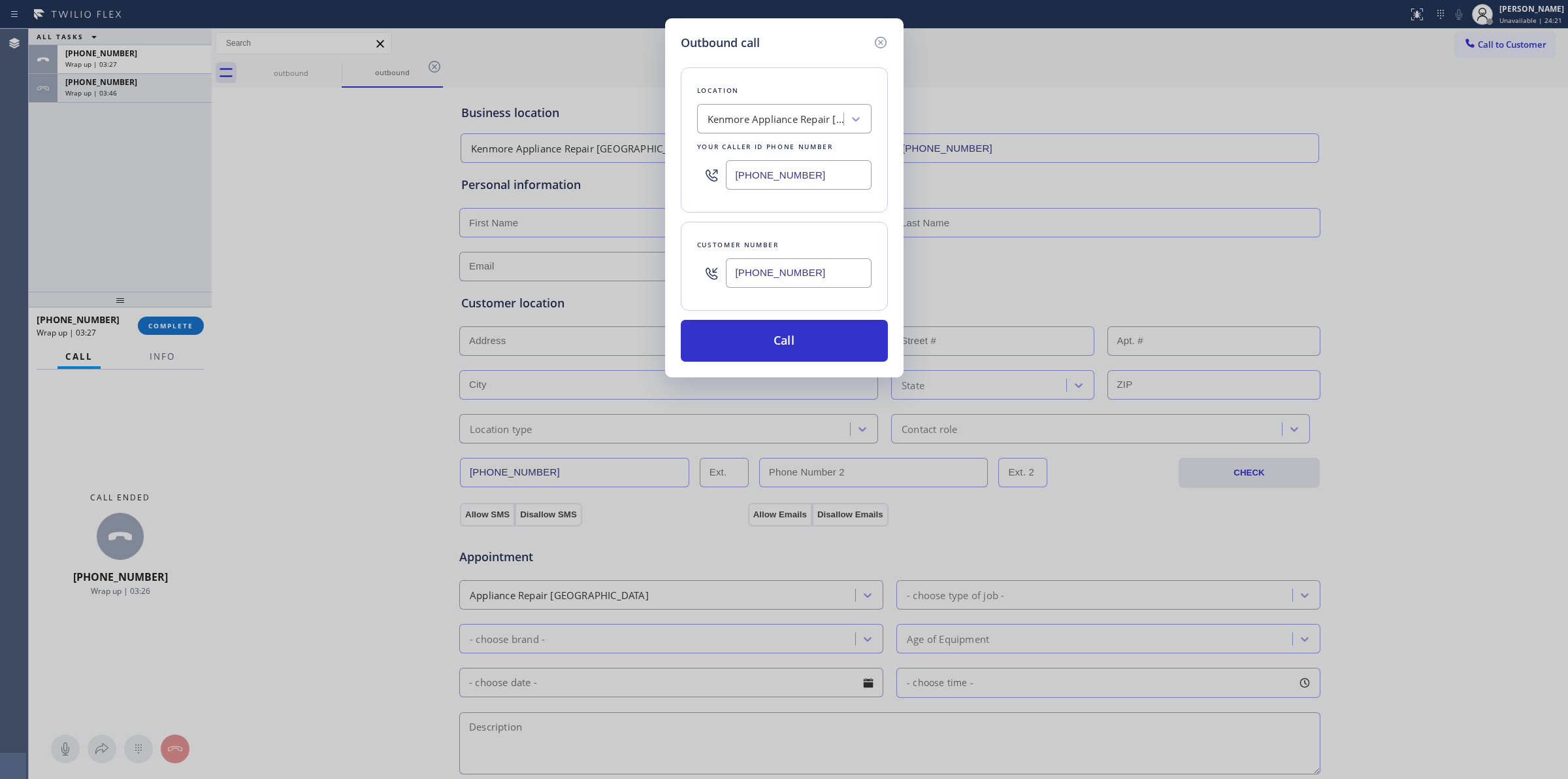
drag, startPoint x: 883, startPoint y: 40, endPoint x: 870, endPoint y: 40, distance: 13.0
click at [883, 40] on icon at bounding box center [881, 42] width 16 height 16
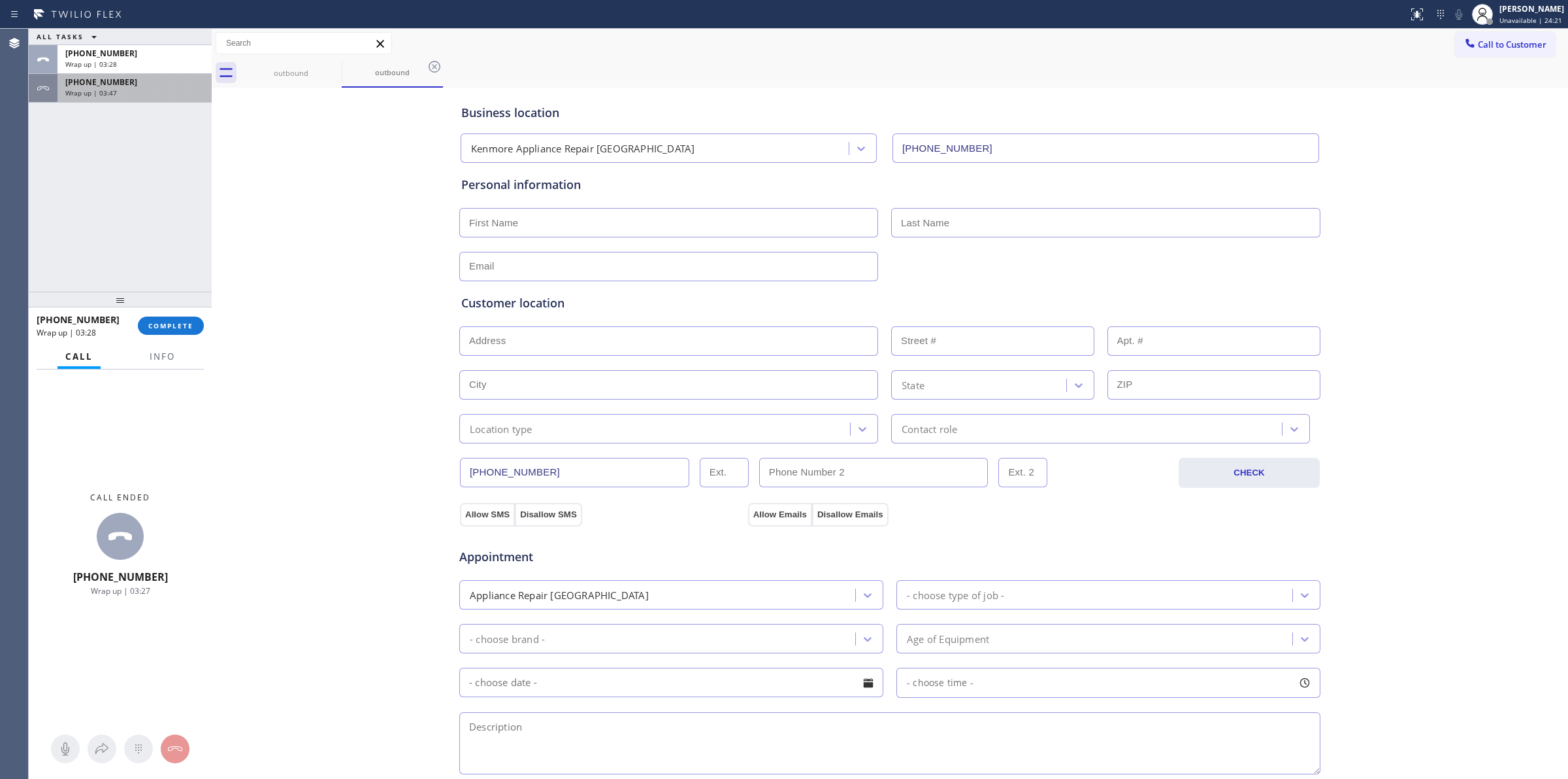
click at [165, 95] on div "Wrap up | 03:47" at bounding box center [134, 92] width 138 height 9
click at [183, 329] on span "COMPLETE" at bounding box center [171, 325] width 45 height 9
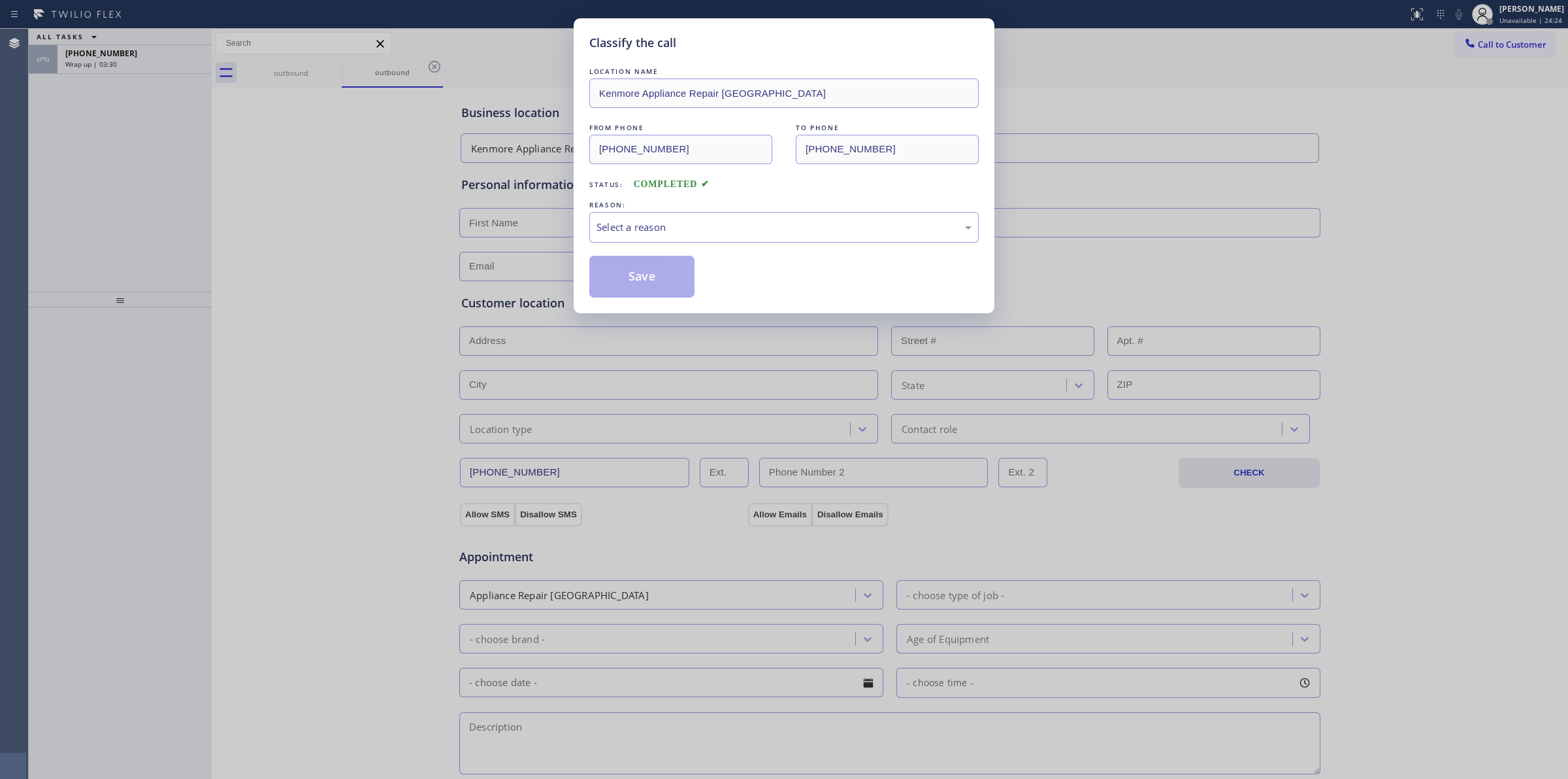
click at [748, 223] on div "Select a reason" at bounding box center [784, 227] width 375 height 15
drag, startPoint x: 698, startPoint y: 329, endPoint x: 650, endPoint y: 289, distance: 62.5
click at [650, 289] on button "Save" at bounding box center [641, 277] width 105 height 42
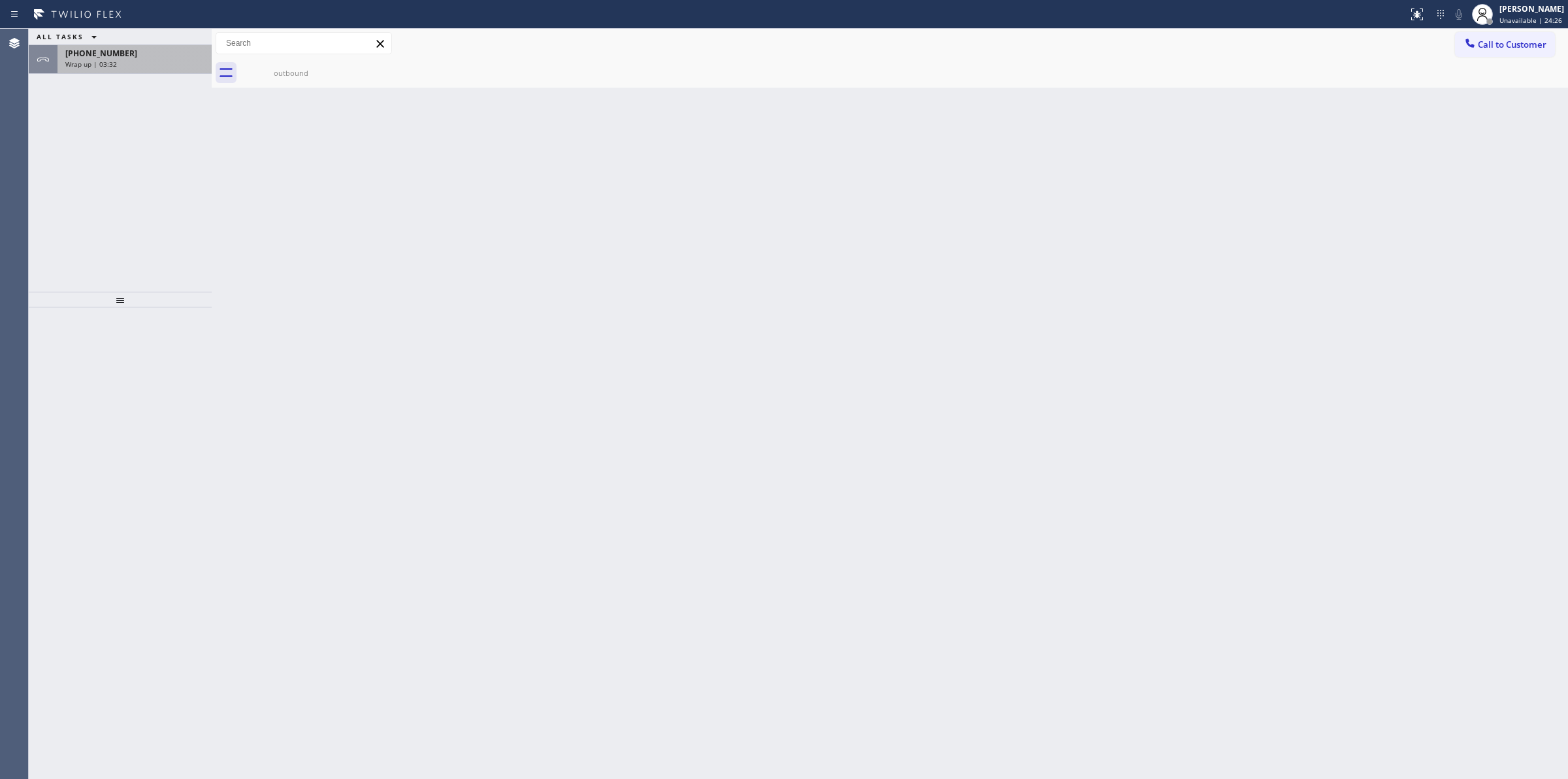
click at [161, 61] on div "Wrap up | 03:32" at bounding box center [134, 64] width 138 height 9
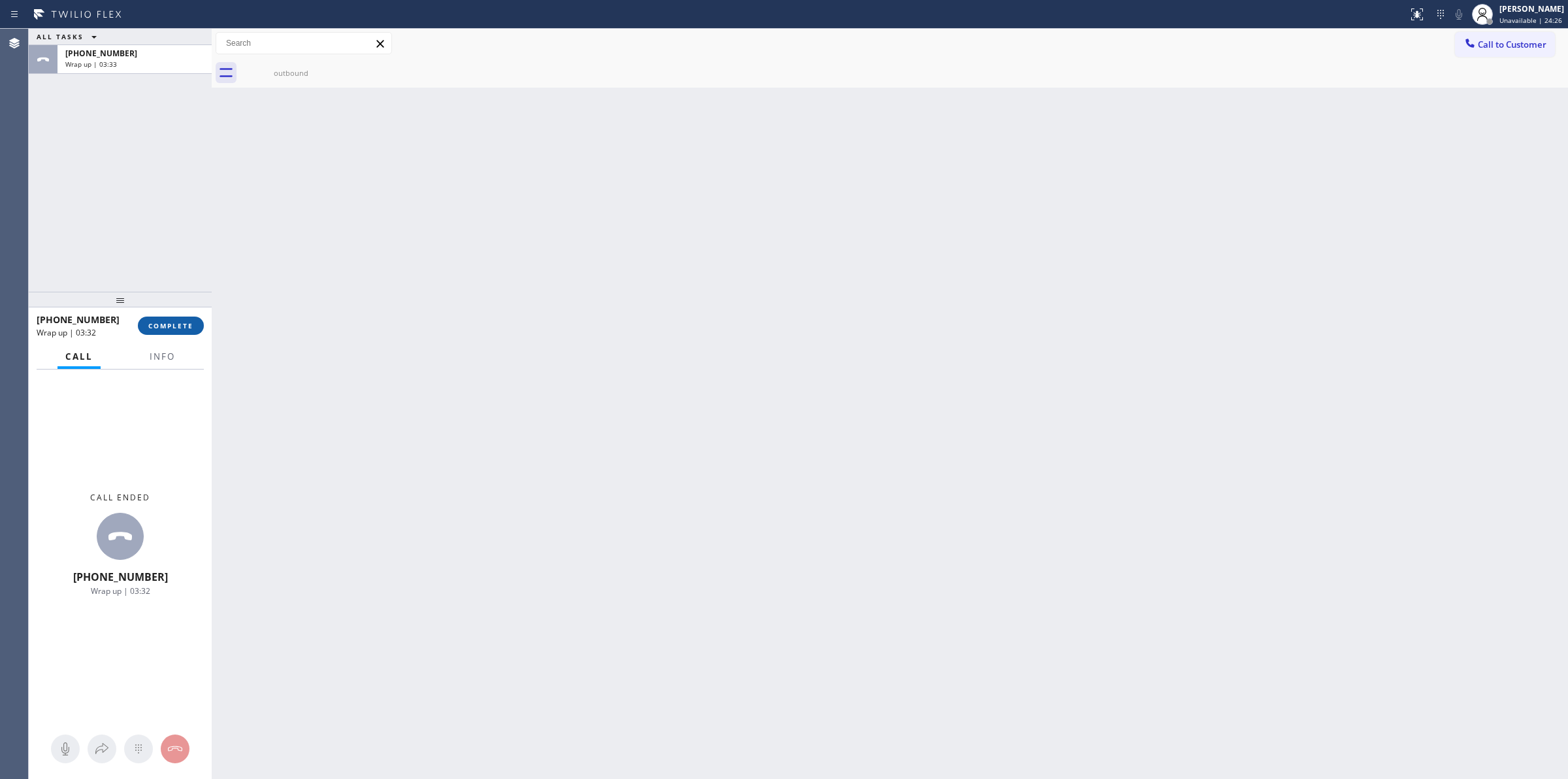
click at [183, 319] on button "COMPLETE" at bounding box center [171, 326] width 66 height 19
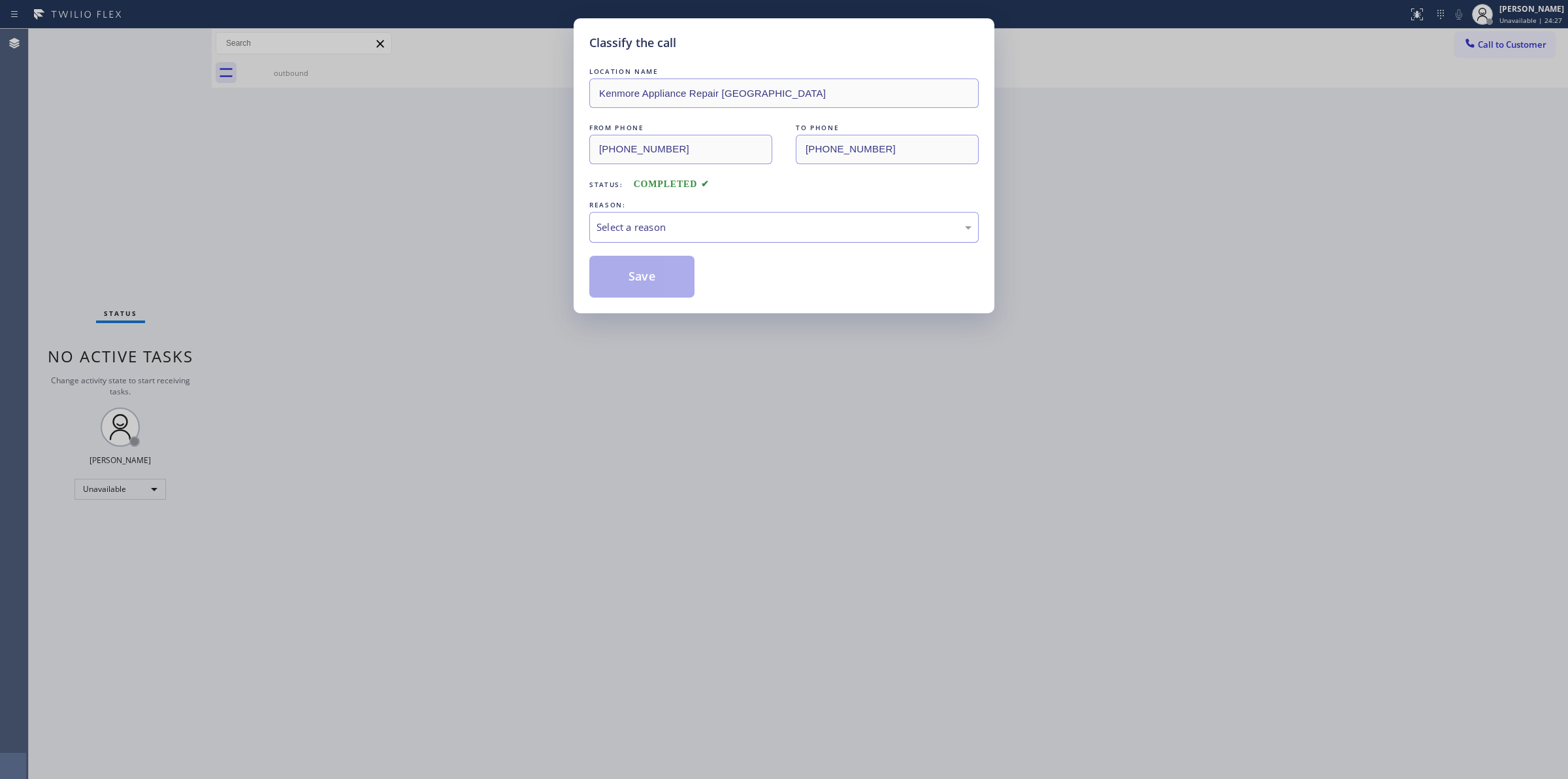
drag, startPoint x: 701, startPoint y: 223, endPoint x: 706, endPoint y: 240, distance: 17.7
click at [701, 223] on div "Select a reason" at bounding box center [784, 227] width 375 height 15
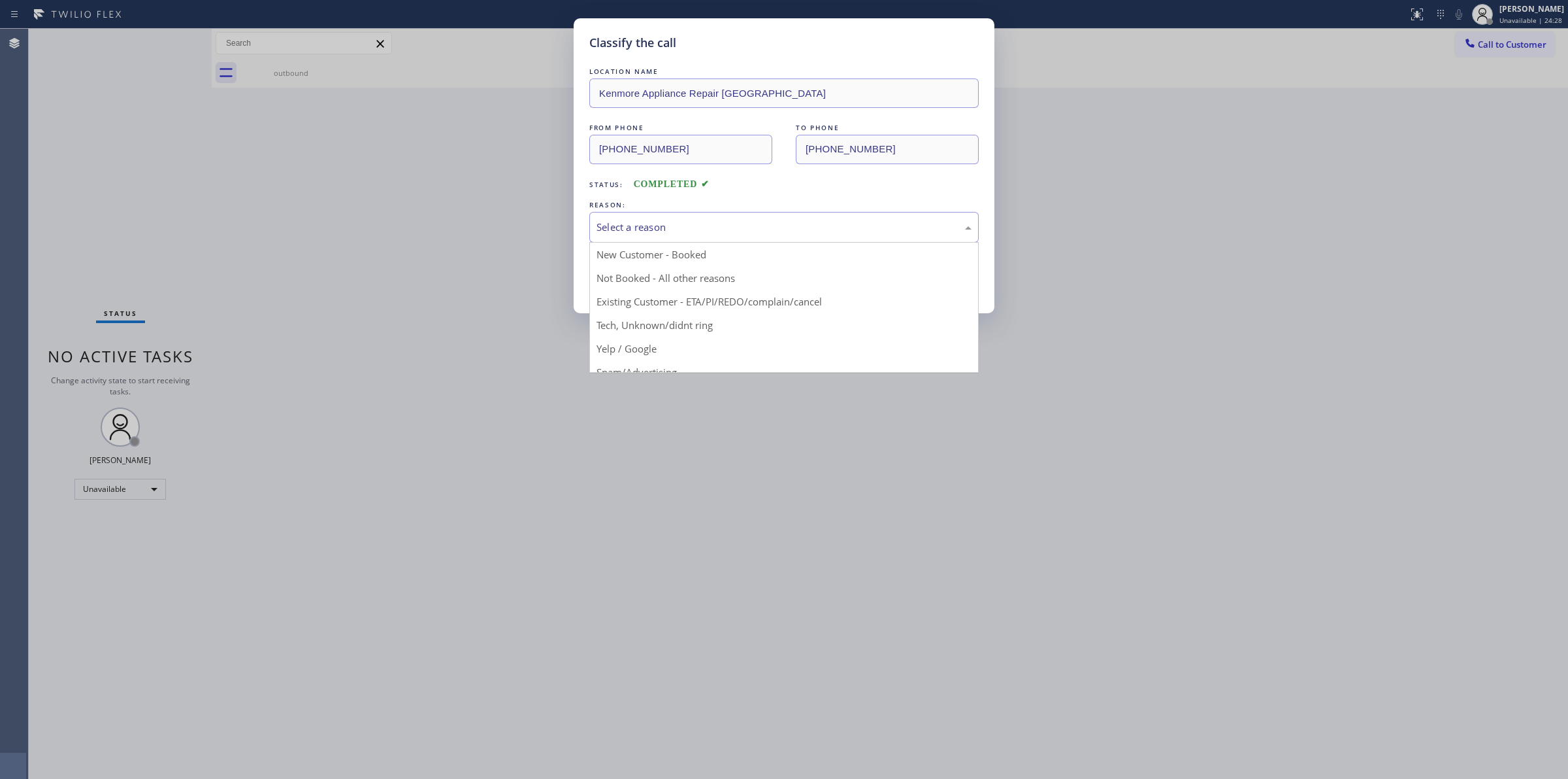
drag, startPoint x: 681, startPoint y: 327, endPoint x: 660, endPoint y: 288, distance: 44.3
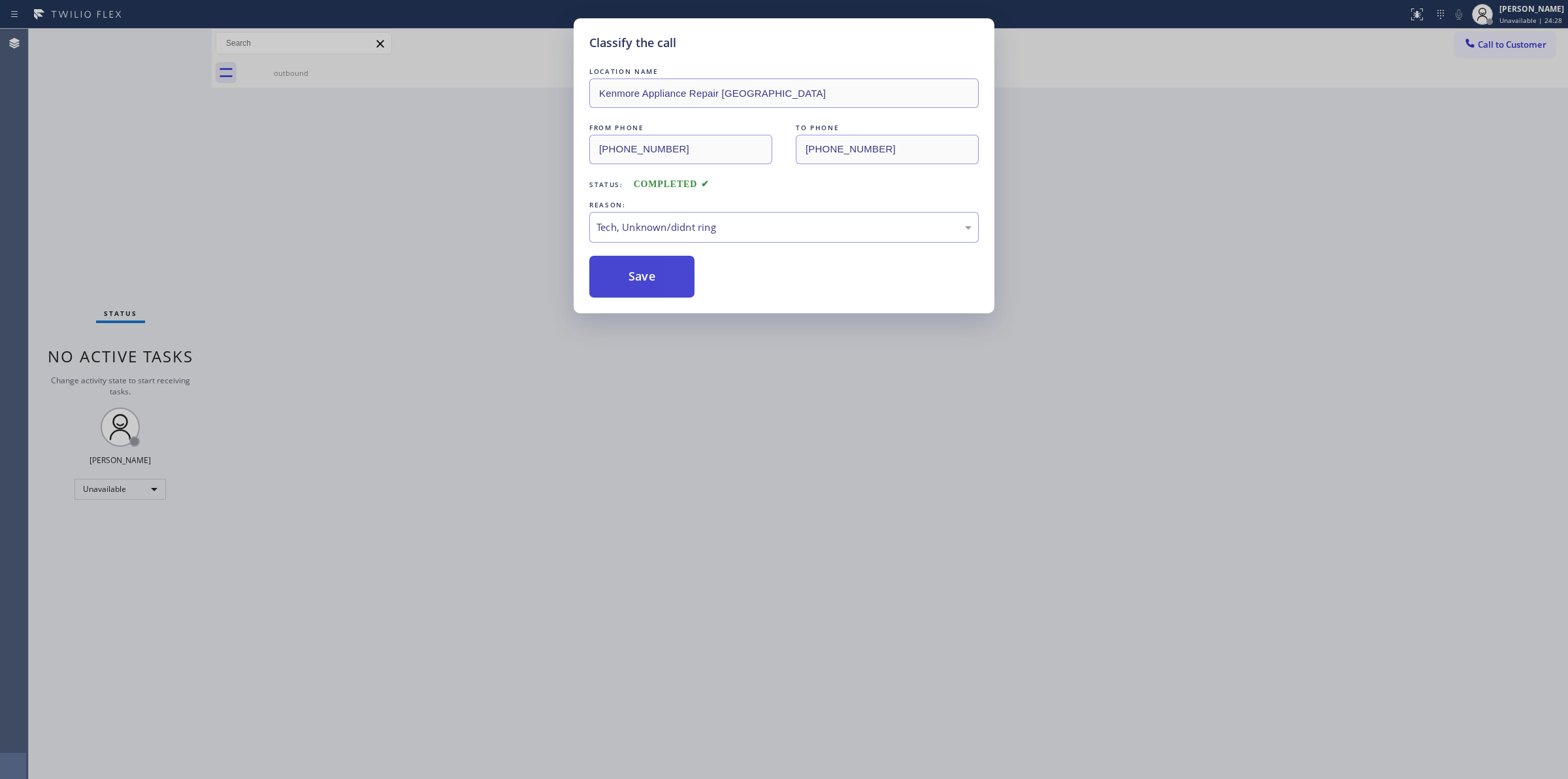
click at [660, 288] on button "Save" at bounding box center [641, 277] width 105 height 42
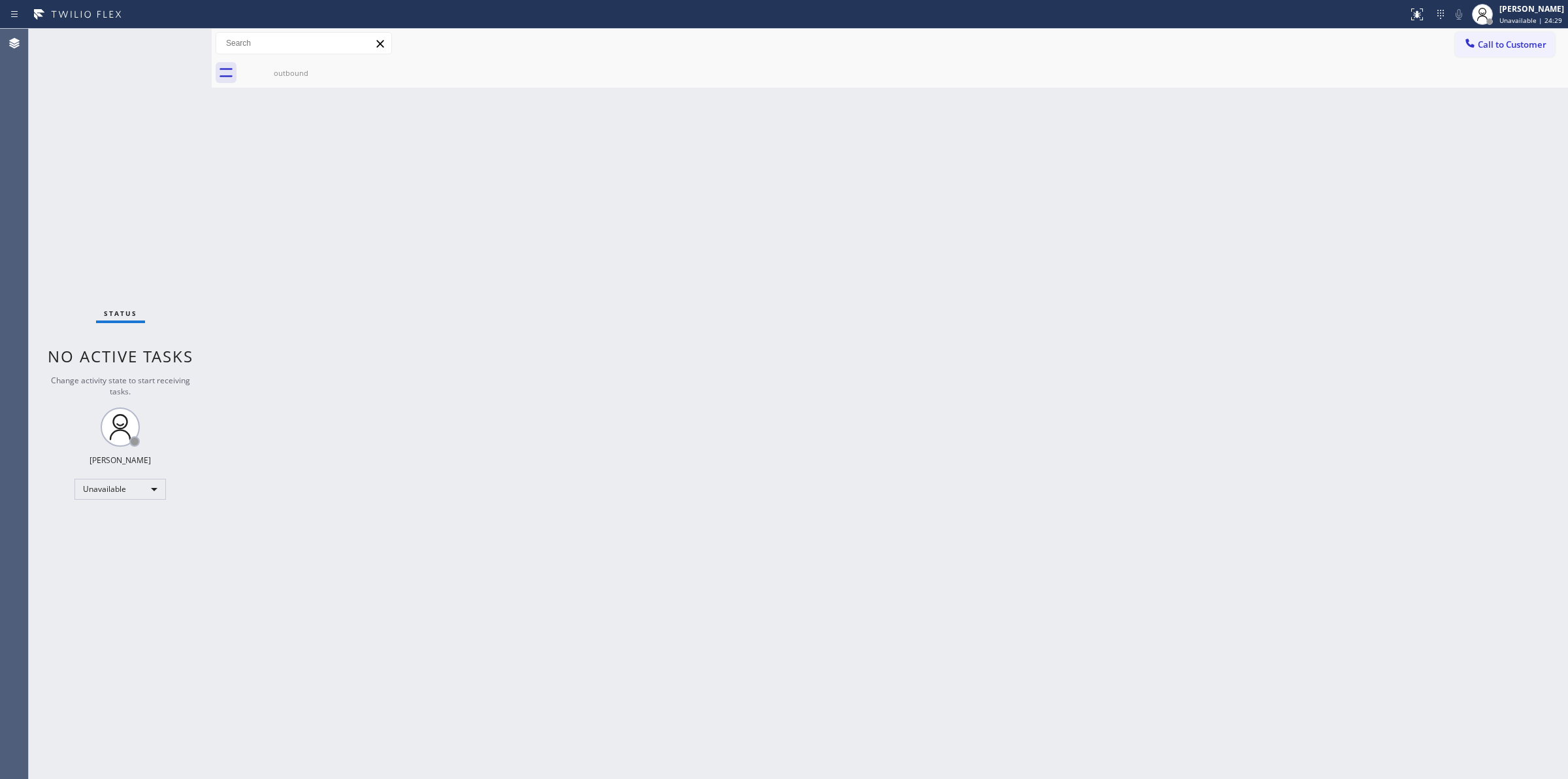
drag, startPoint x: 303, startPoint y: 71, endPoint x: 347, endPoint y: 67, distance: 44.2
click at [305, 71] on div "outbound" at bounding box center [291, 73] width 99 height 10
click at [347, 67] on div at bounding box center [904, 73] width 1328 height 29
click at [334, 70] on div at bounding box center [904, 73] width 1328 height 29
